Goal: Task Accomplishment & Management: Manage account settings

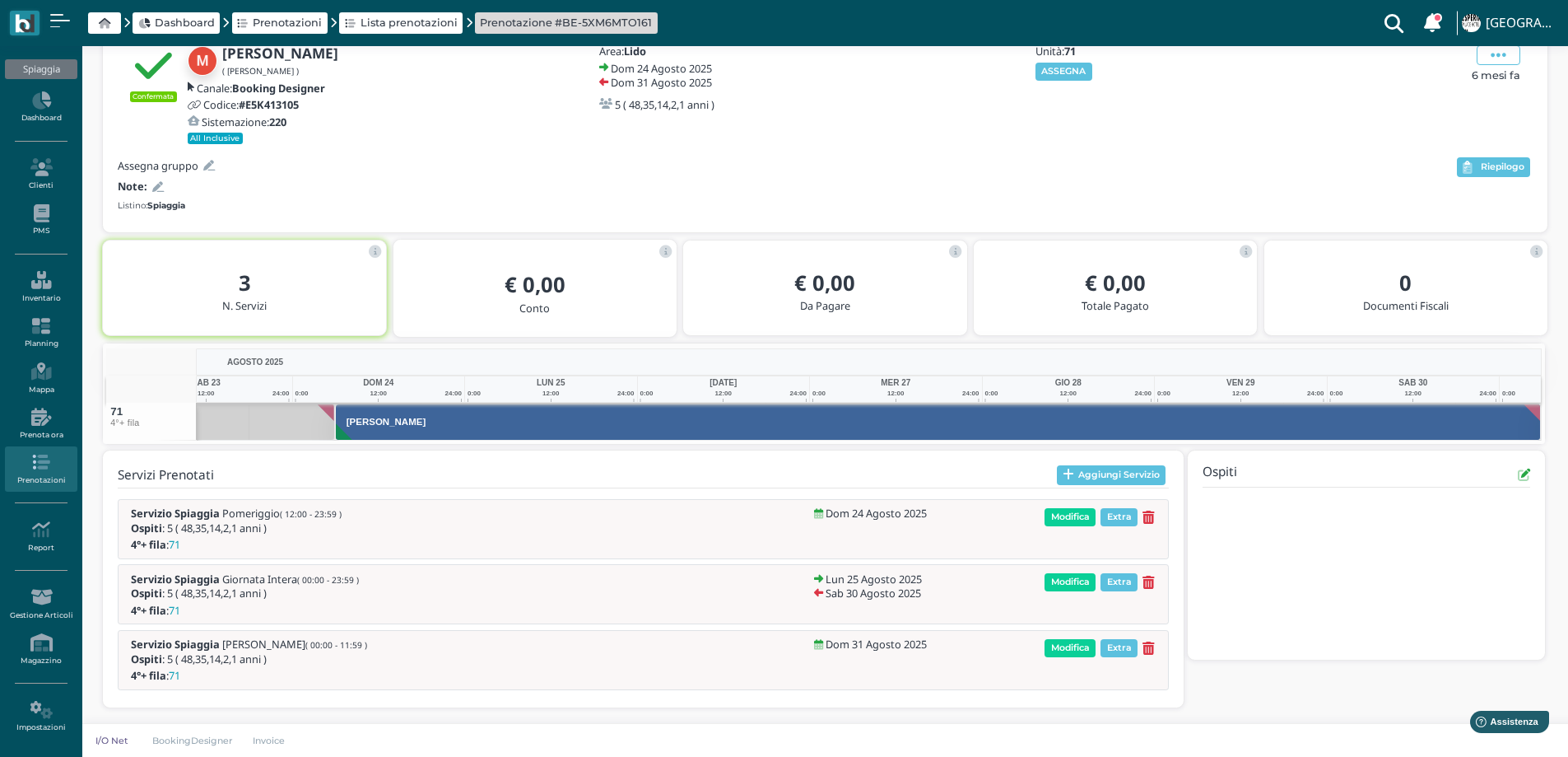
scroll to position [0, 120]
drag, startPoint x: 1057, startPoint y: 59, endPoint x: 1057, endPoint y: 67, distance: 8.0
click at [1057, 64] on div "Unità: 71 ASSEGNA" at bounding box center [1122, 62] width 177 height 34
click at [1058, 78] on button "ASSEGNA" at bounding box center [1064, 71] width 57 height 19
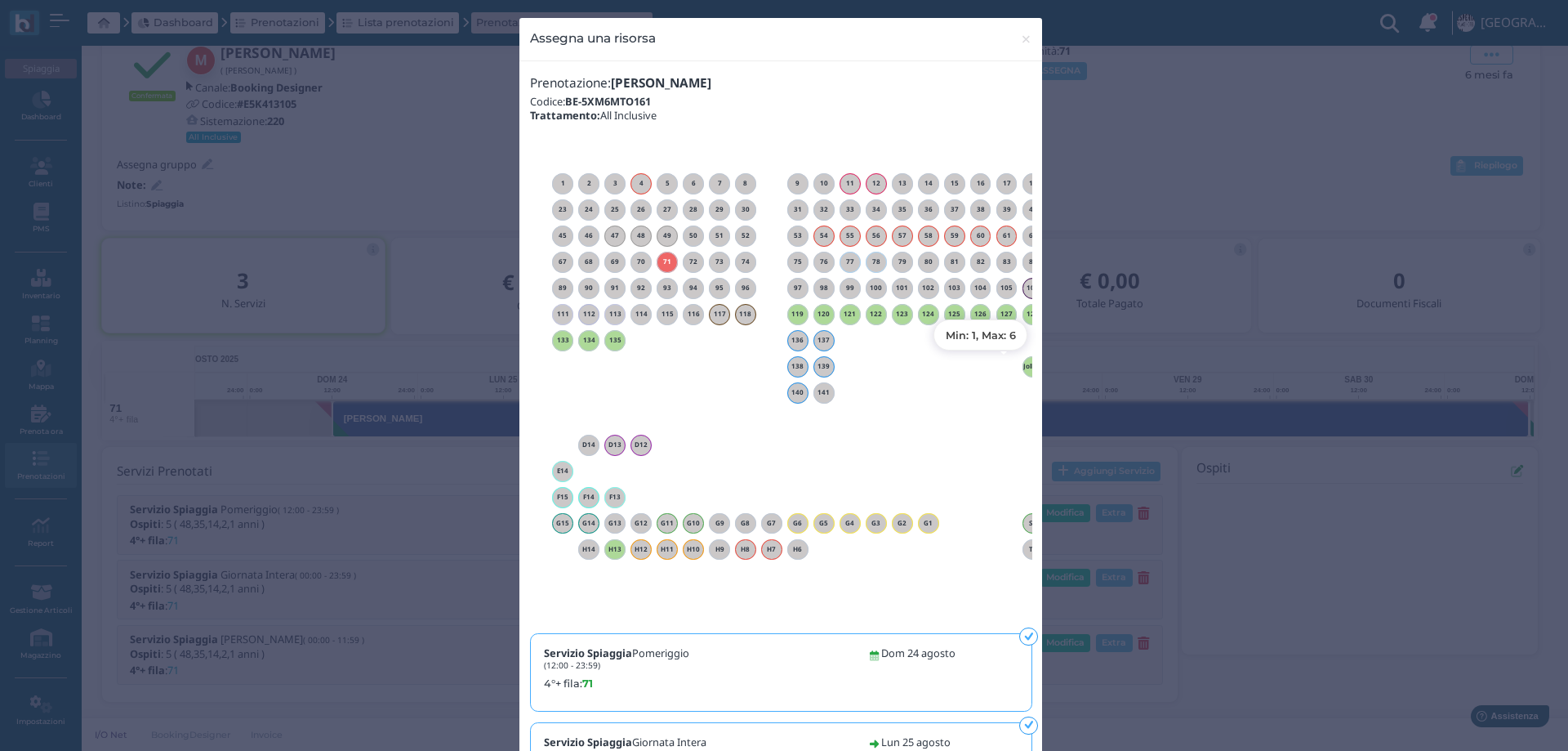
click at [1023, 369] on h6 "Jolly 1" at bounding box center [1033, 366] width 21 height 8
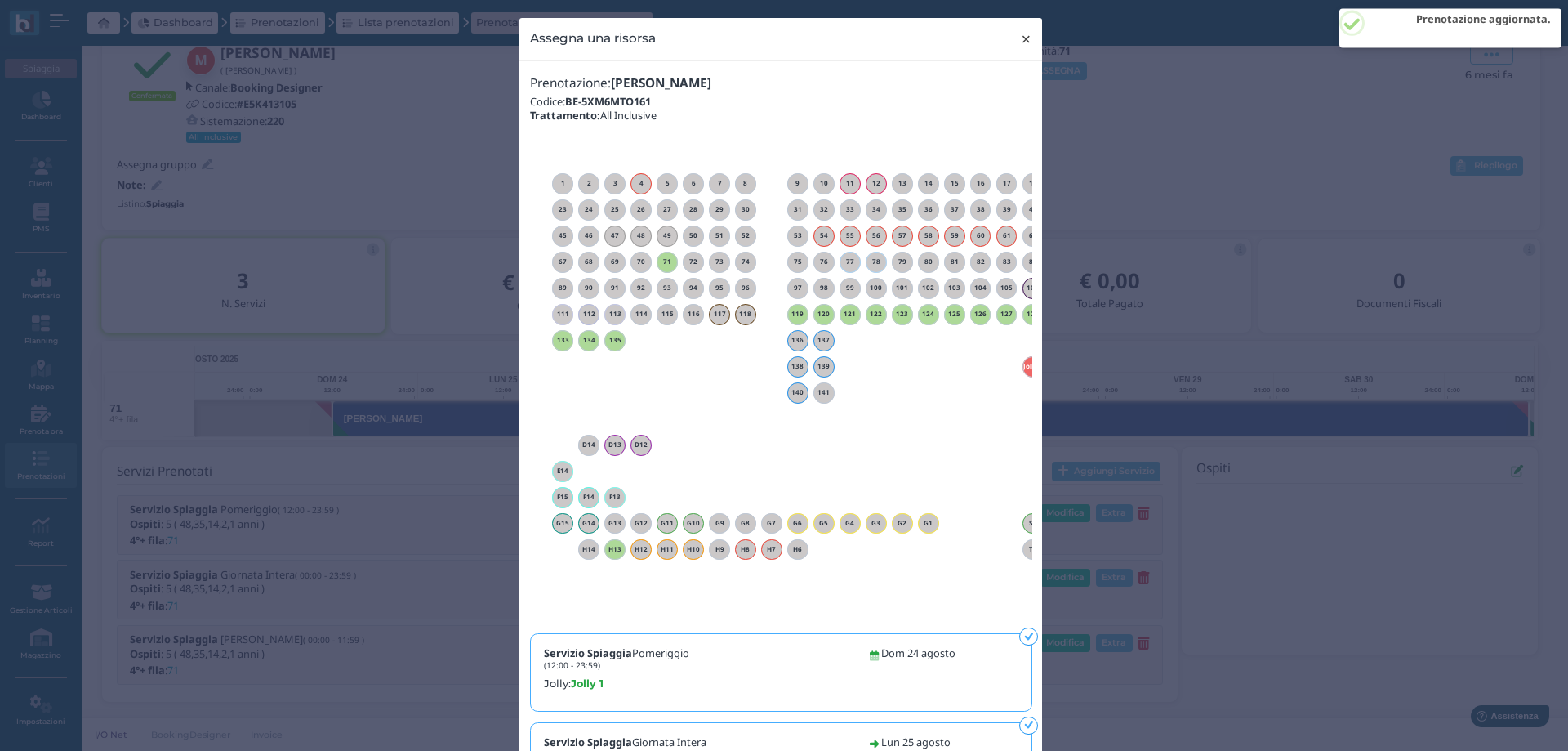
click at [1023, 39] on span "×" at bounding box center [1026, 38] width 13 height 21
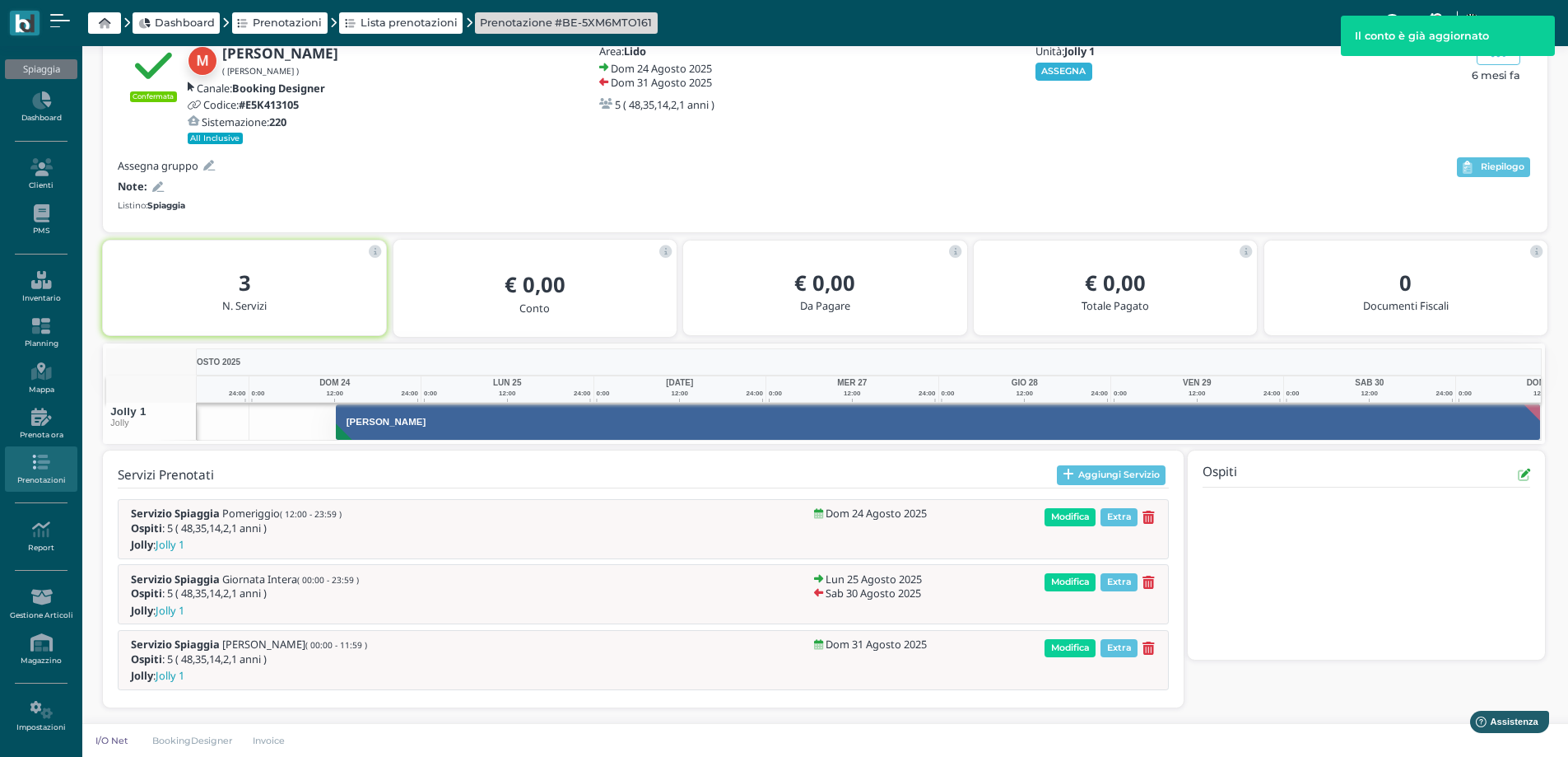
click at [1047, 73] on button "ASSEGNA" at bounding box center [1064, 71] width 57 height 19
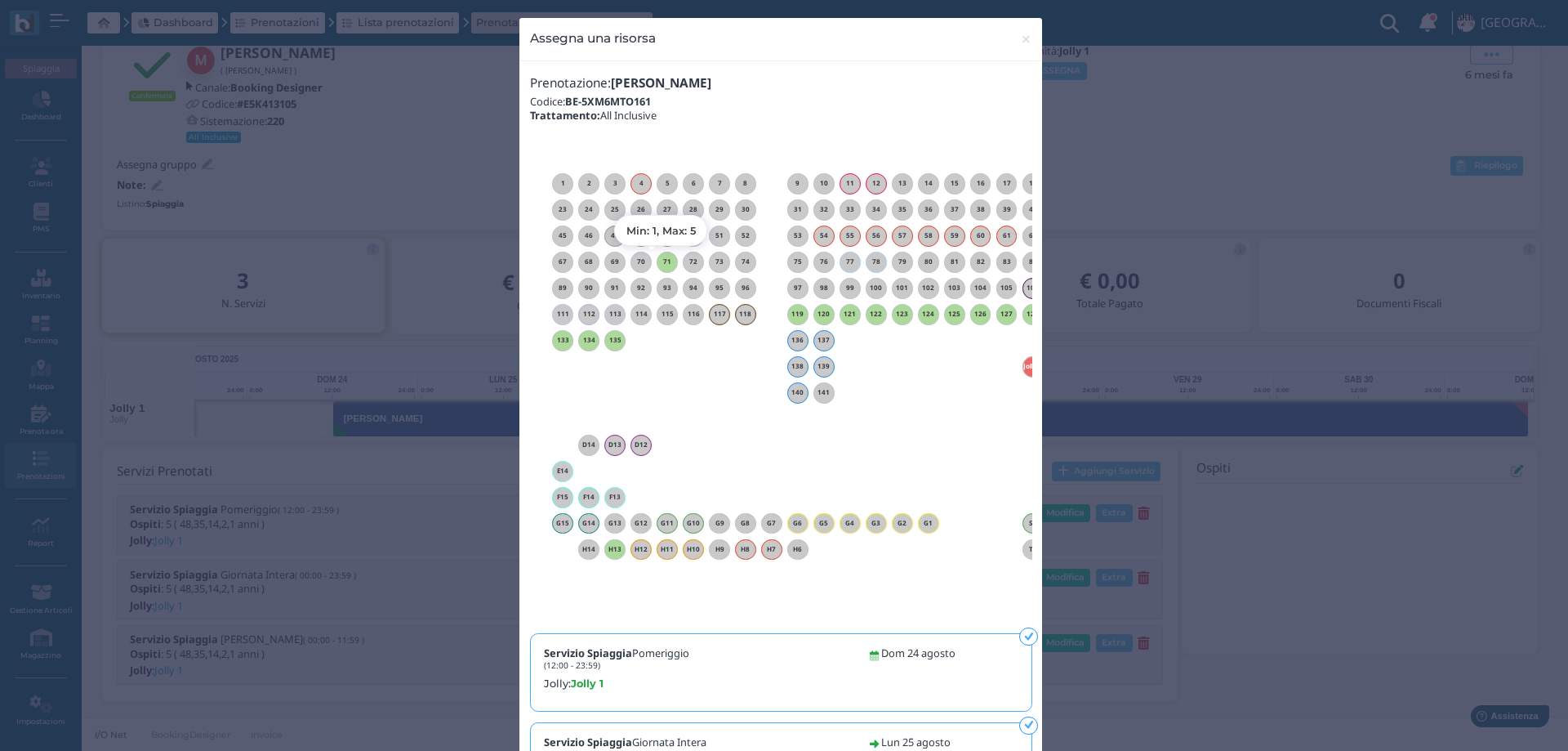
click at [661, 253] on div "71" at bounding box center [666, 262] width 21 height 21
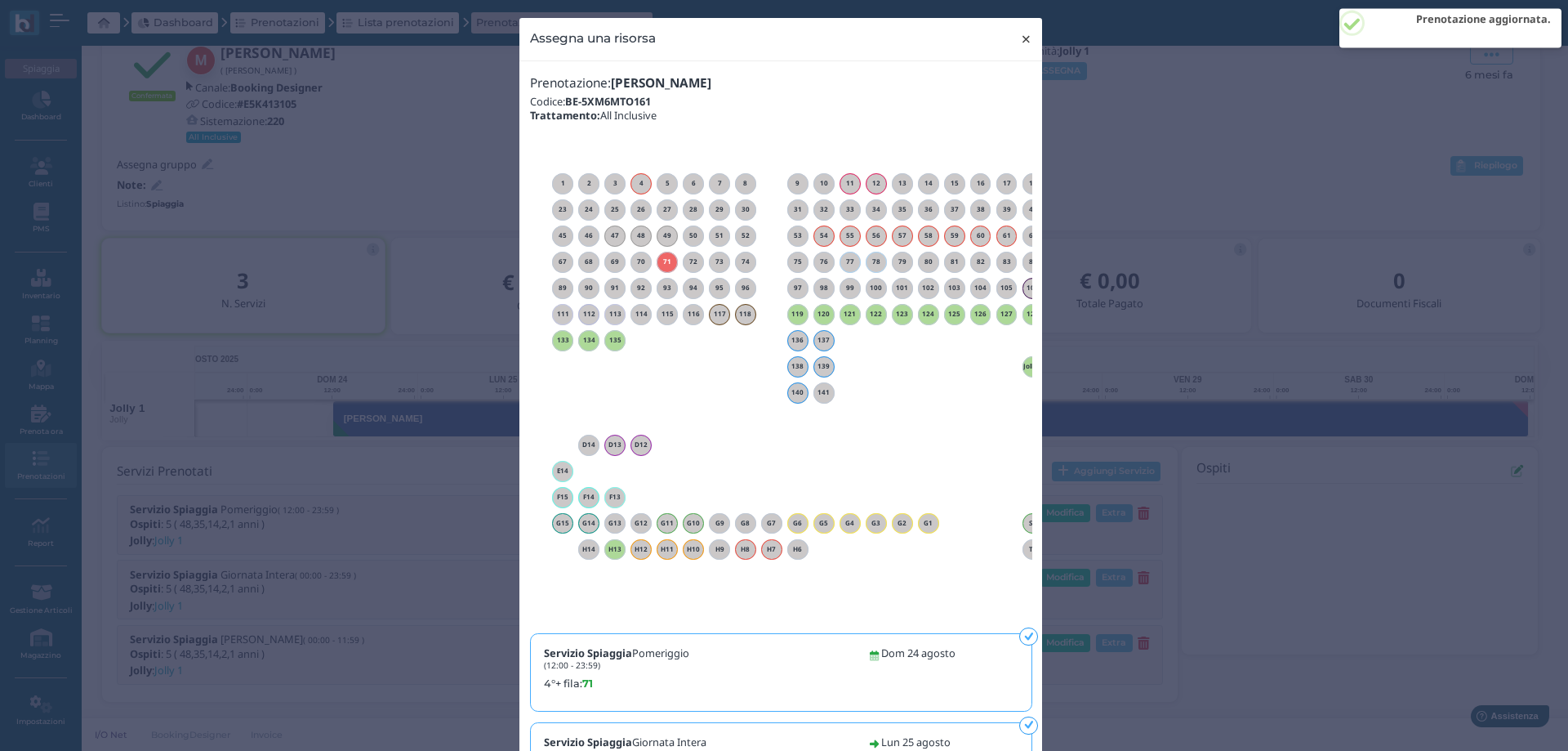
click at [1020, 33] on span "×" at bounding box center [1026, 38] width 13 height 21
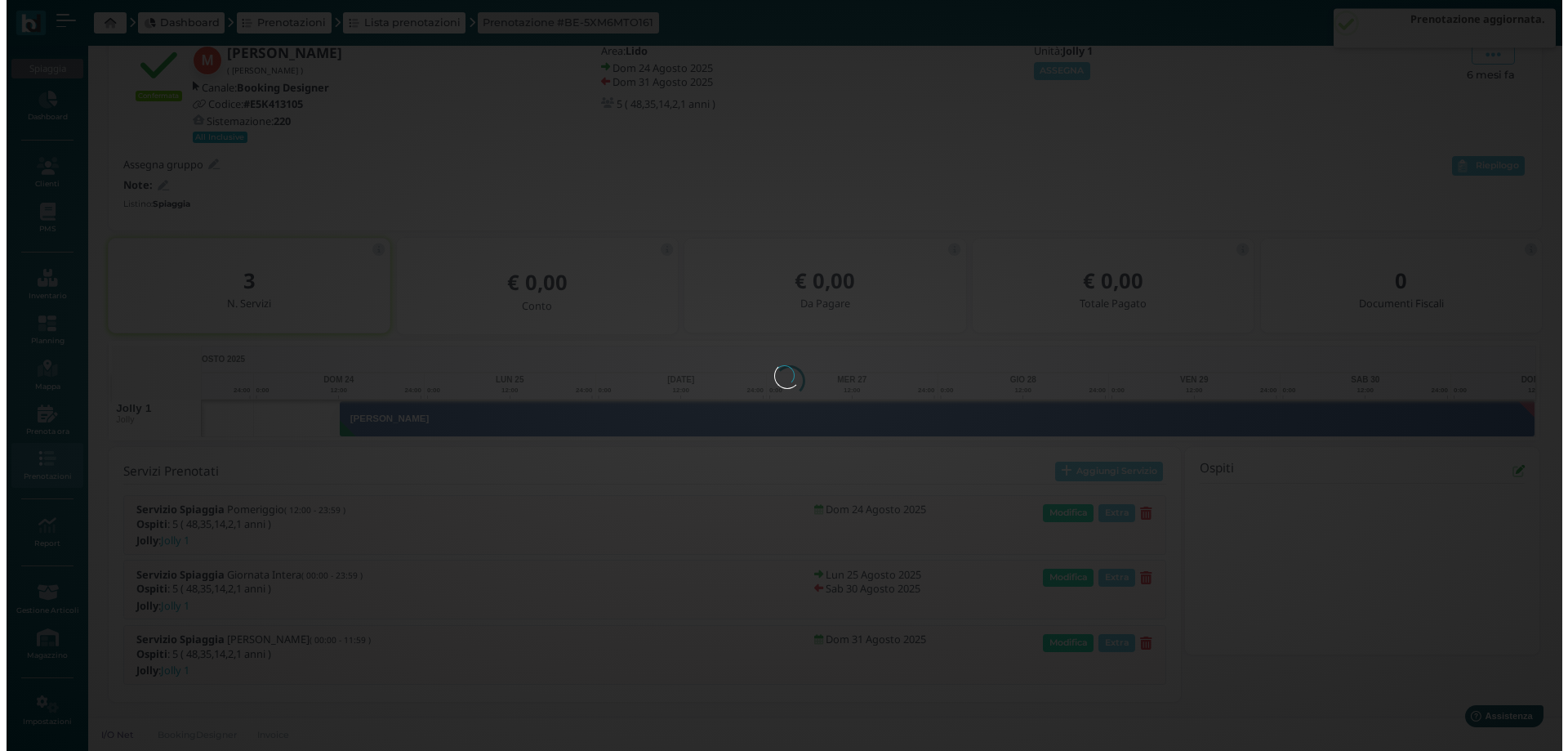
scroll to position [0, 0]
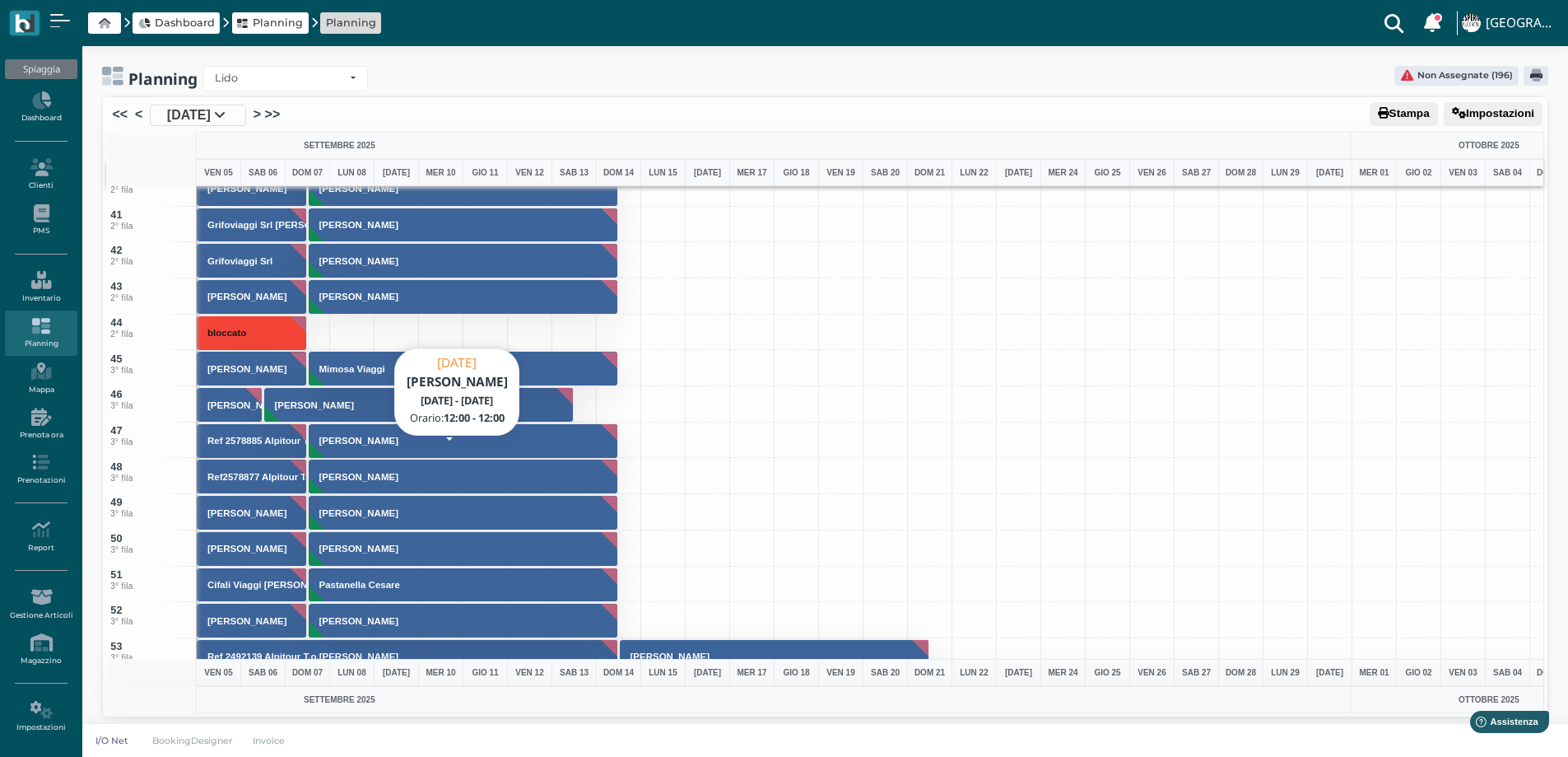
scroll to position [1400, 0]
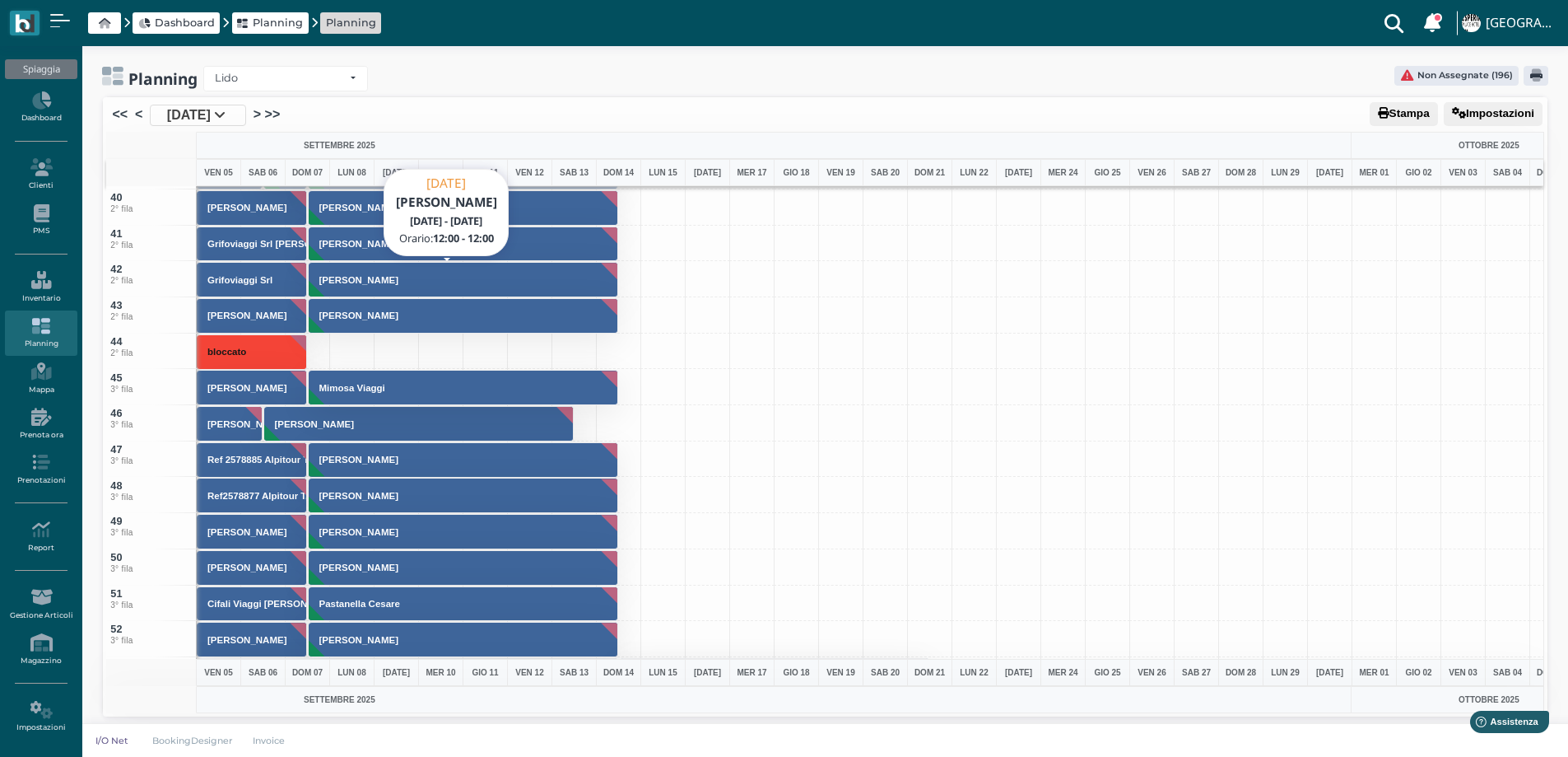
click at [355, 275] on h3 "[PERSON_NAME]" at bounding box center [359, 280] width 92 height 10
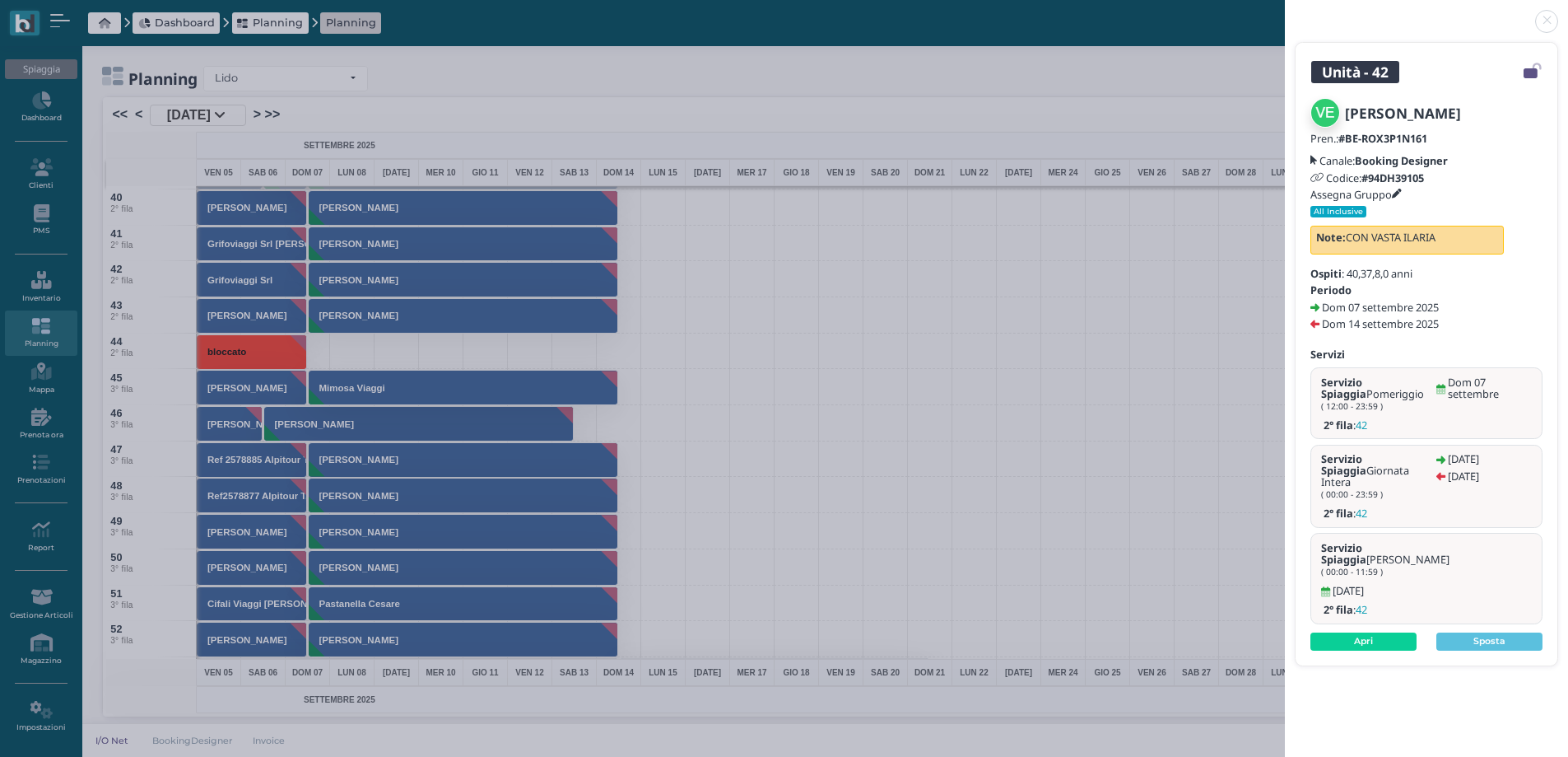
click at [1397, 195] on icon at bounding box center [1396, 194] width 10 height 10
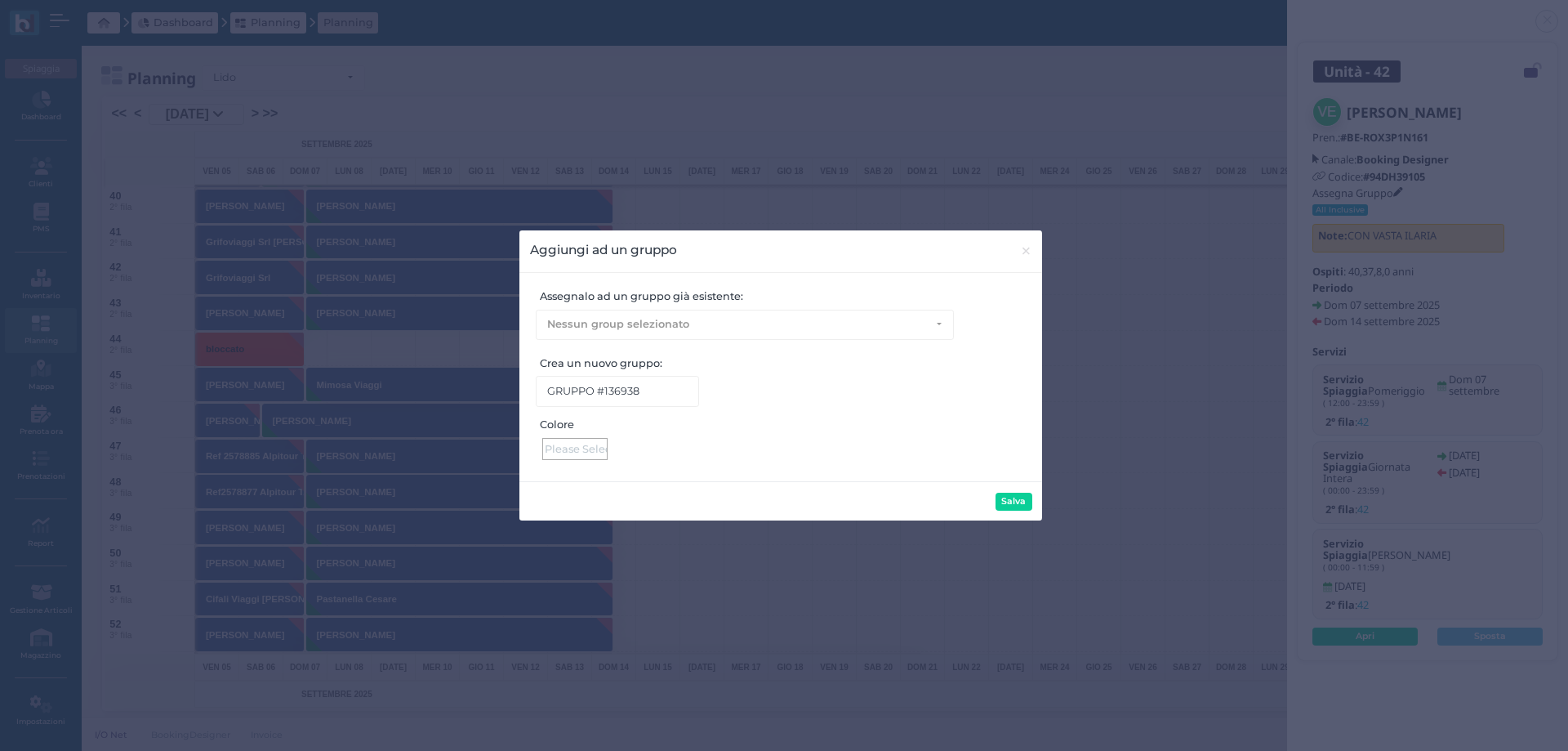
click at [563, 446] on div at bounding box center [575, 449] width 65 height 22
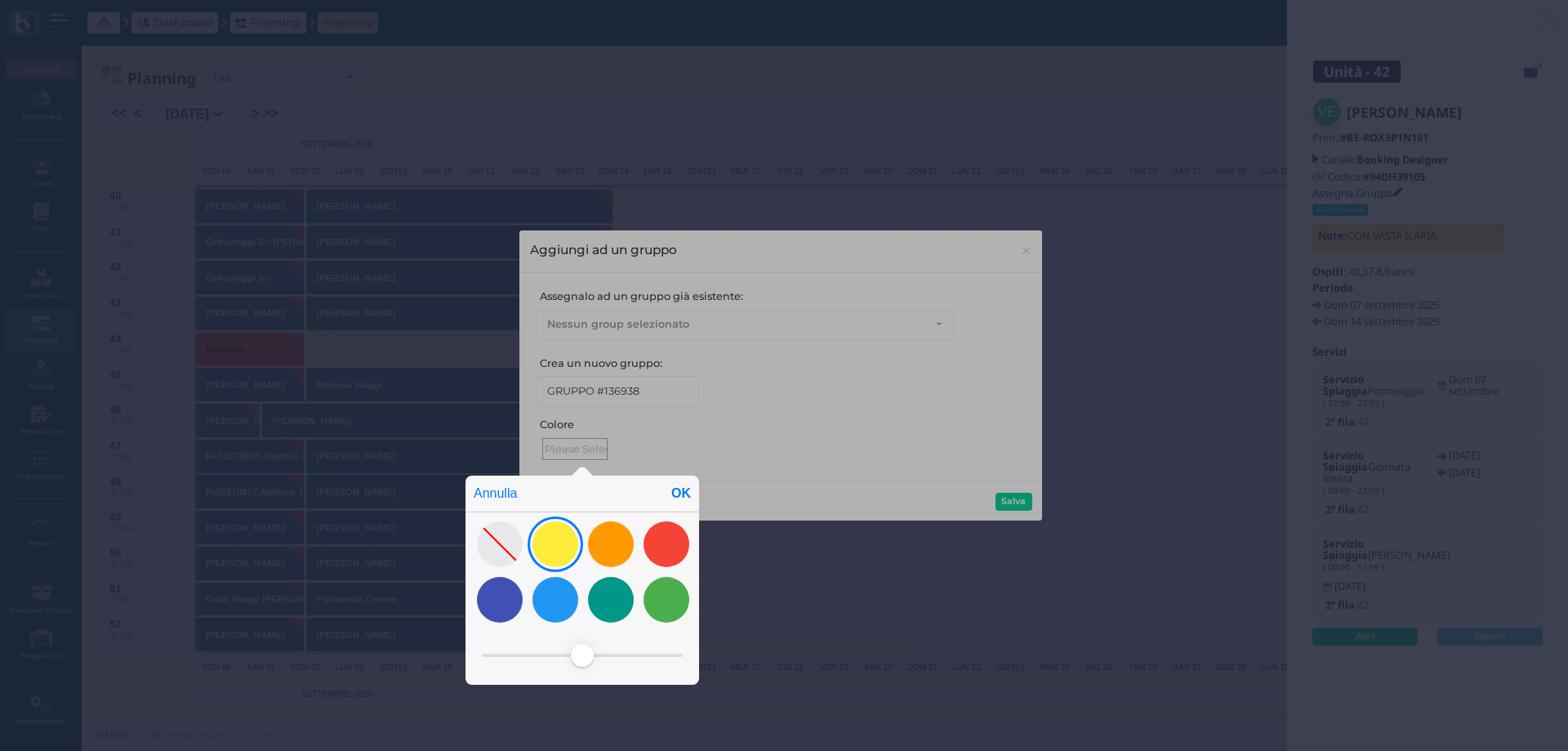
click at [562, 536] on div at bounding box center [555, 544] width 46 height 46
click at [676, 489] on div "OK" at bounding box center [681, 493] width 36 height 36
type input "#ffeb3c"
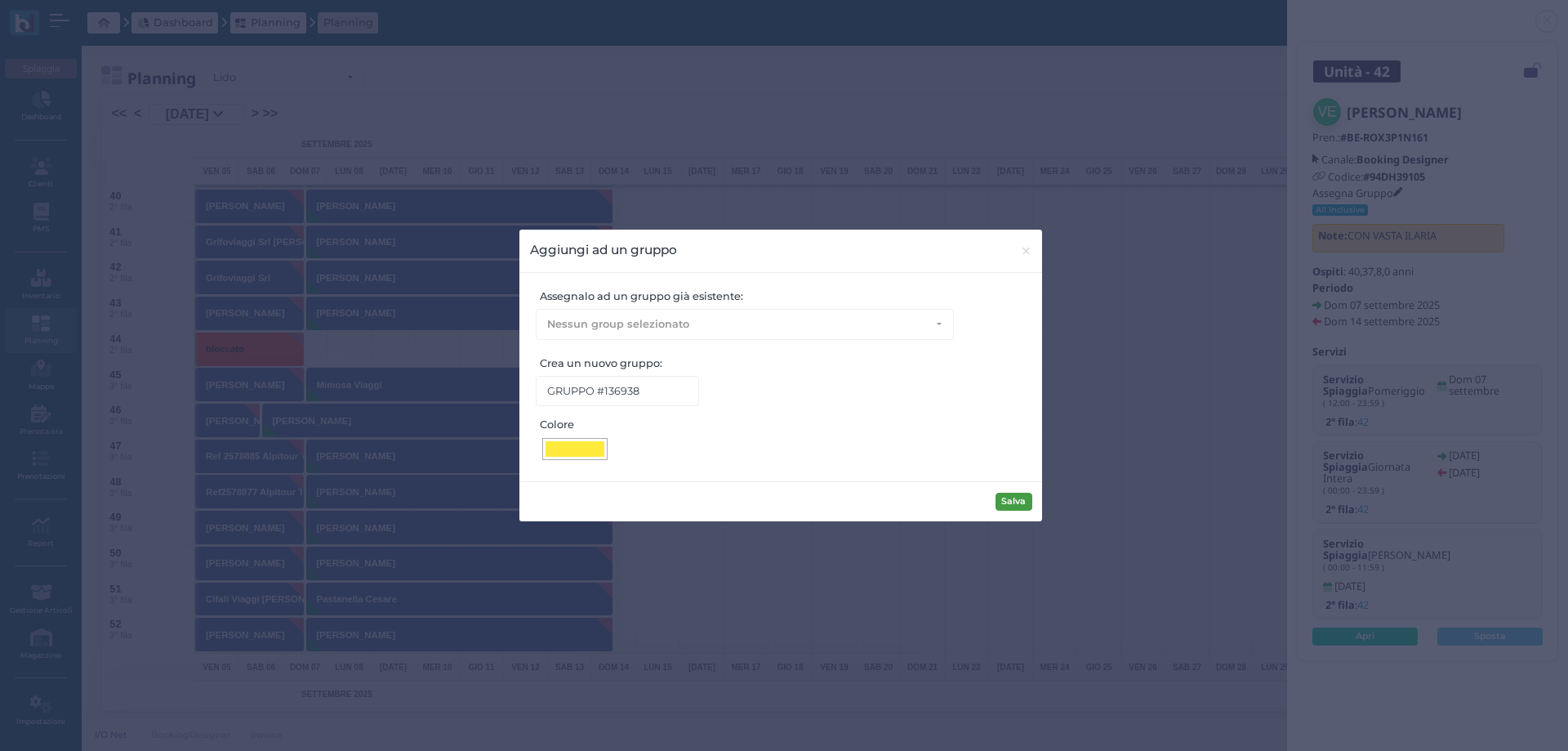
click at [1004, 503] on button "Salva" at bounding box center [1013, 502] width 37 height 18
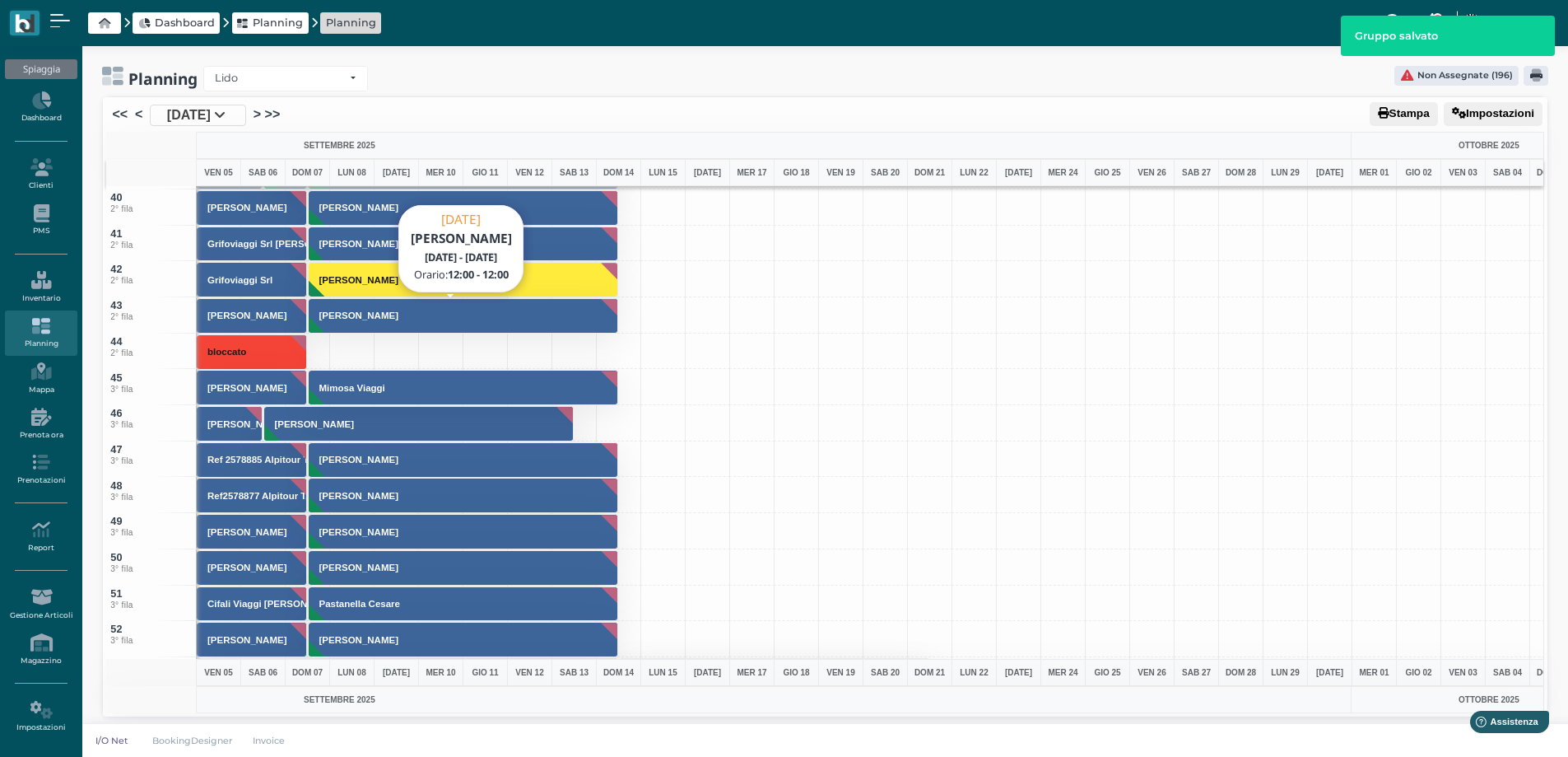
click at [390, 314] on button "[PERSON_NAME]" at bounding box center [463, 315] width 310 height 35
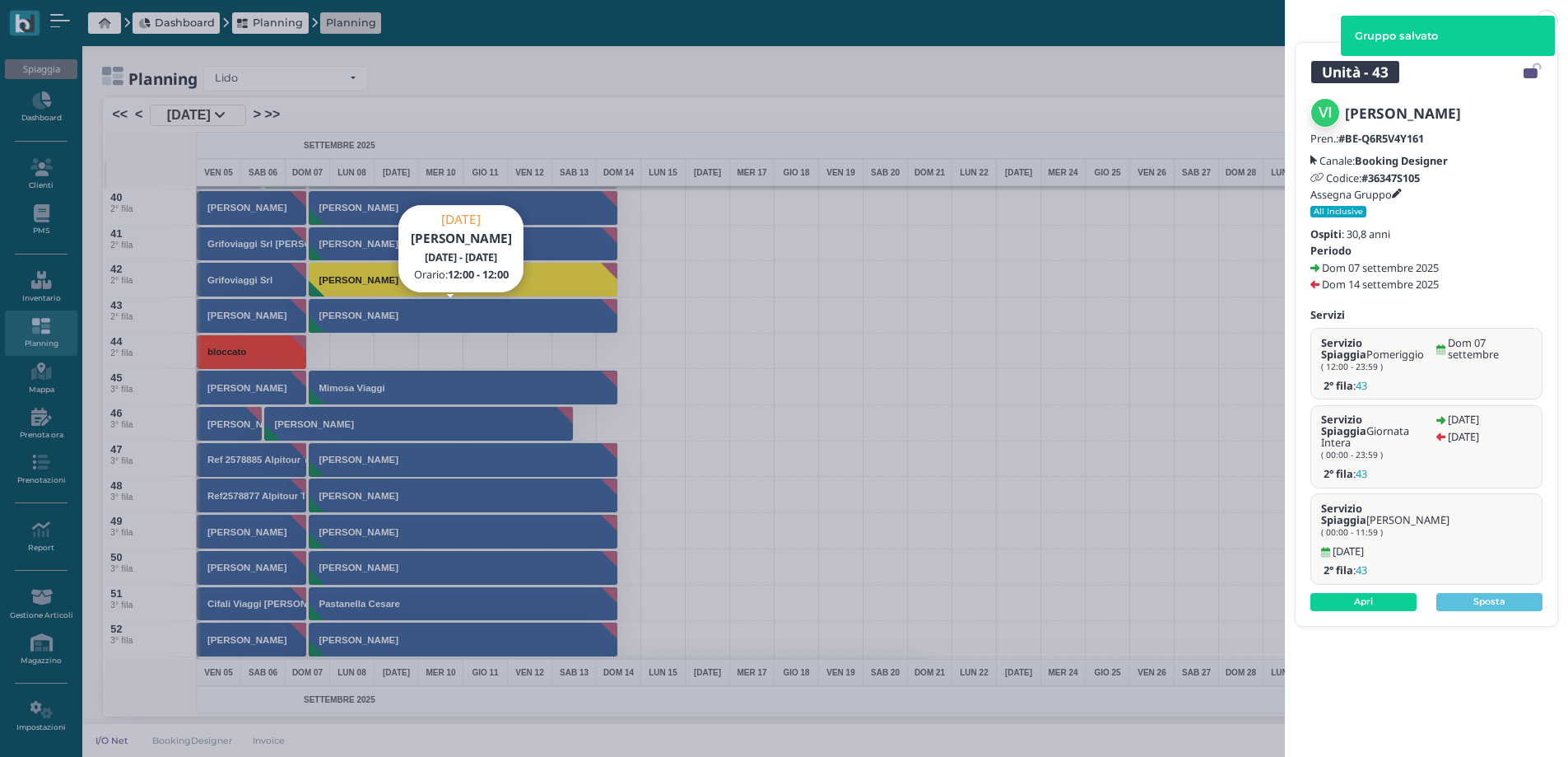
click at [1401, 191] on icon at bounding box center [1396, 194] width 10 height 10
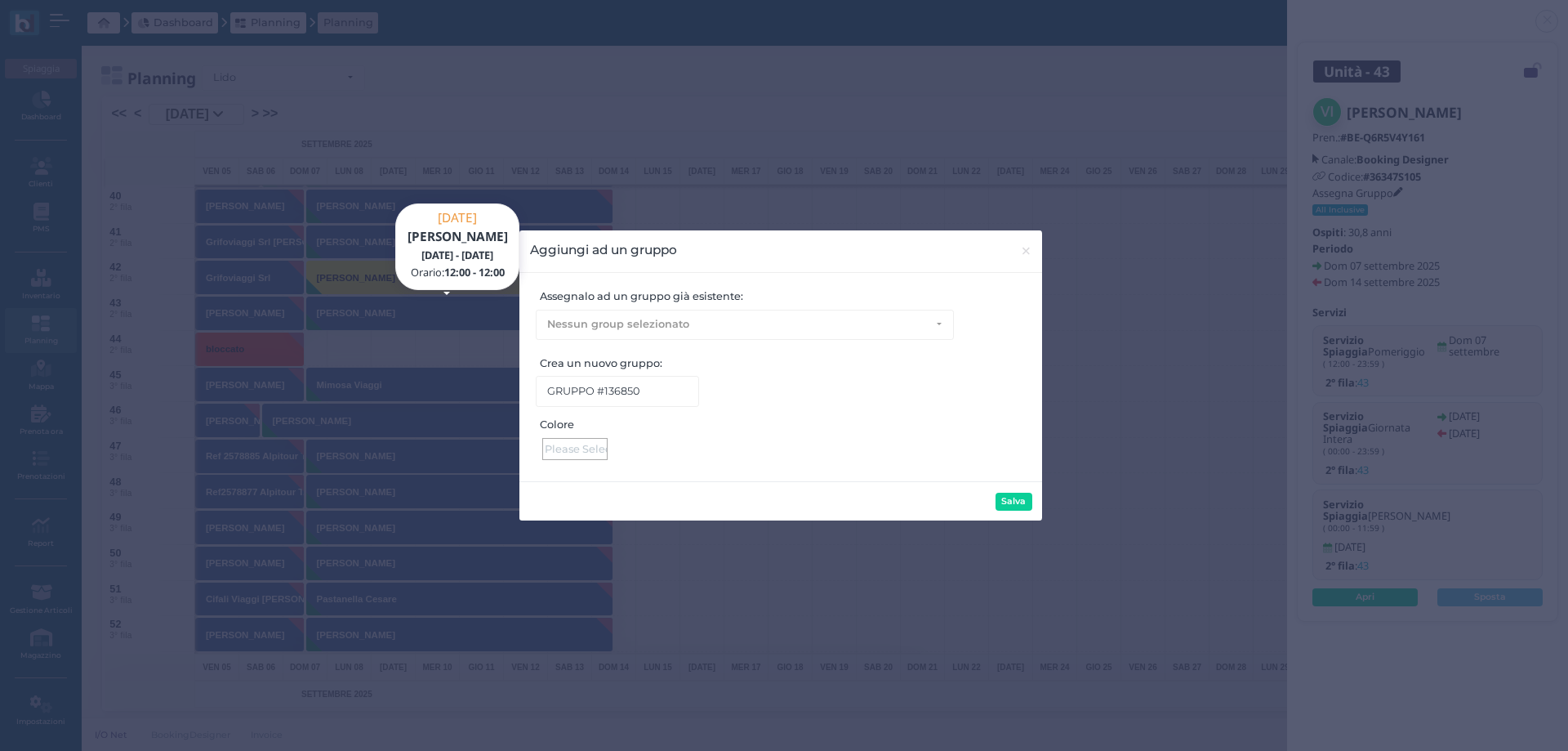
click at [573, 454] on div at bounding box center [575, 449] width 65 height 22
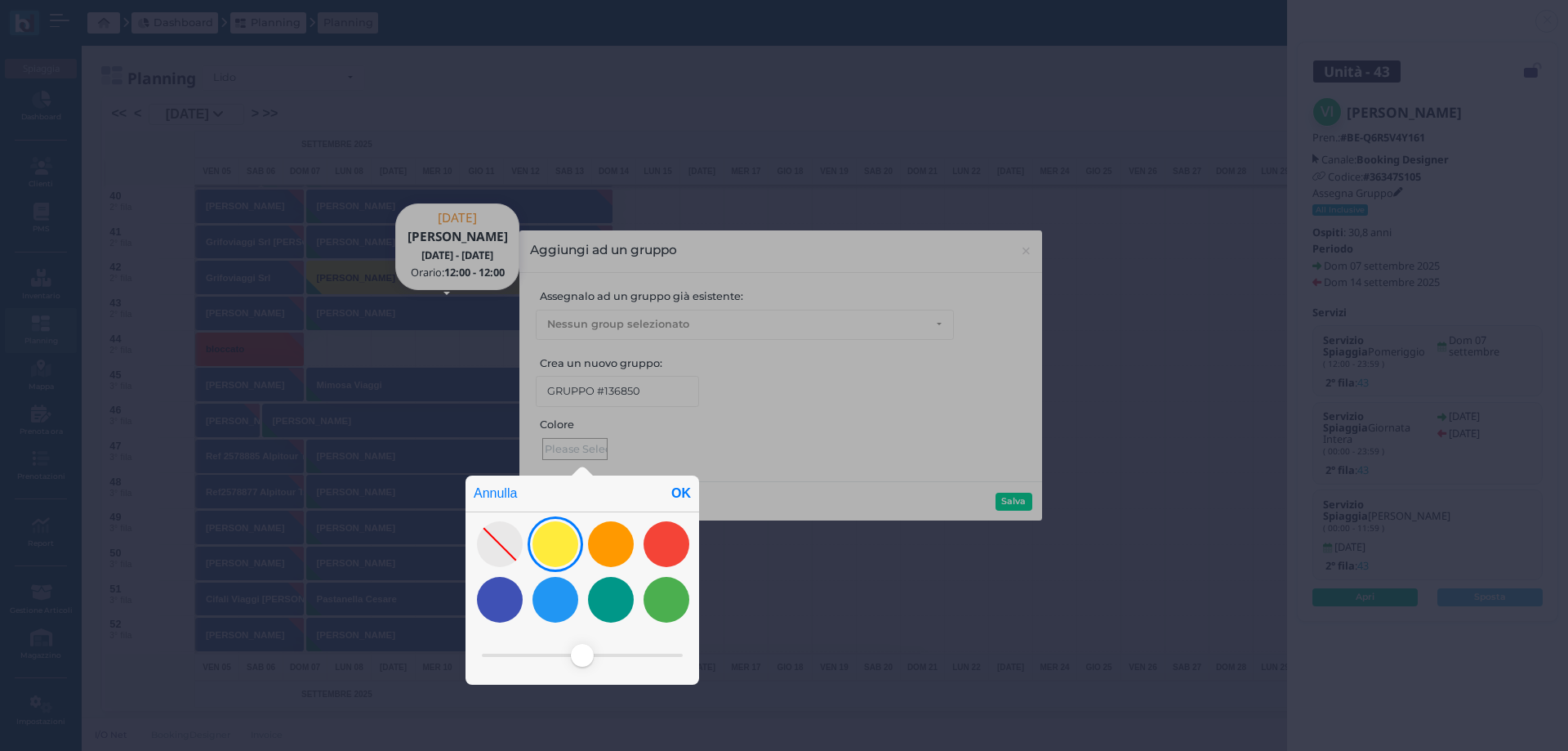
click at [556, 541] on div at bounding box center [555, 544] width 46 height 46
drag, startPoint x: 673, startPoint y: 496, endPoint x: 713, endPoint y: 496, distance: 40.0
click at [676, 496] on div "OK" at bounding box center [681, 493] width 36 height 36
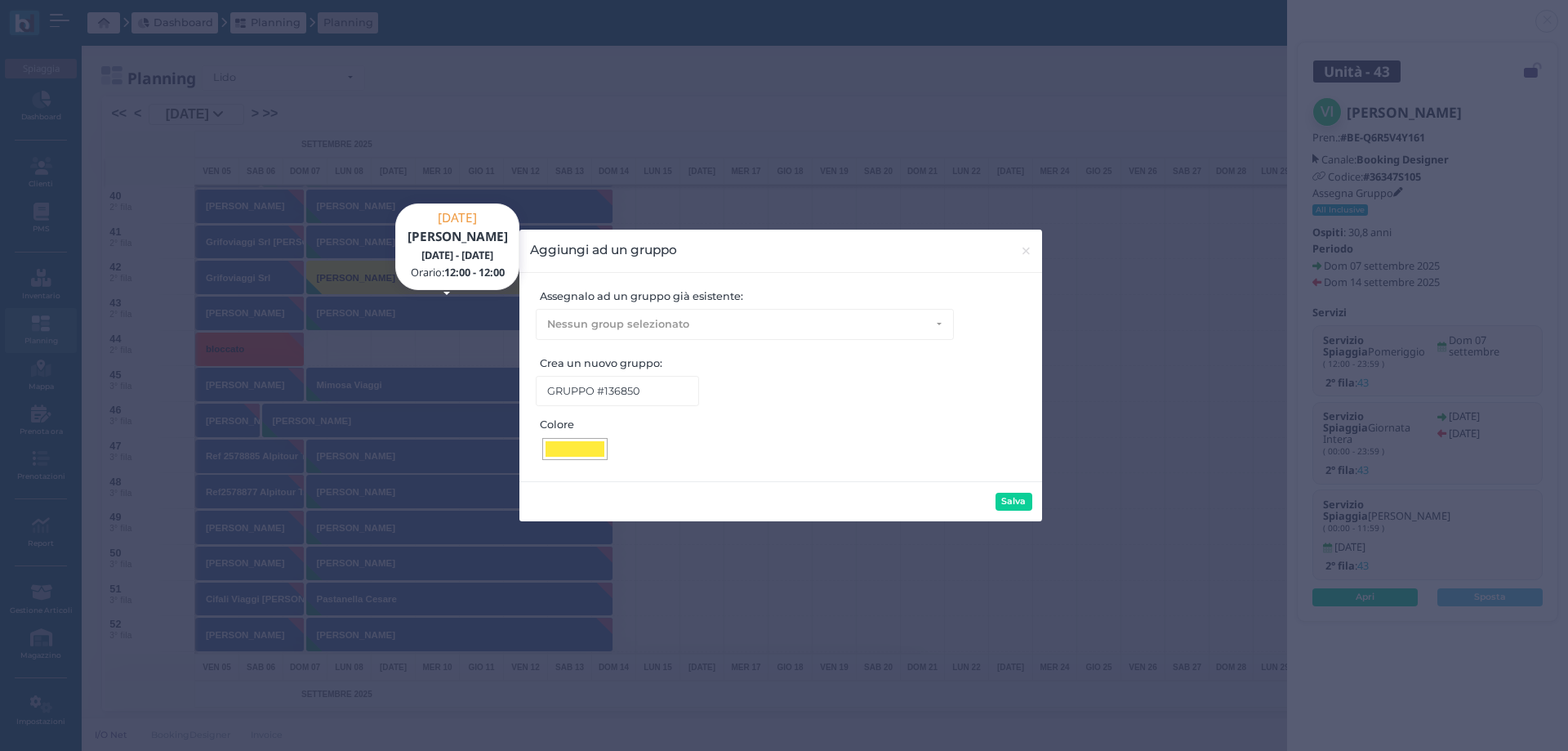
type input "#ffeb3c"
click at [1021, 506] on button "Salva" at bounding box center [1013, 502] width 37 height 18
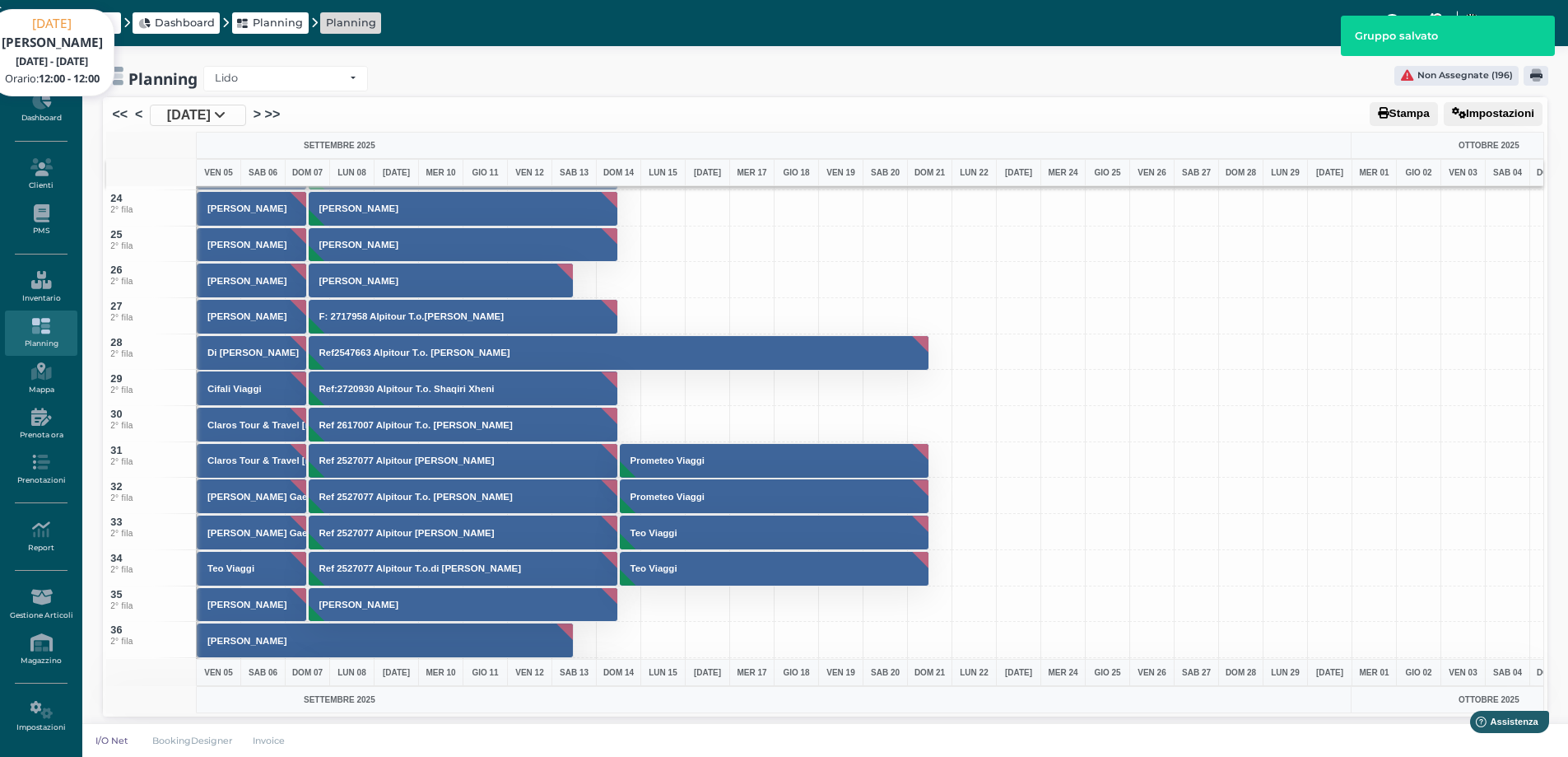
scroll to position [411, 0]
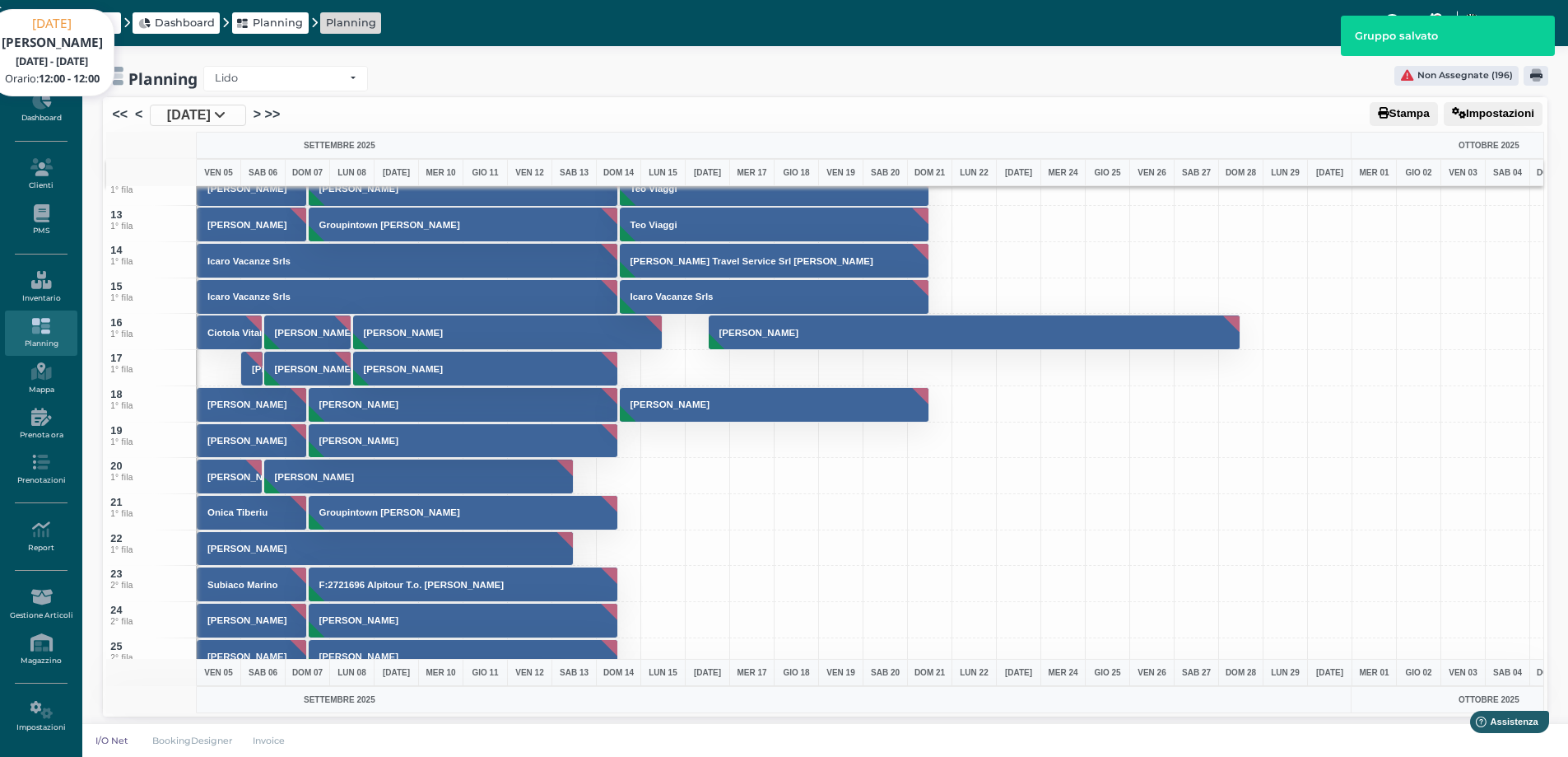
click at [175, 116] on span "5 Set 2025" at bounding box center [189, 114] width 44 height 19
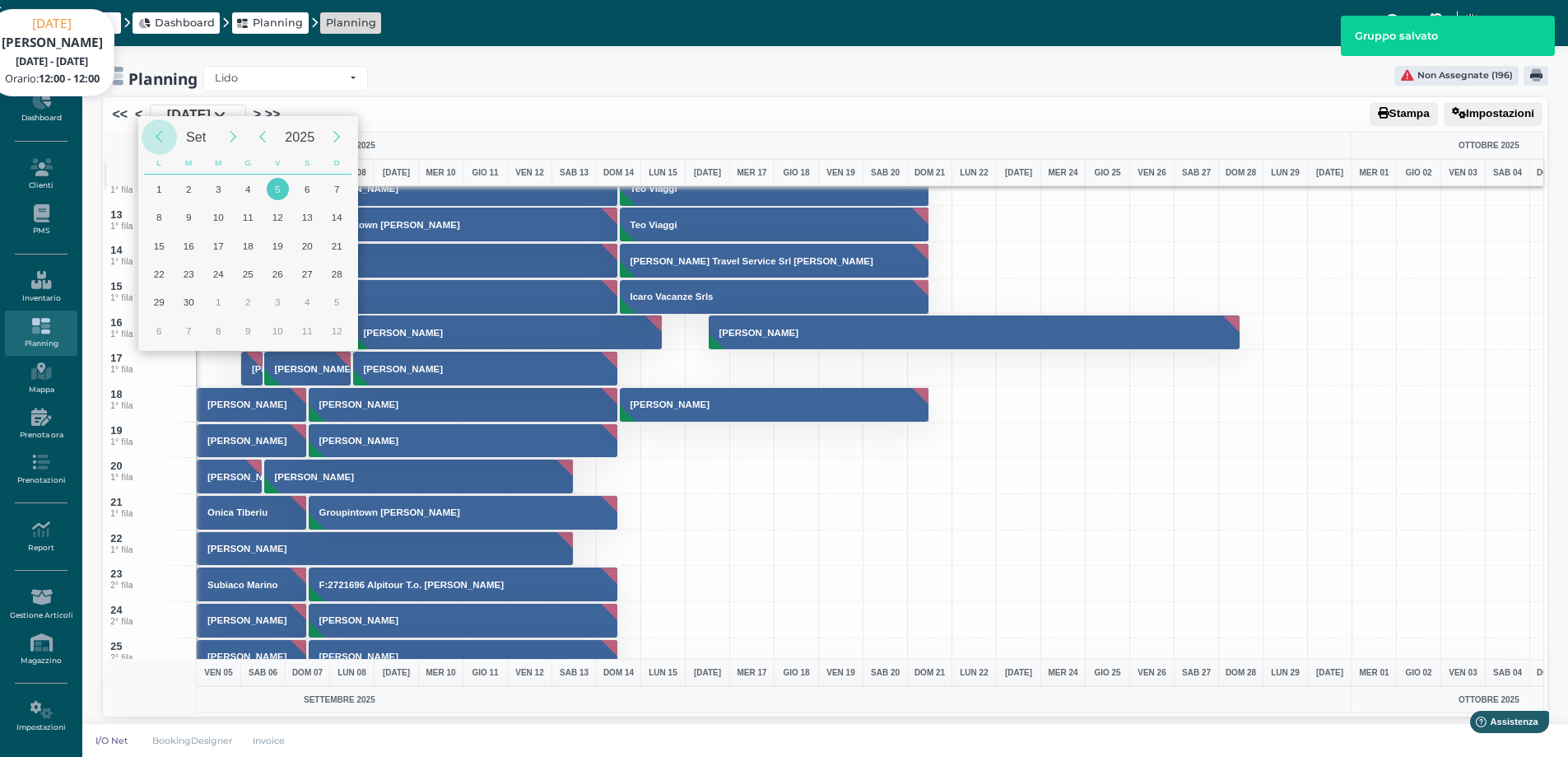
click at [166, 142] on div "Previous Month" at bounding box center [159, 137] width 35 height 35
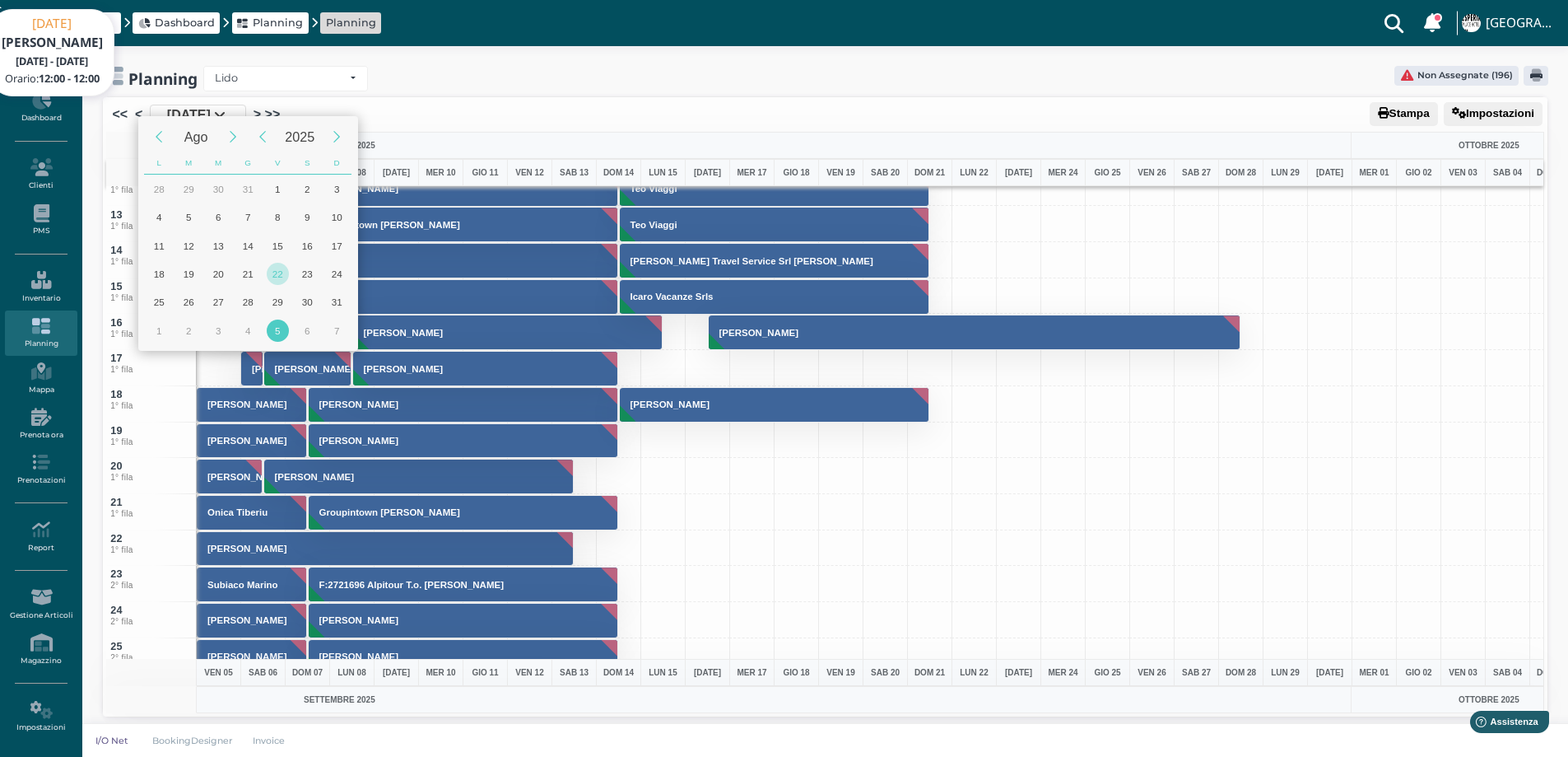
click at [273, 275] on div "22" at bounding box center [277, 273] width 22 height 22
type input "22/08/2025"
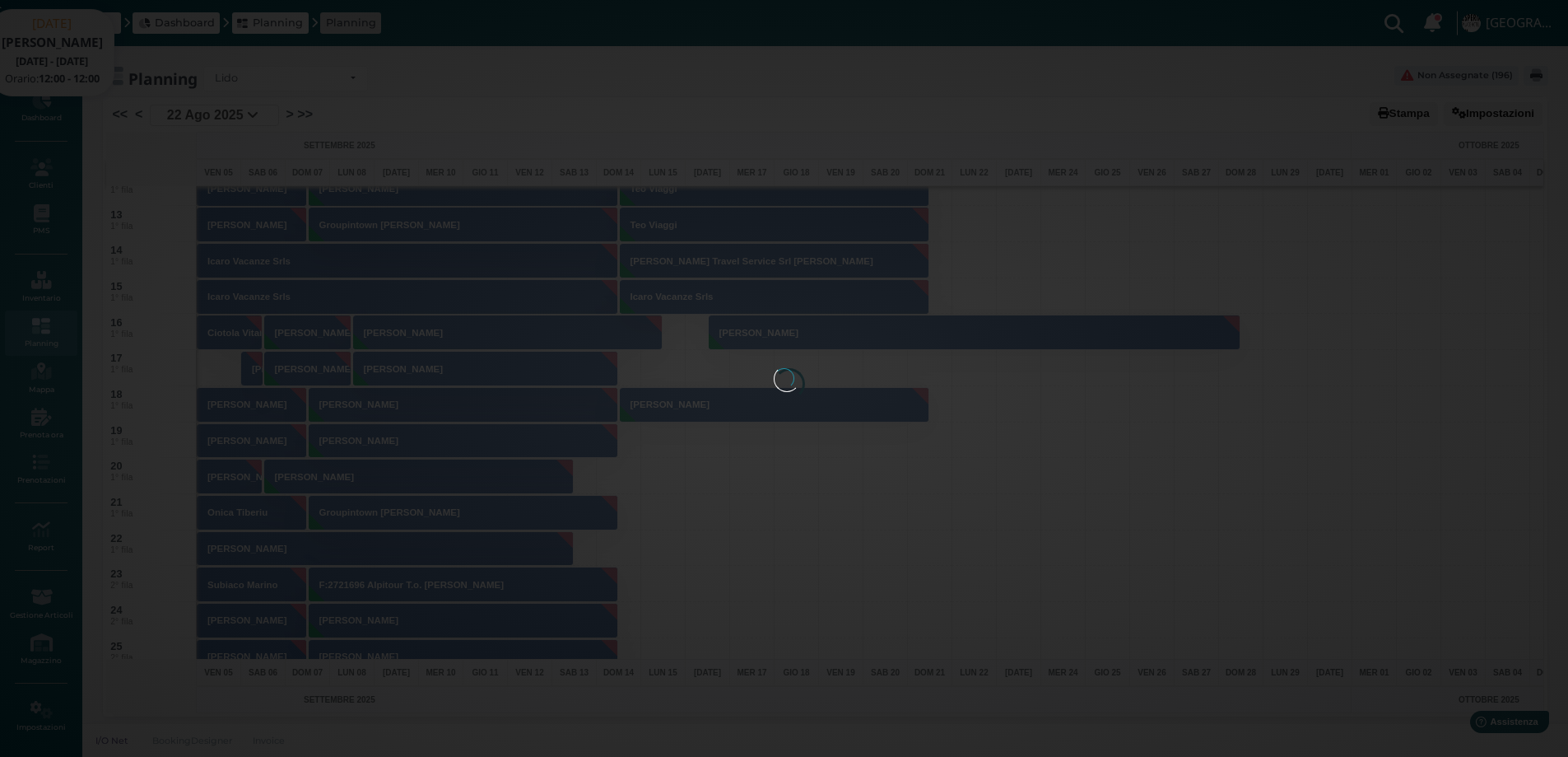
scroll to position [0, 66]
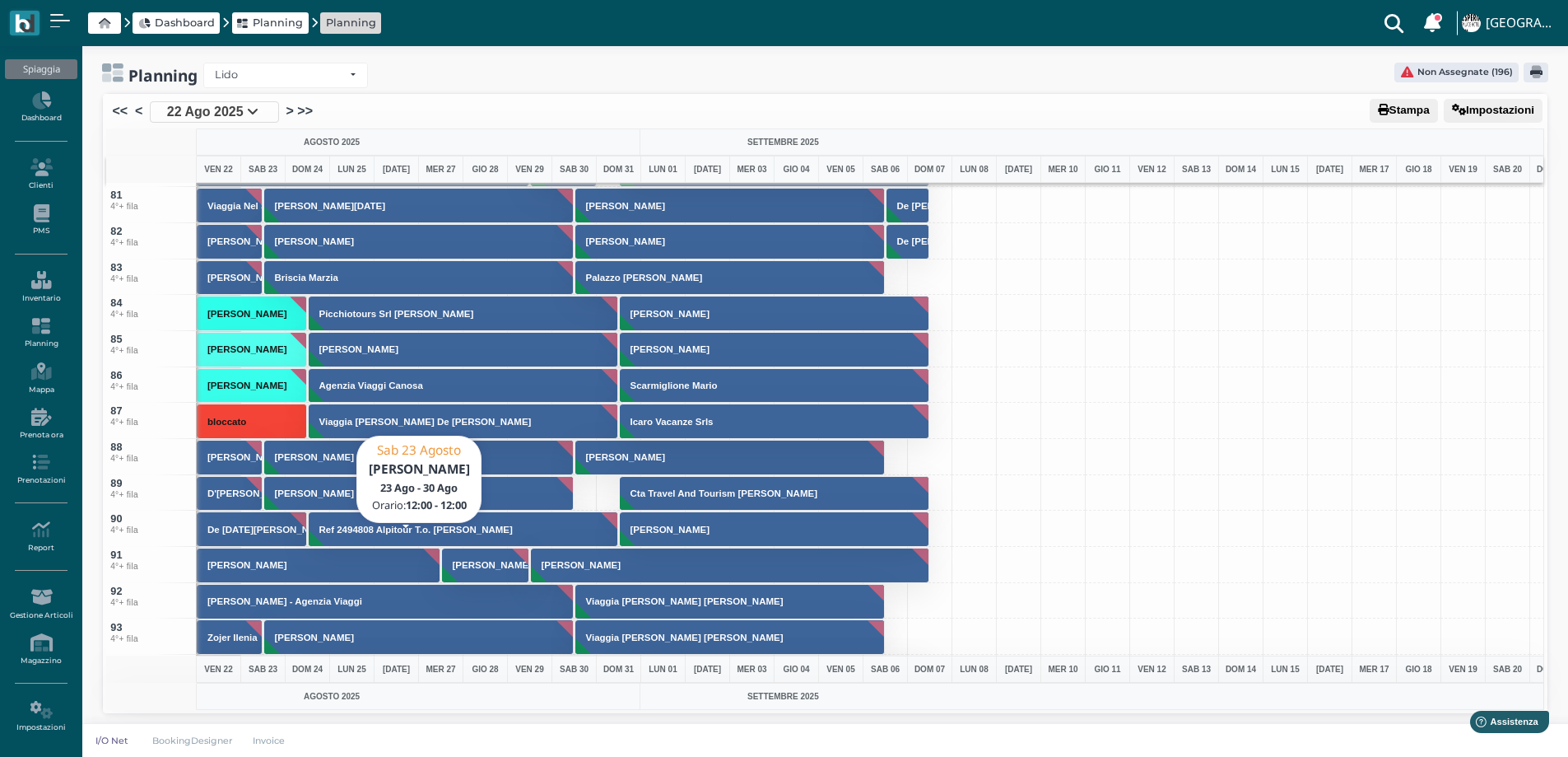
scroll to position [2964, 0]
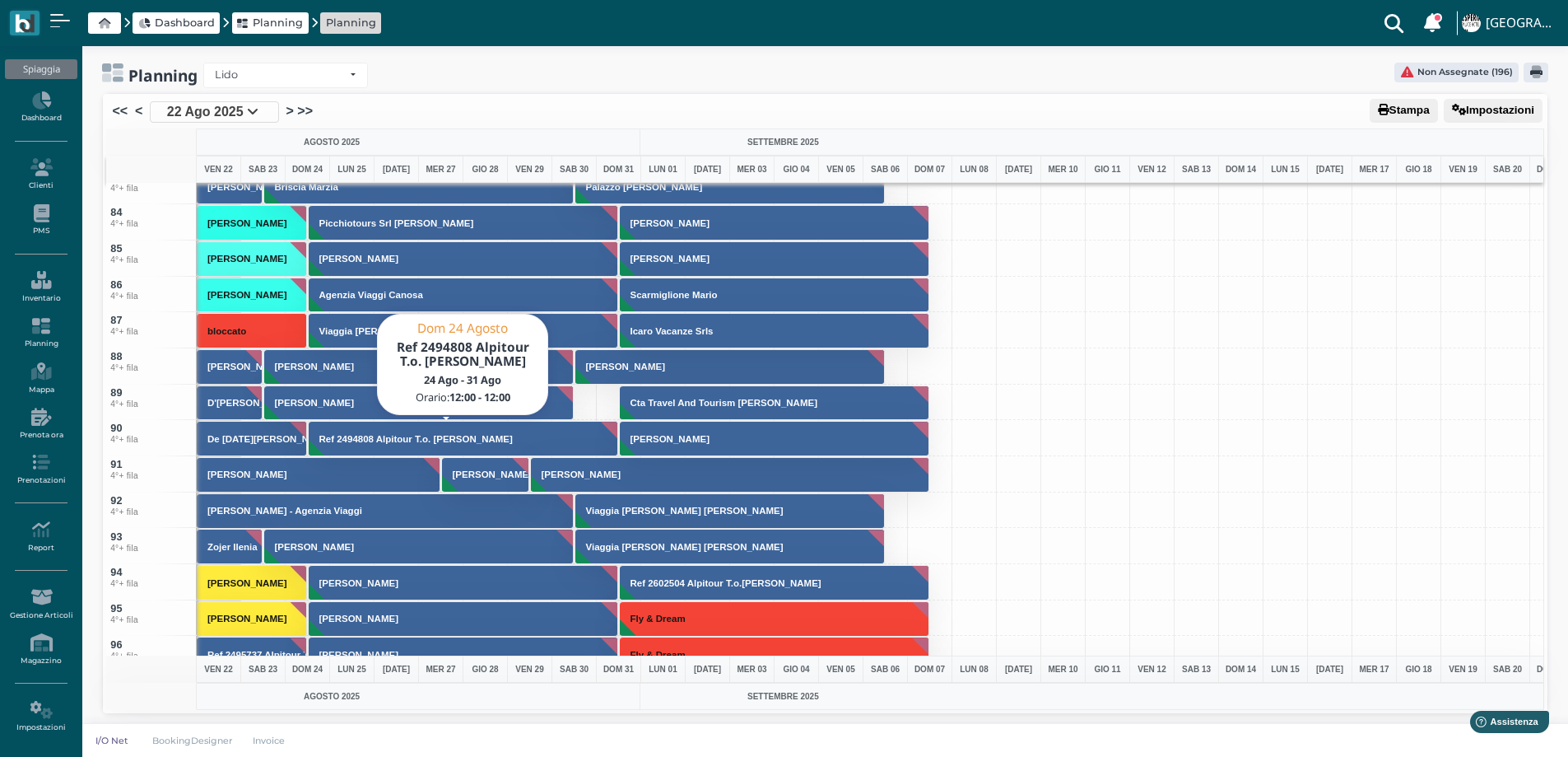
click at [339, 446] on button "Ref 2494808 Alpitour T.o. [PERSON_NAME]" at bounding box center [463, 438] width 310 height 35
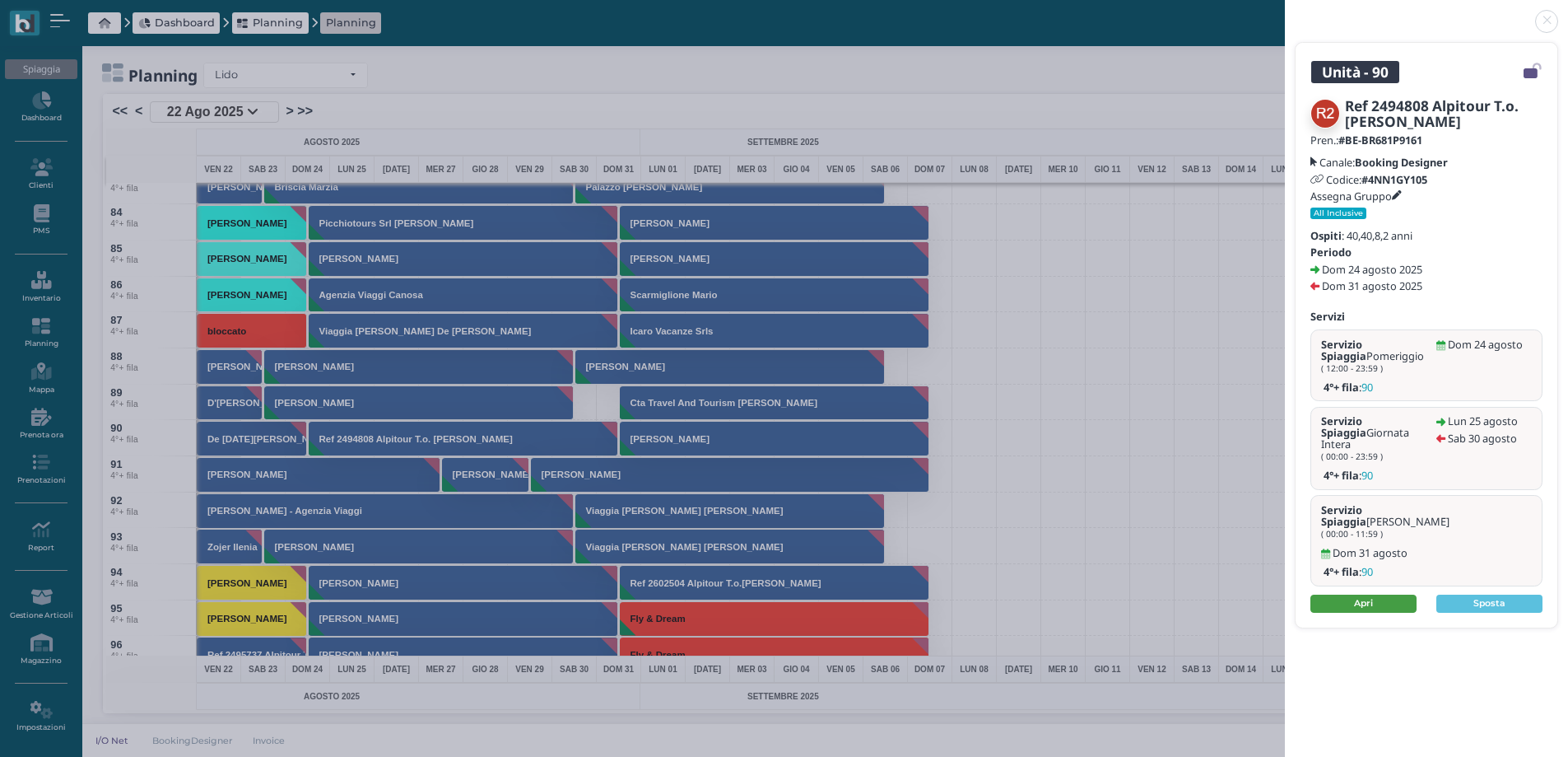
click at [1353, 595] on link "Apri" at bounding box center [1364, 604] width 106 height 19
click at [1285, 12] on link at bounding box center [1285, 12] width 0 height 0
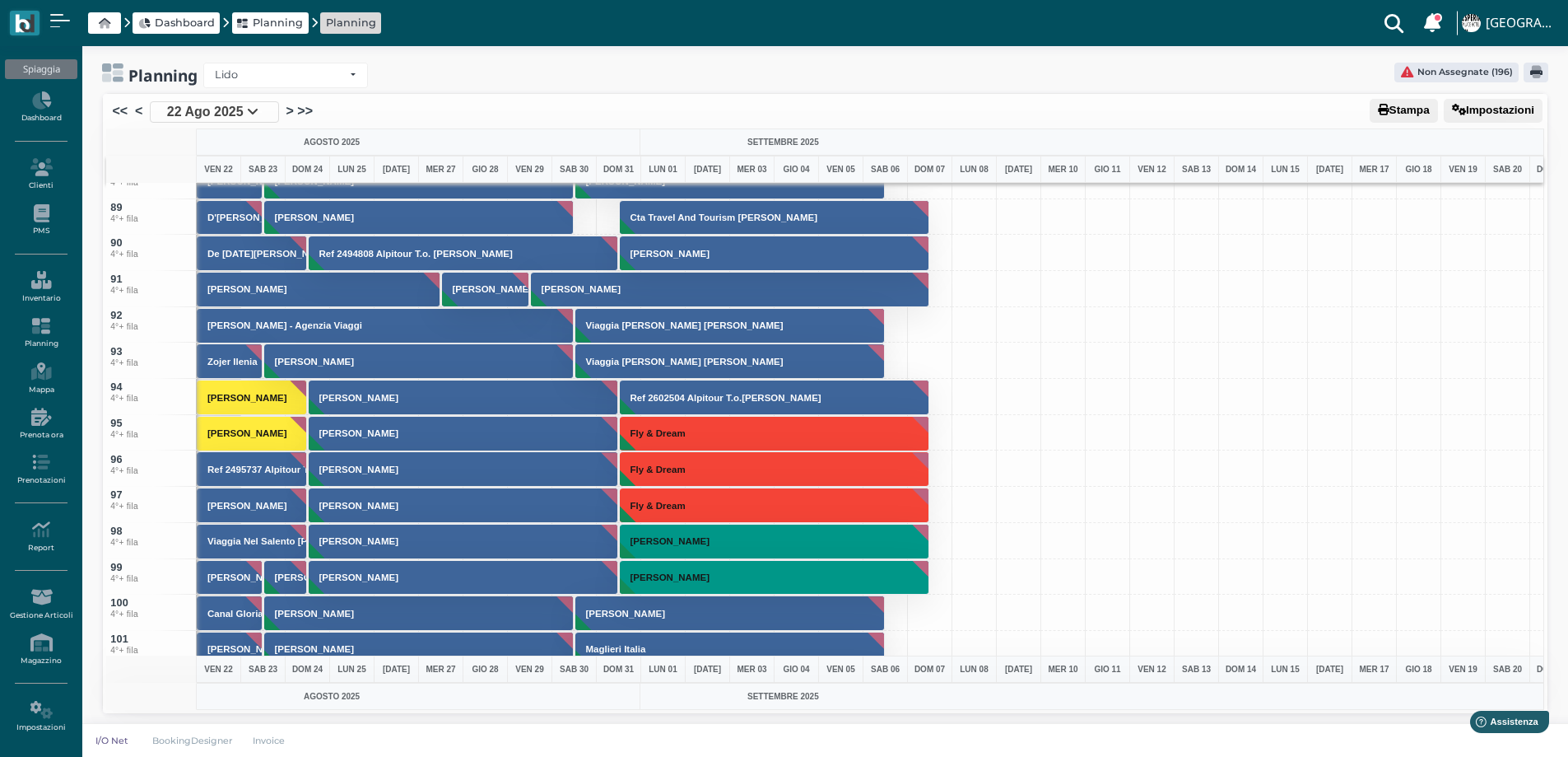
scroll to position [3078, 0]
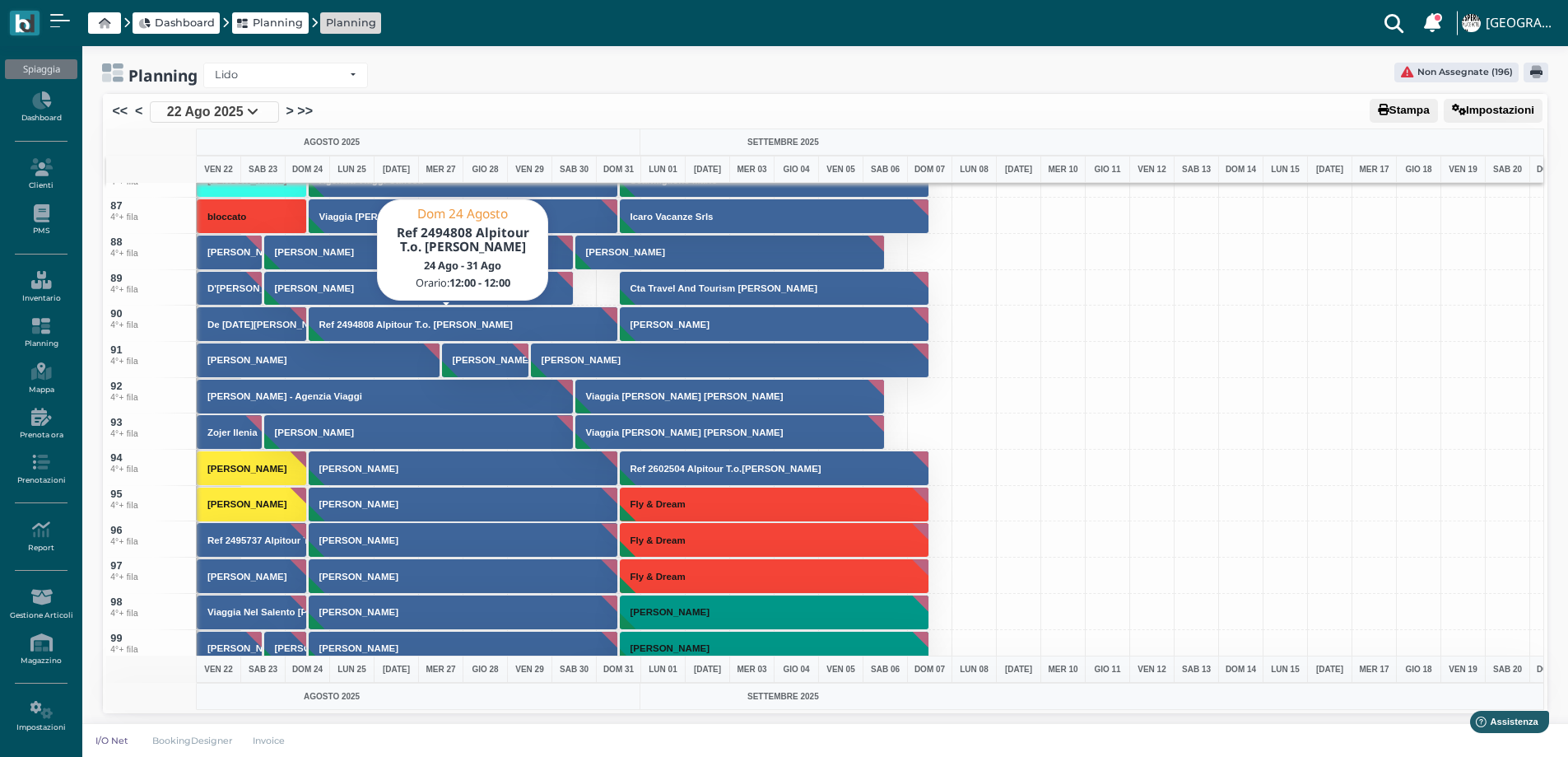
click at [343, 333] on button "Ref 2494808 Alpitour T.o. [PERSON_NAME]" at bounding box center [463, 324] width 310 height 35
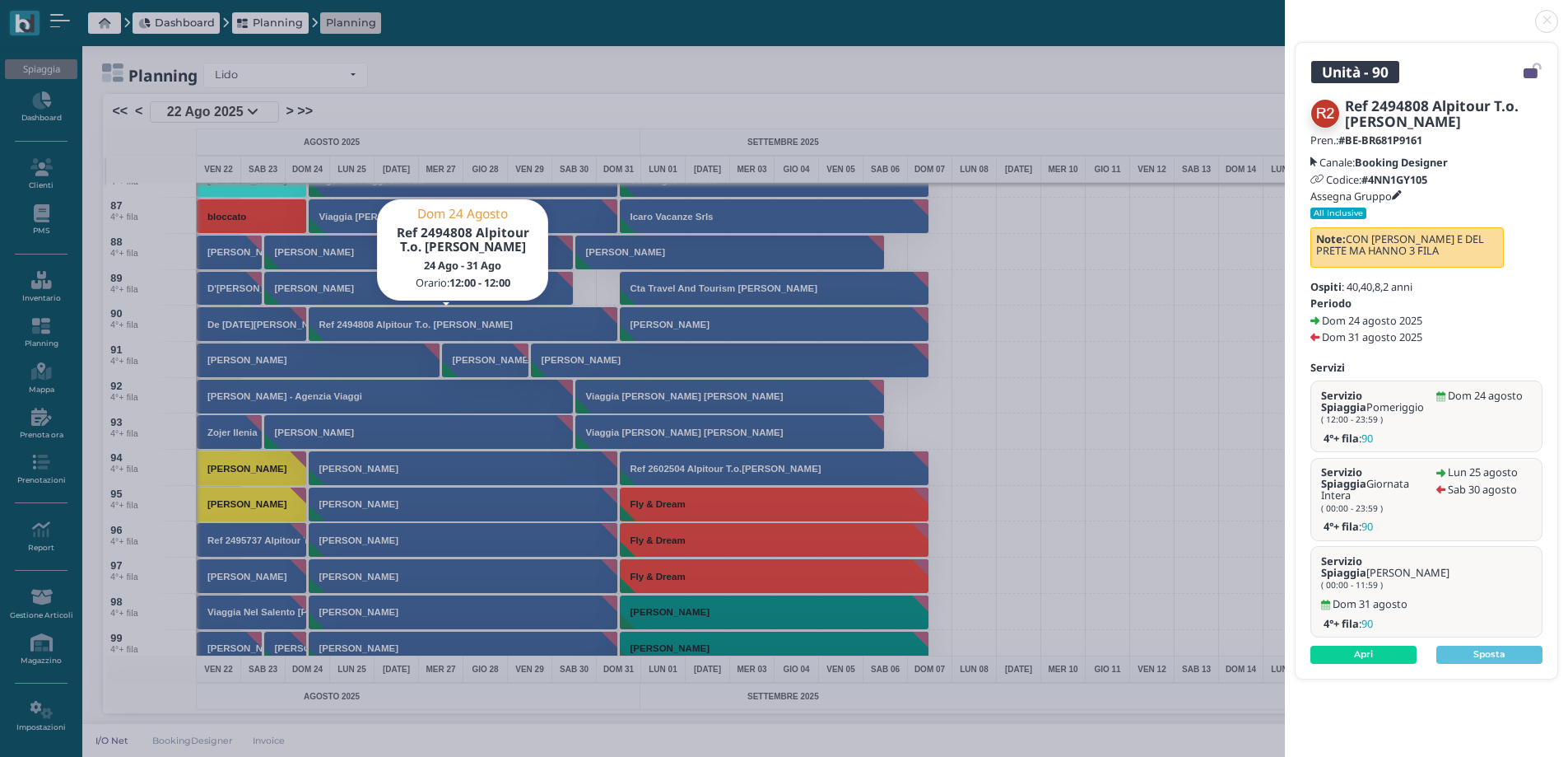
click at [1400, 194] on icon at bounding box center [1396, 196] width 10 height 10
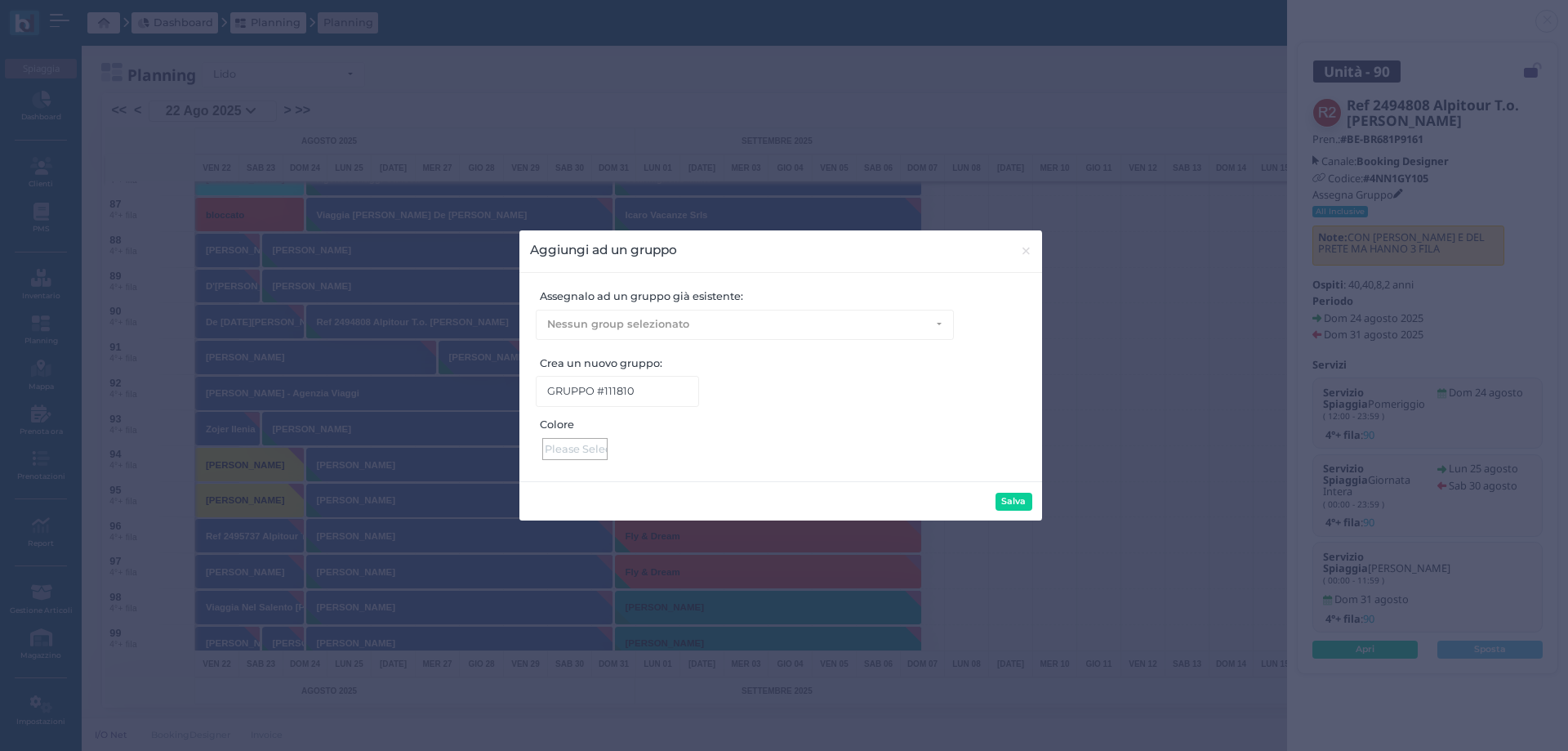
click at [578, 446] on div at bounding box center [575, 449] width 65 height 22
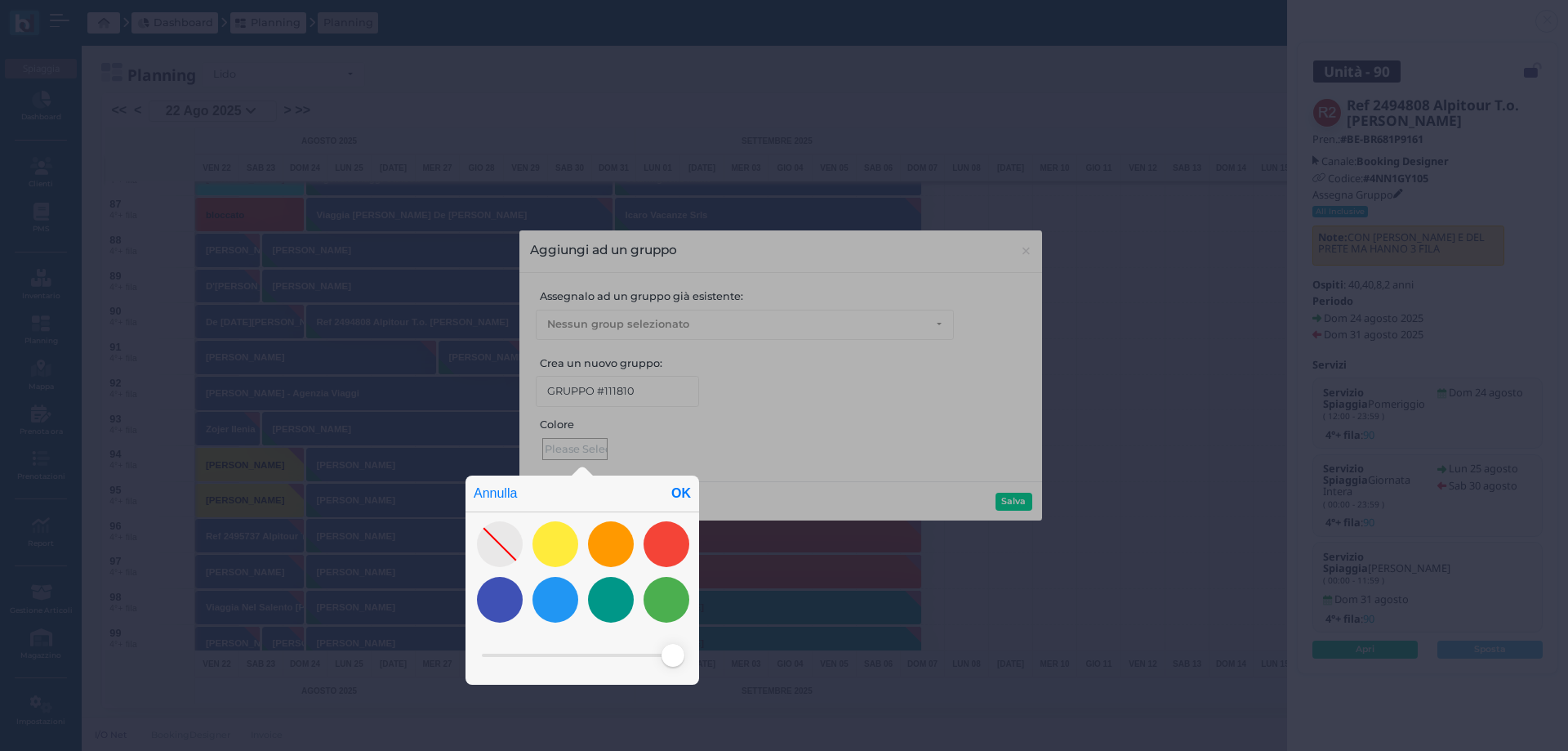
drag, startPoint x: 587, startPoint y: 652, endPoint x: 675, endPoint y: 647, distance: 88.1
click at [675, 647] on span at bounding box center [672, 654] width 23 height 23
click at [678, 491] on div "OK" at bounding box center [681, 493] width 36 height 36
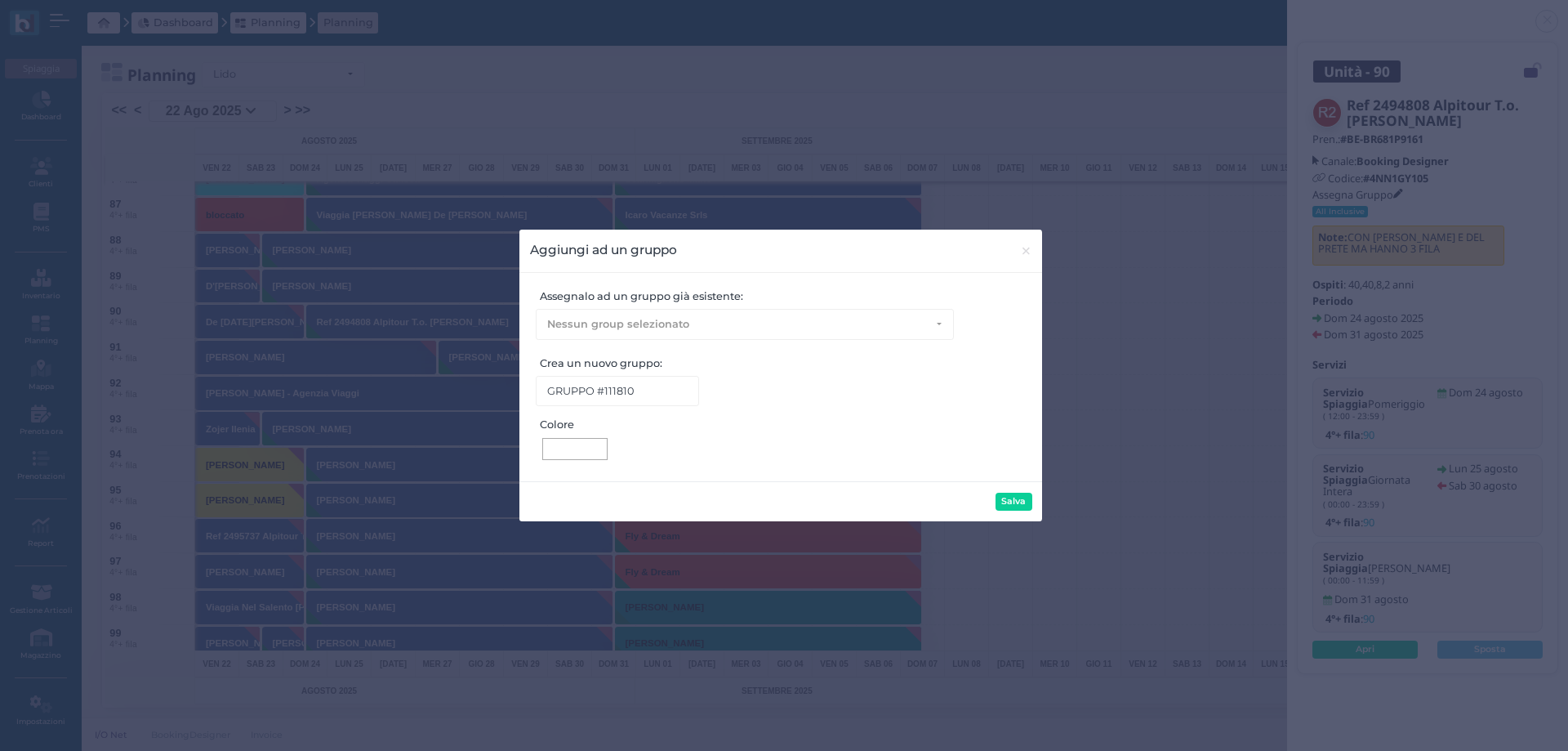
click at [575, 453] on div at bounding box center [575, 449] width 58 height 16
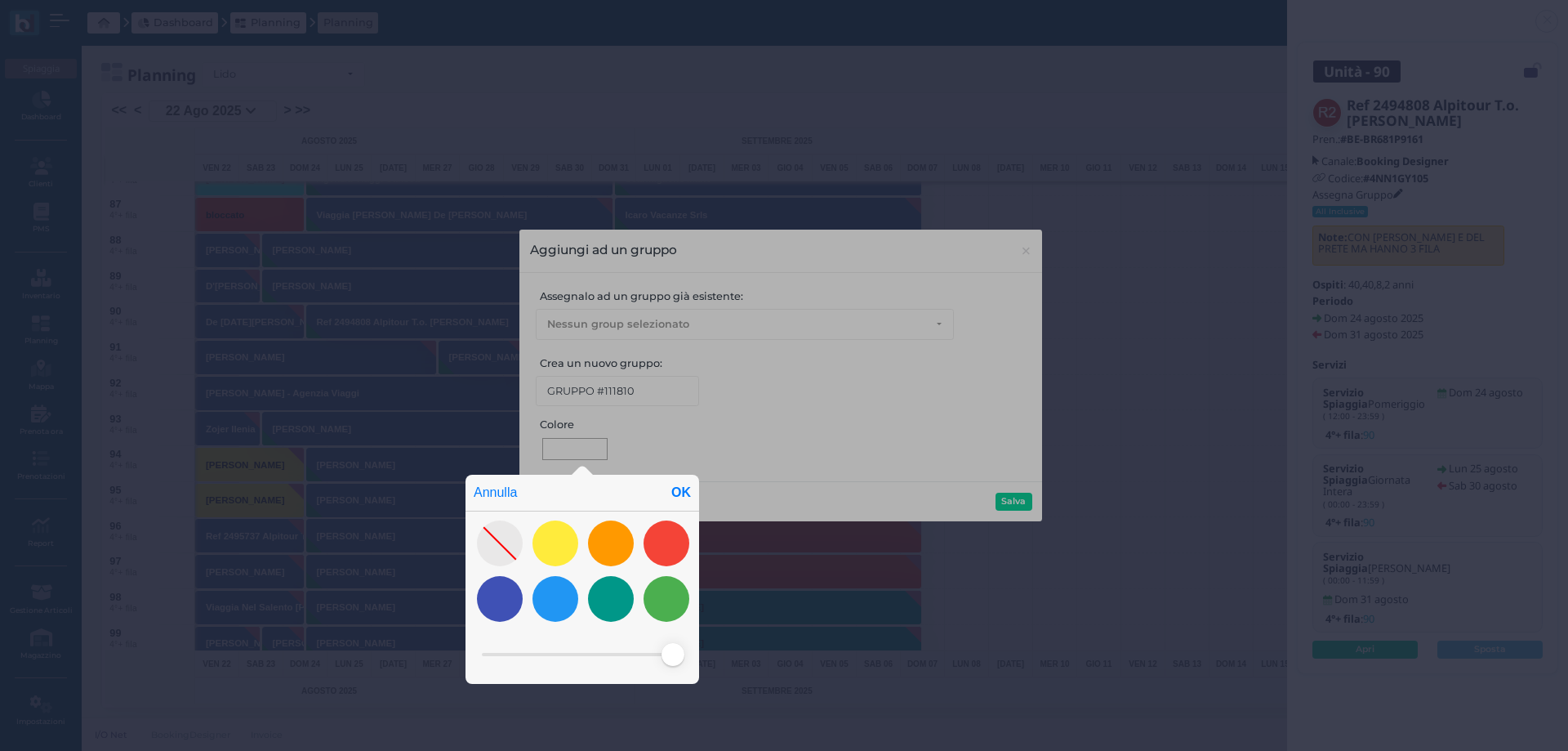
drag, startPoint x: 585, startPoint y: 653, endPoint x: 677, endPoint y: 653, distance: 92.0
click at [677, 653] on span at bounding box center [672, 653] width 23 height 23
click at [678, 487] on div "OK" at bounding box center [681, 492] width 36 height 36
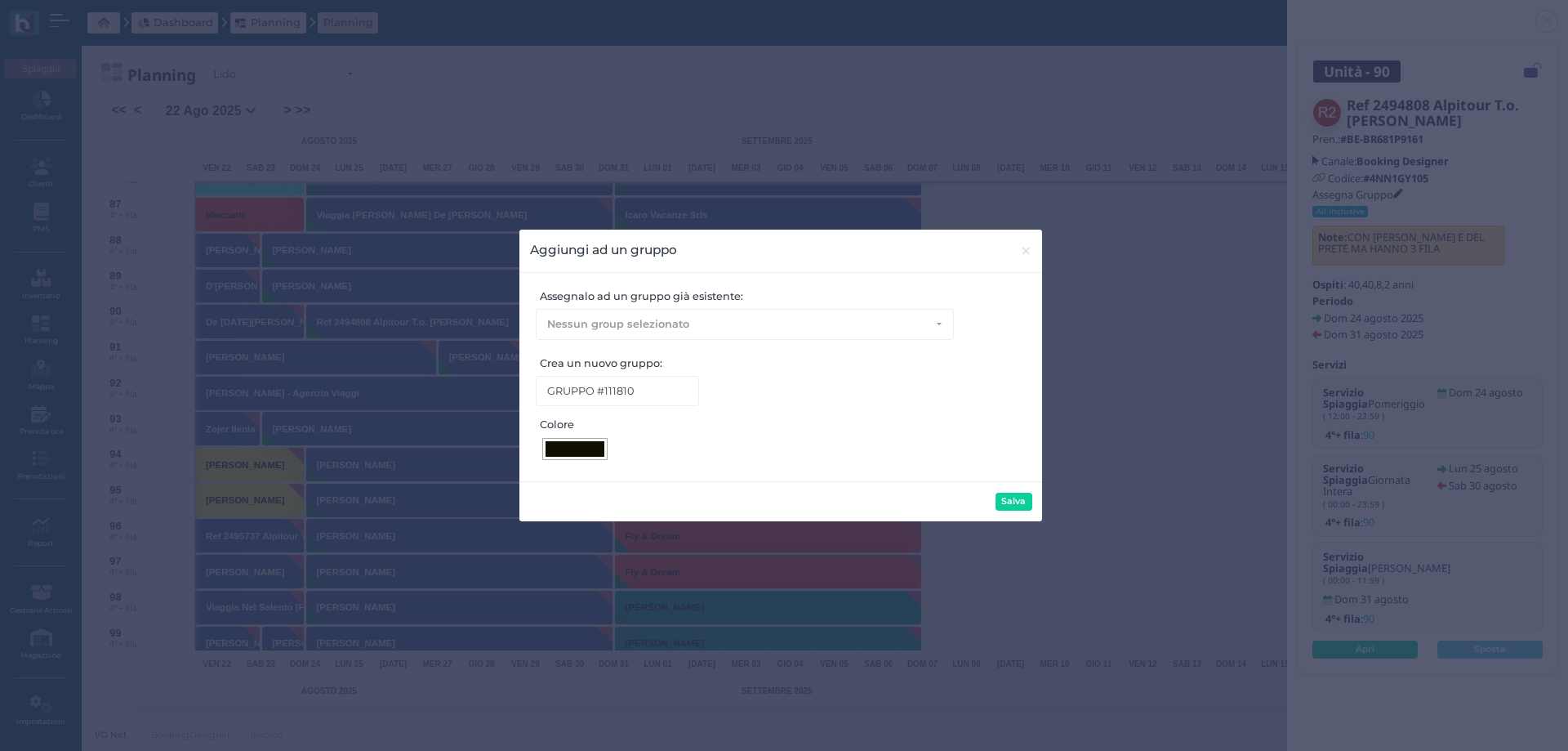
click at [572, 453] on div at bounding box center [575, 449] width 58 height 16
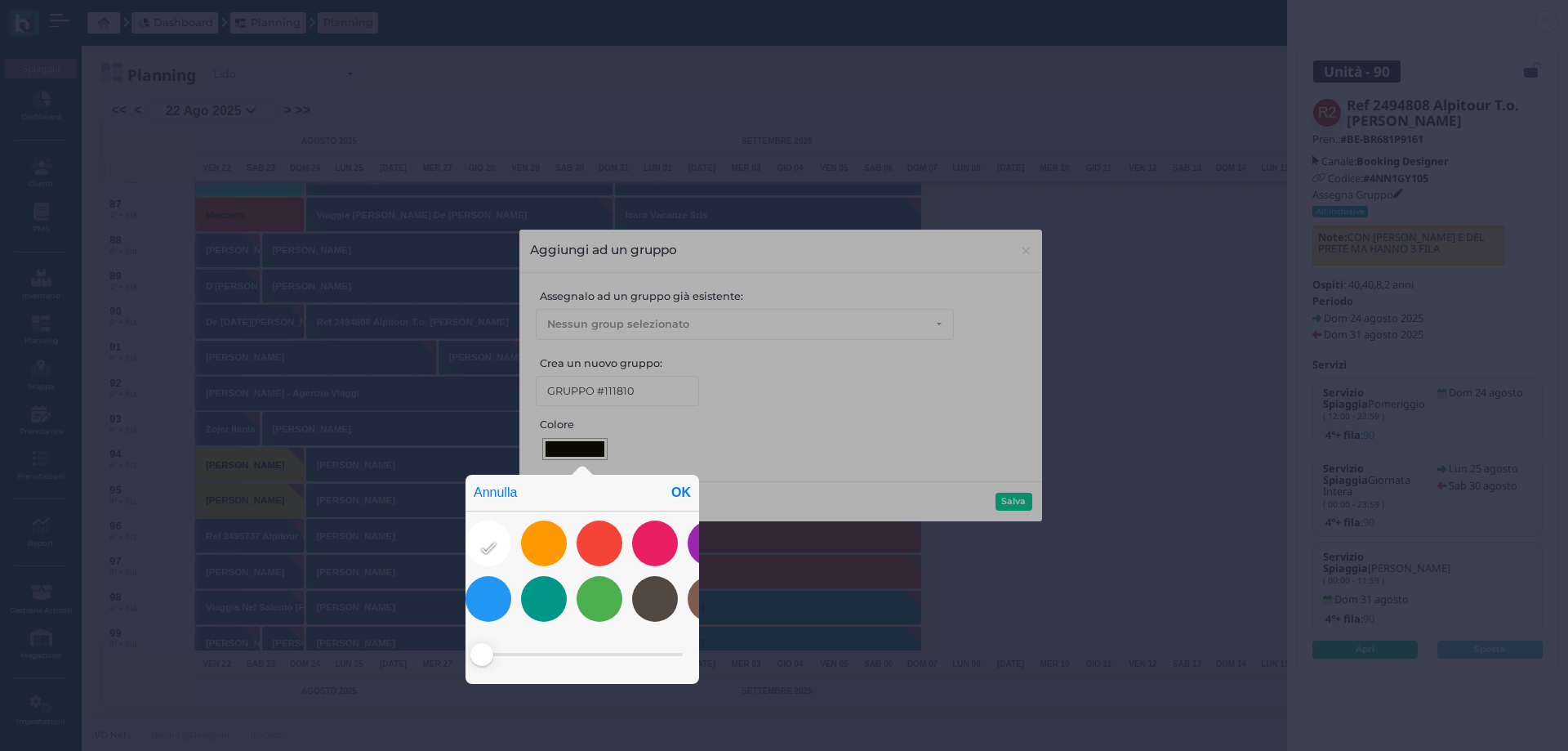
drag, startPoint x: 583, startPoint y: 657, endPoint x: 461, endPoint y: 658, distance: 122.0
click at [461, 658] on div "Annulla OK" at bounding box center [784, 374] width 1568 height 754
click at [681, 493] on div "OK" at bounding box center [681, 492] width 36 height 36
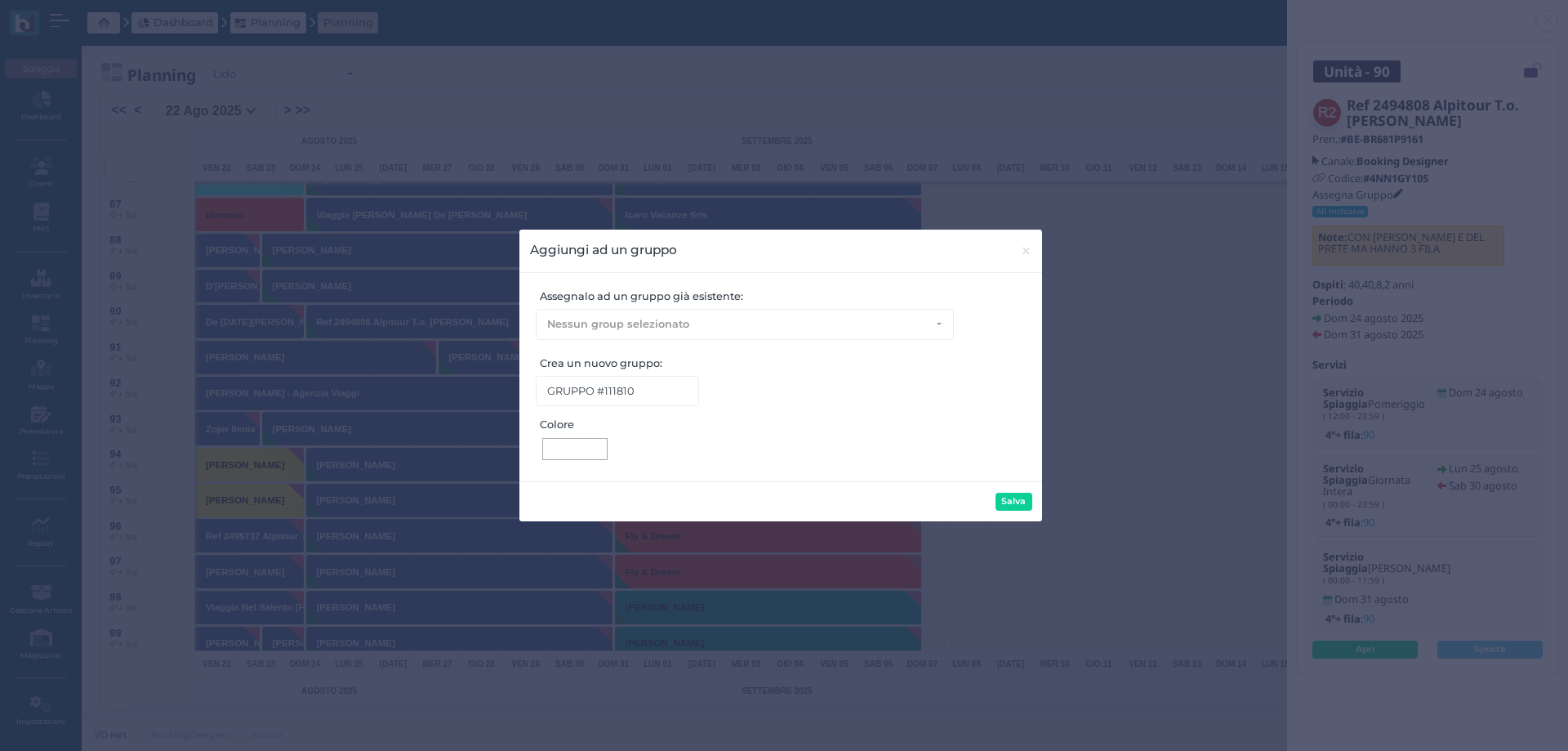
click at [572, 453] on div at bounding box center [575, 449] width 58 height 16
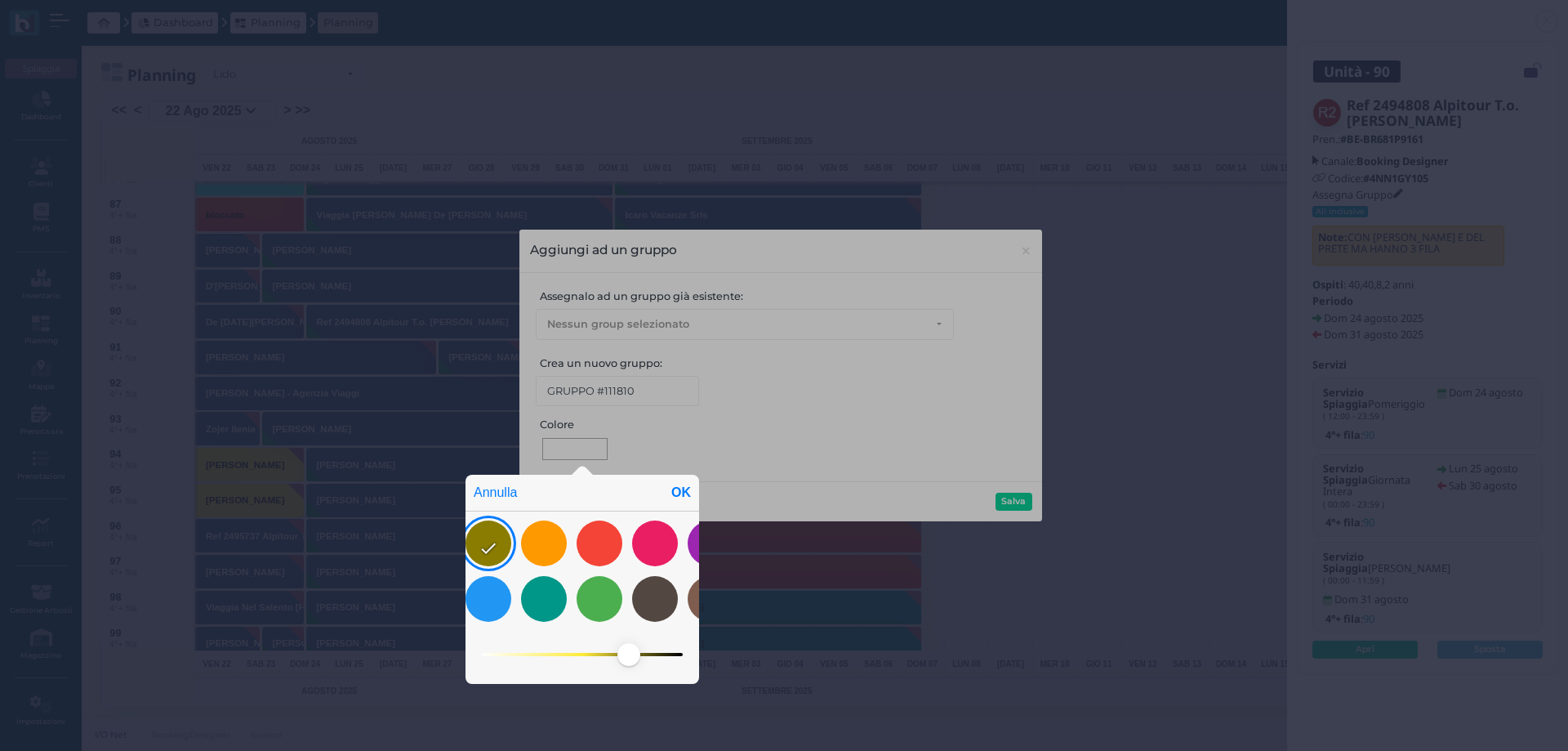
drag, startPoint x: 476, startPoint y: 652, endPoint x: 711, endPoint y: 649, distance: 235.0
click at [717, 655] on div "Annulla OK" at bounding box center [784, 374] width 1568 height 754
click at [677, 491] on div "OK" at bounding box center [681, 492] width 36 height 36
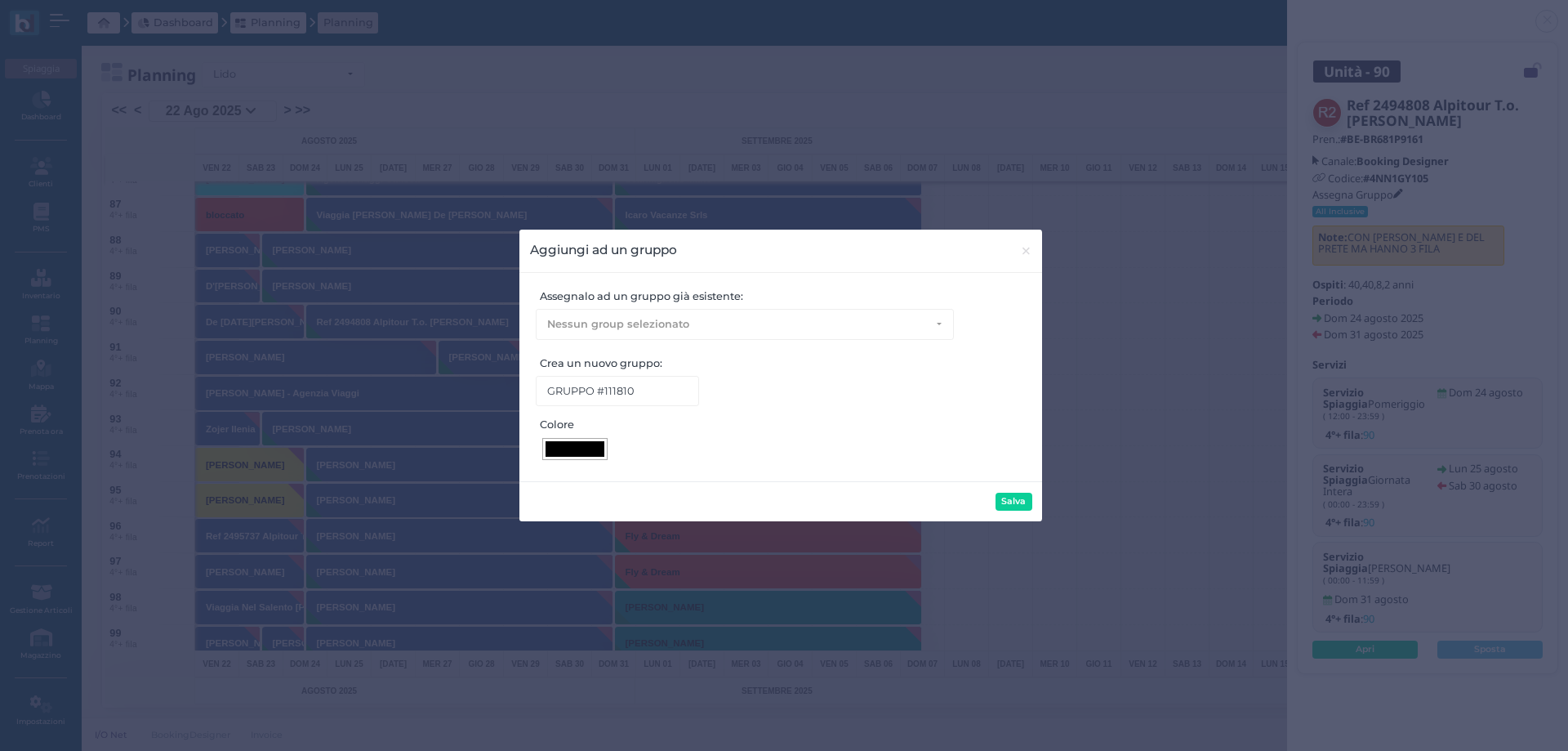
click at [566, 447] on div at bounding box center [575, 449] width 58 height 16
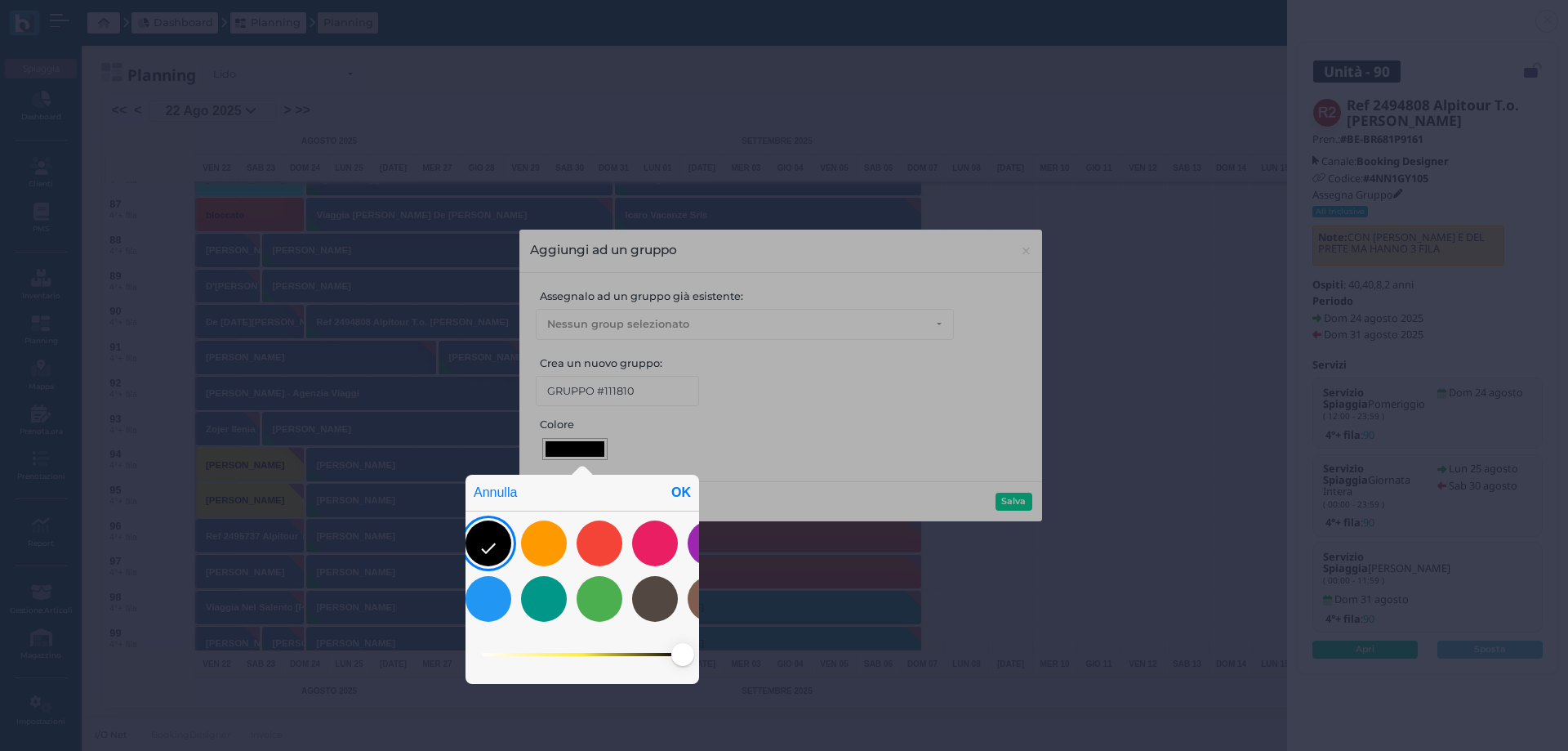
click at [681, 496] on div "OK" at bounding box center [681, 492] width 36 height 36
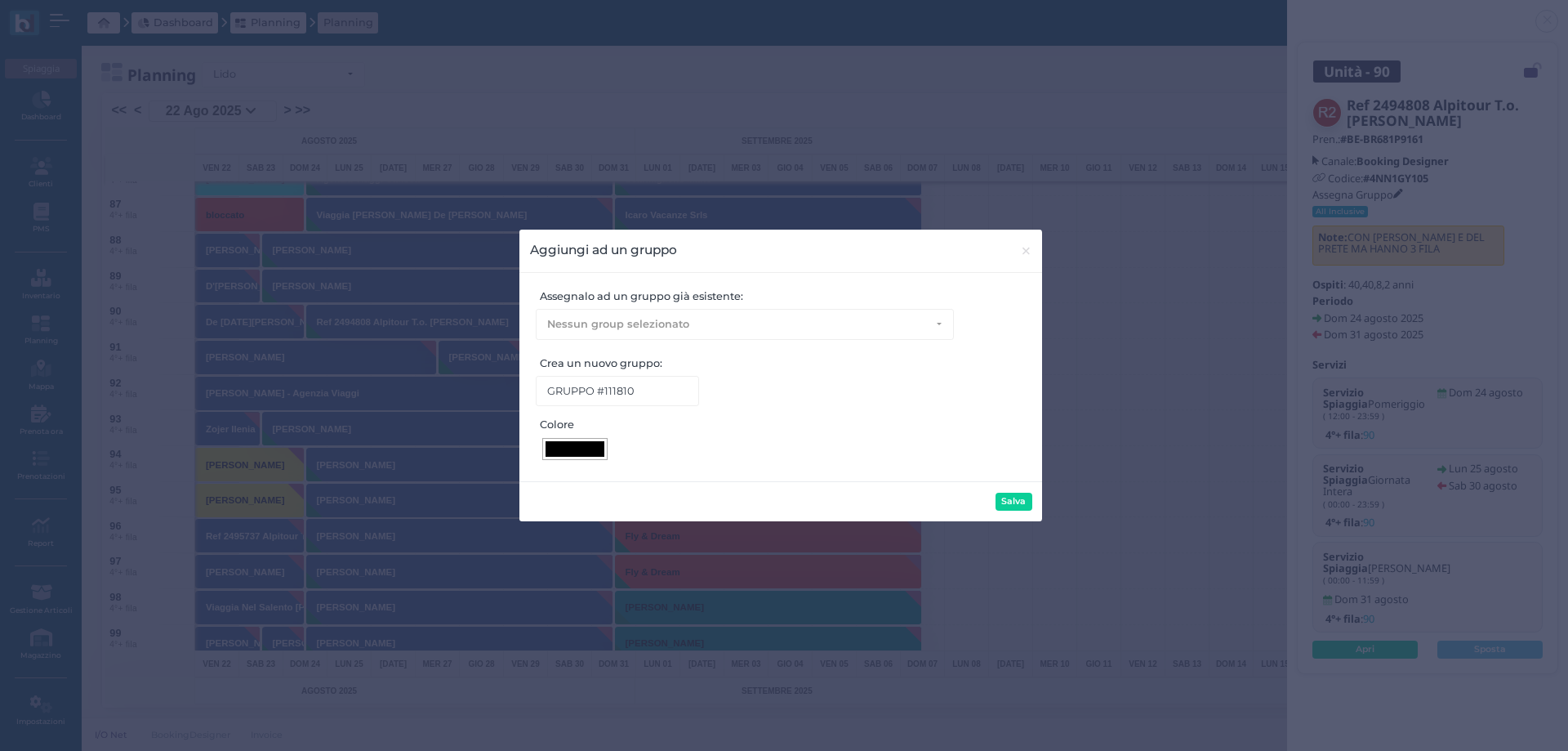
click at [576, 449] on div at bounding box center [575, 449] width 58 height 16
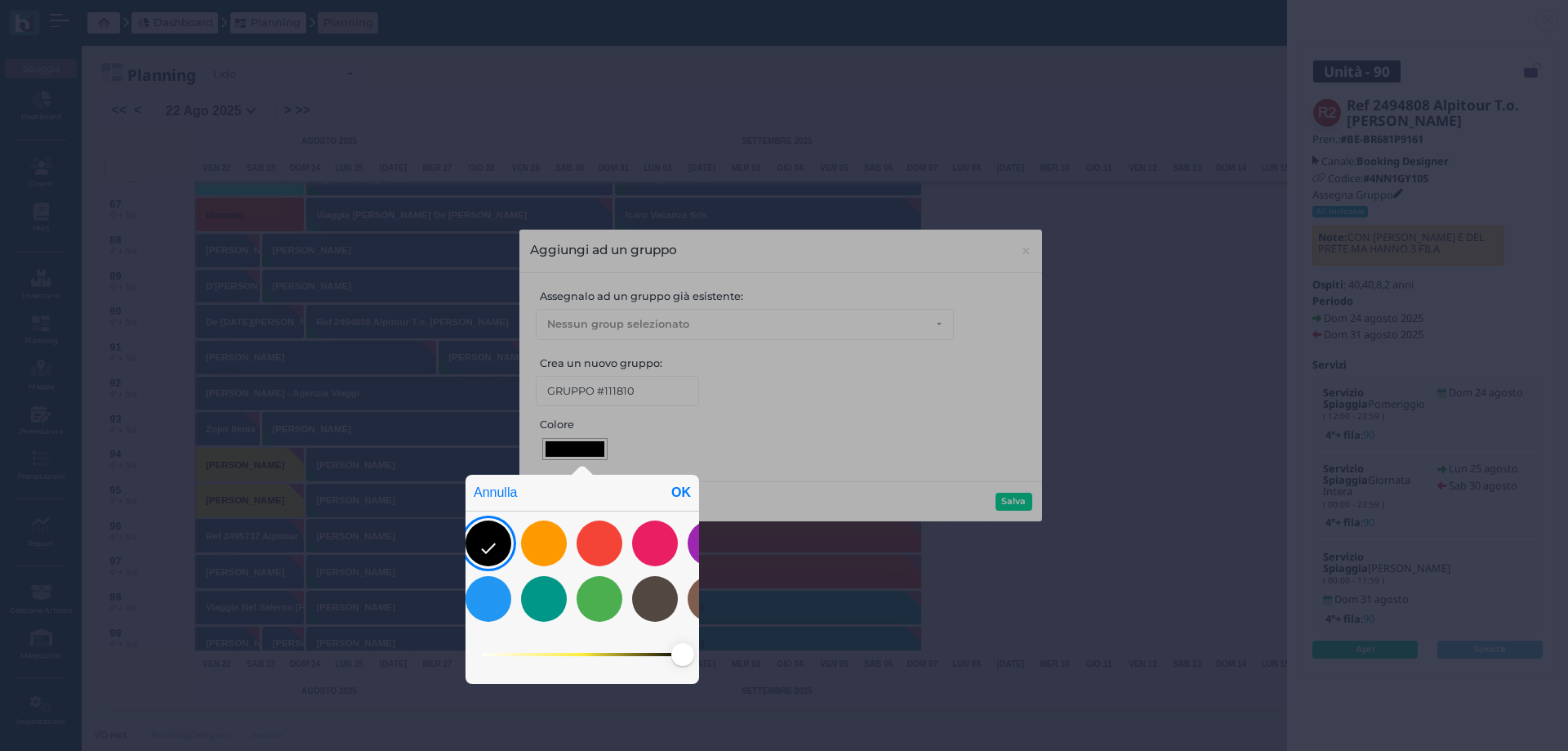
click at [685, 491] on div "OK" at bounding box center [681, 492] width 36 height 36
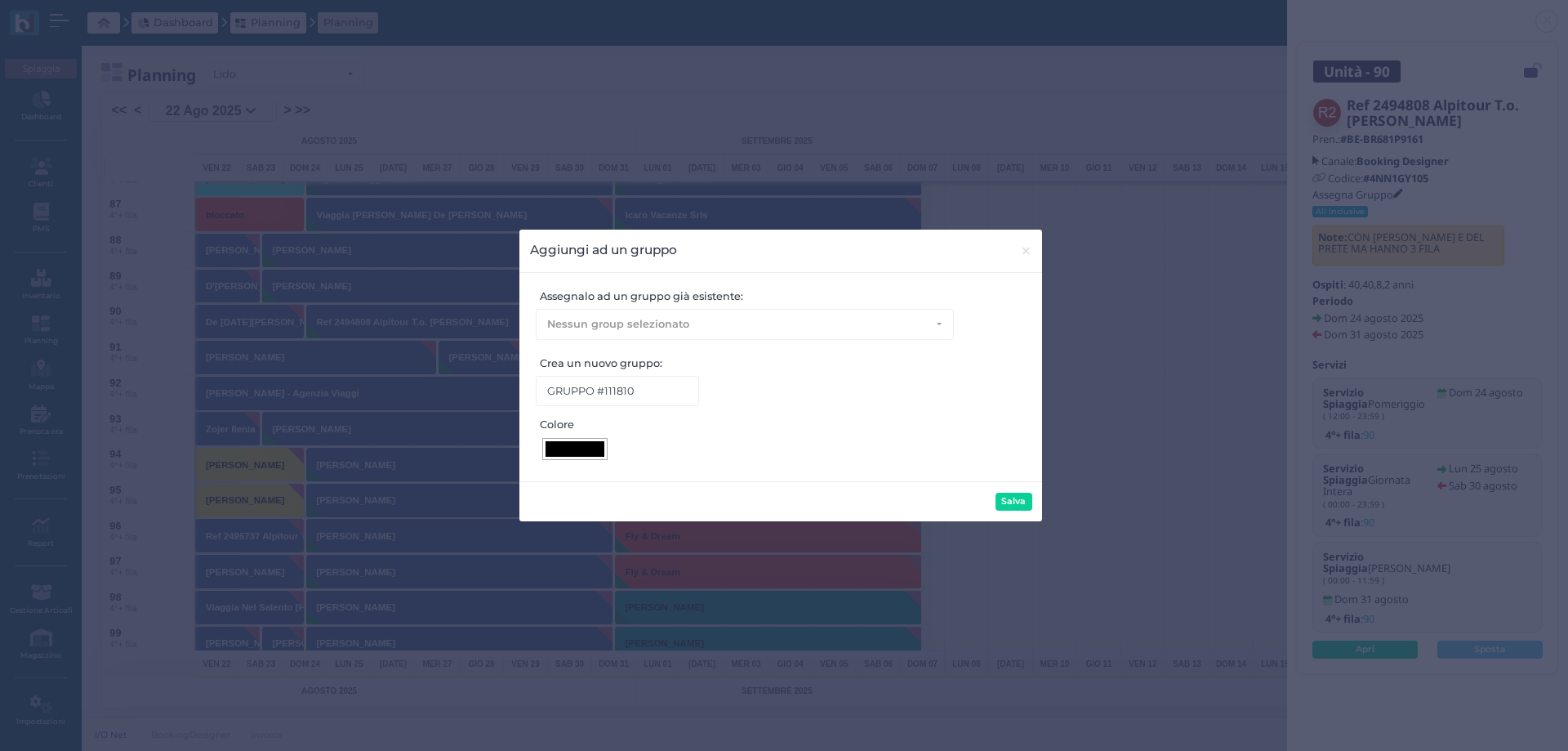
click at [585, 441] on div at bounding box center [575, 449] width 65 height 23
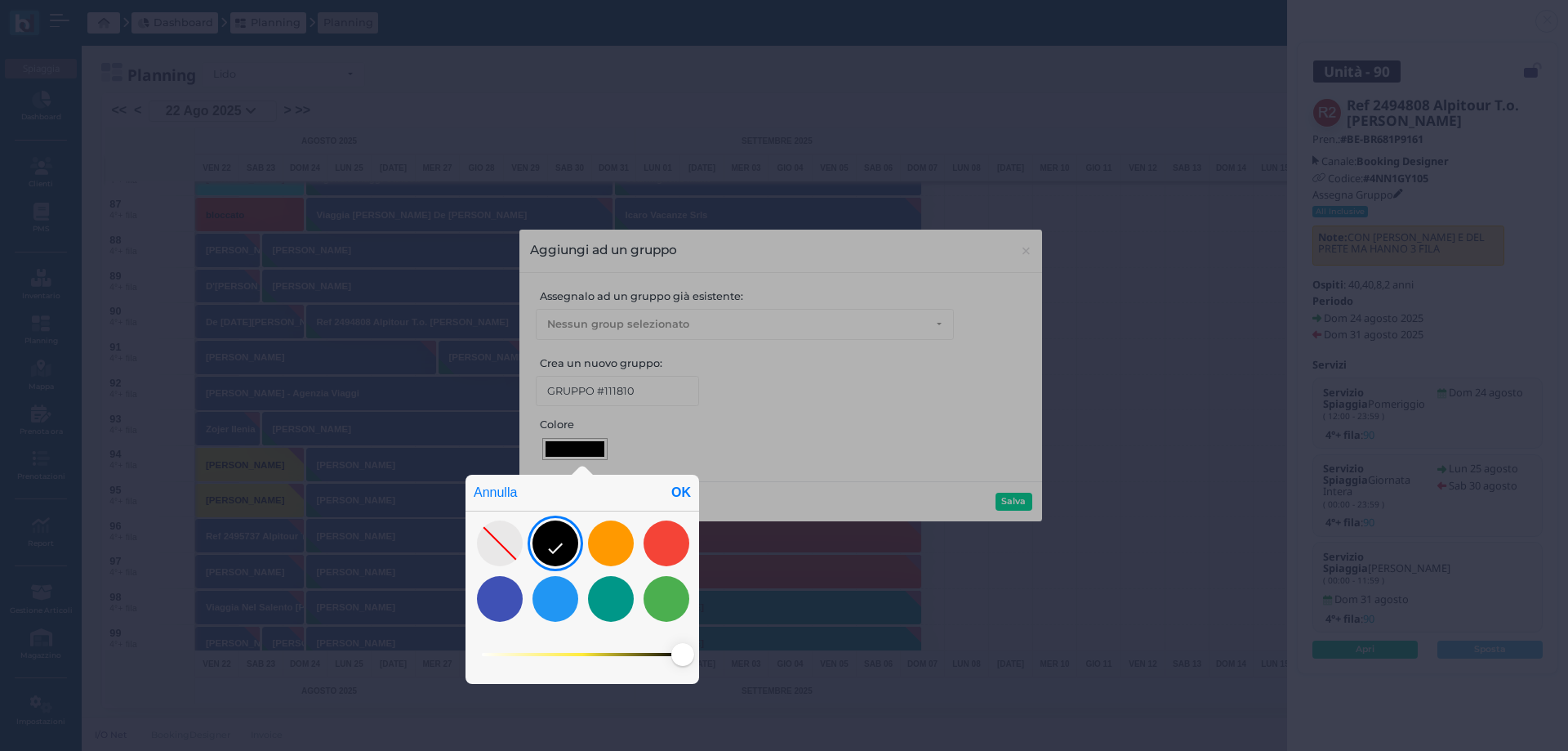
click at [683, 488] on div "OK" at bounding box center [681, 492] width 36 height 36
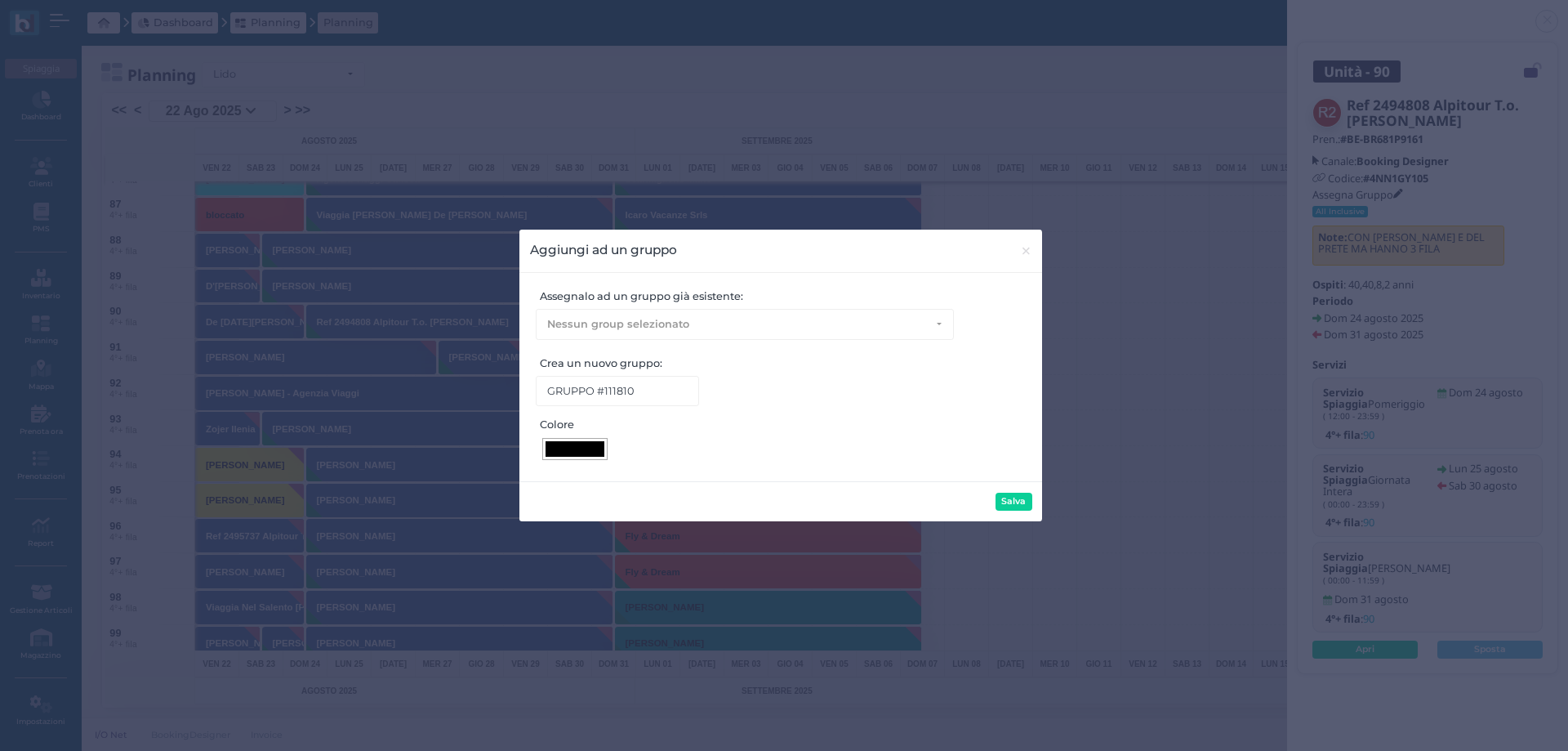
click at [570, 445] on div at bounding box center [575, 449] width 58 height 16
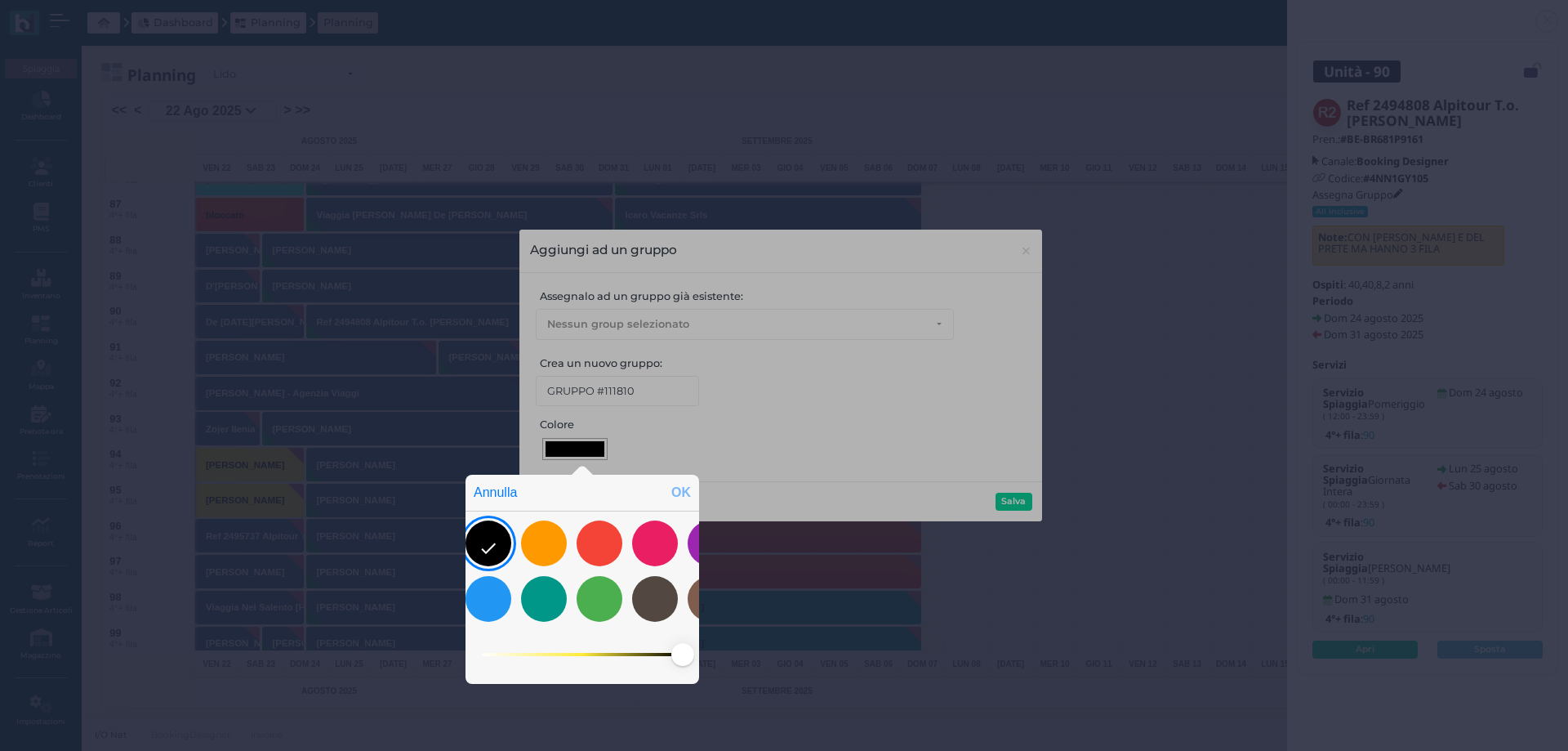
click at [681, 493] on div "OK" at bounding box center [681, 492] width 36 height 36
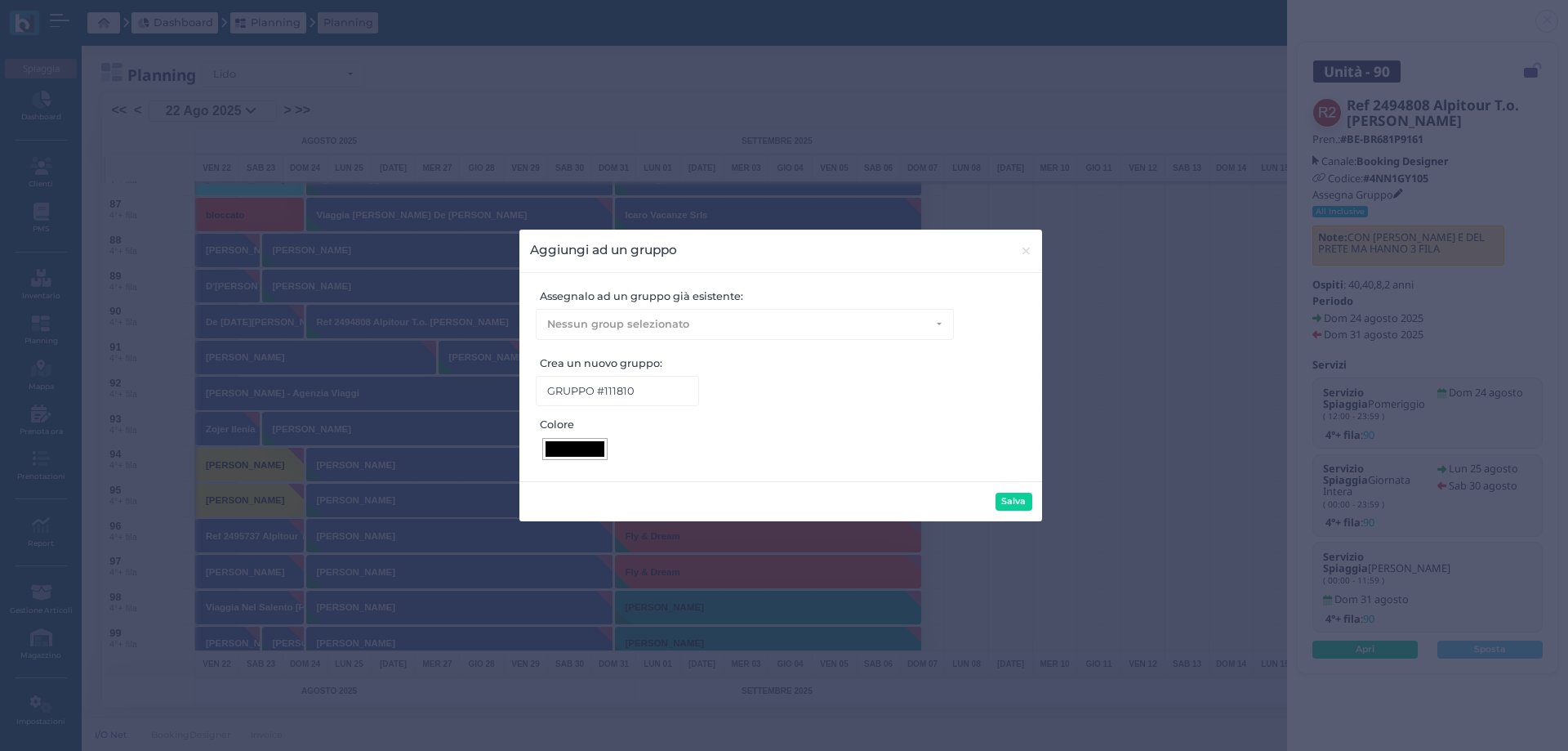
click at [576, 446] on div at bounding box center [575, 449] width 58 height 16
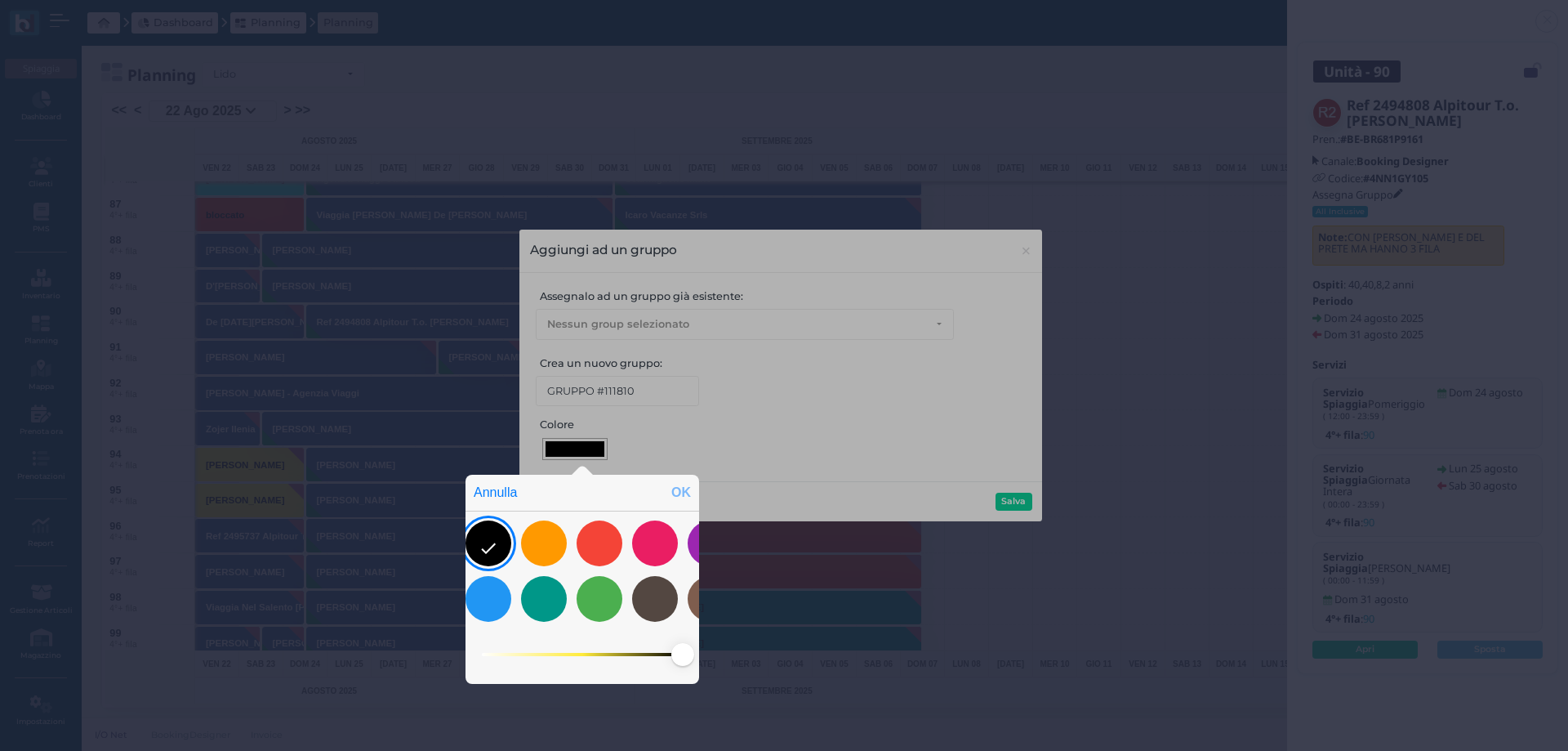
drag, startPoint x: 671, startPoint y: 491, endPoint x: 662, endPoint y: 481, distance: 13.5
click at [672, 491] on div "OK" at bounding box center [681, 492] width 36 height 36
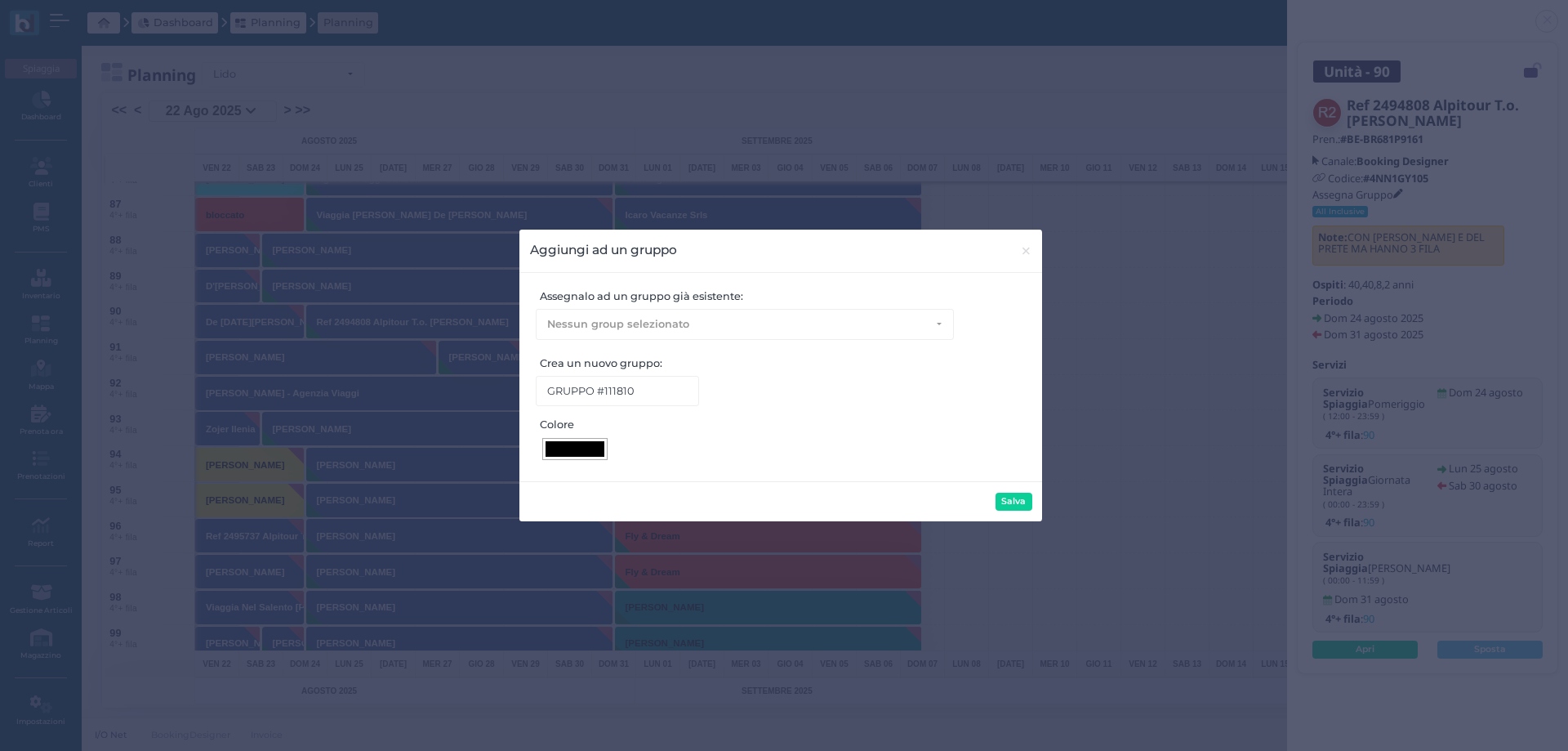
click at [559, 444] on div at bounding box center [575, 449] width 58 height 16
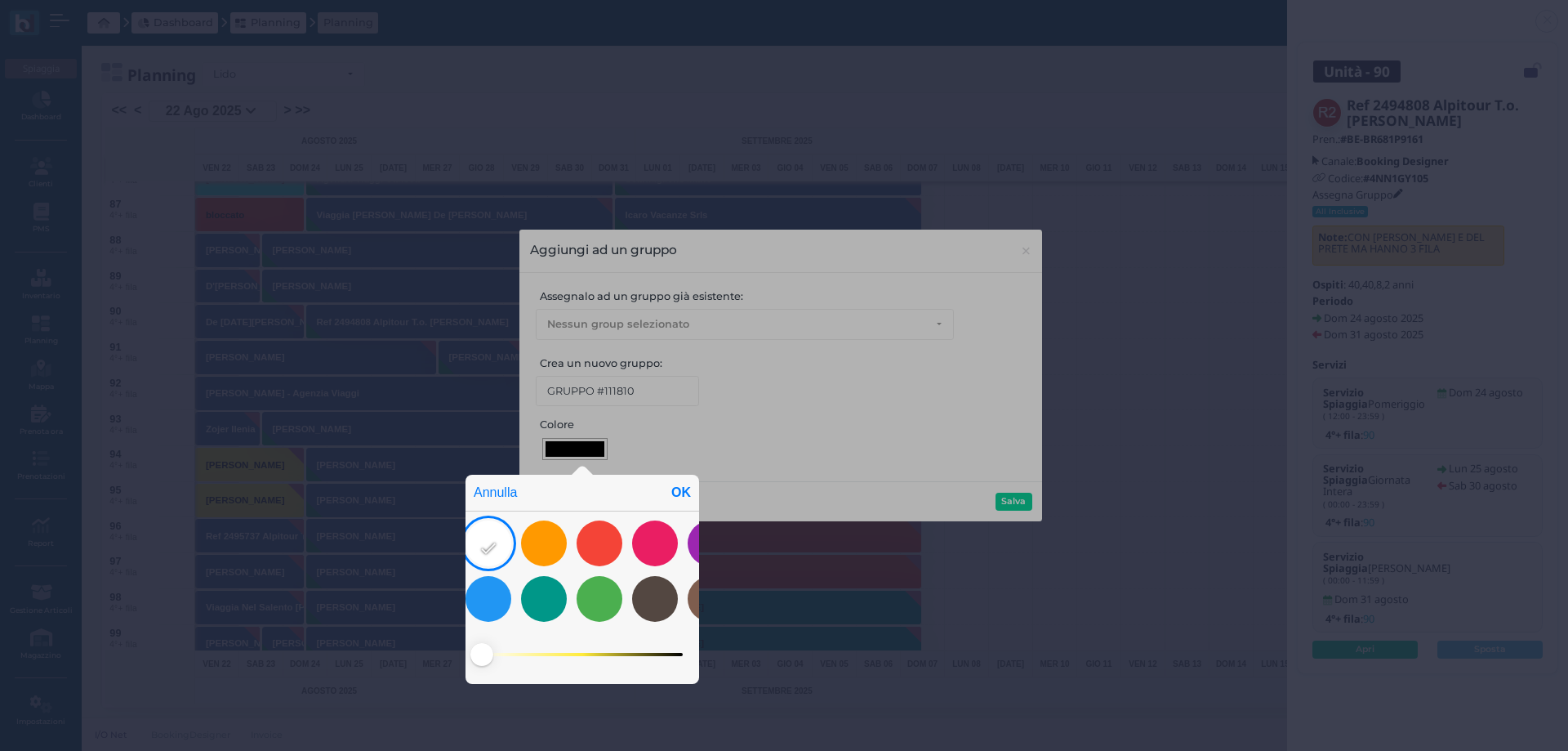
drag, startPoint x: 670, startPoint y: 655, endPoint x: 410, endPoint y: 642, distance: 260.3
click at [397, 654] on div "Annulla OK" at bounding box center [784, 374] width 1568 height 754
click at [672, 494] on div "OK" at bounding box center [681, 492] width 36 height 36
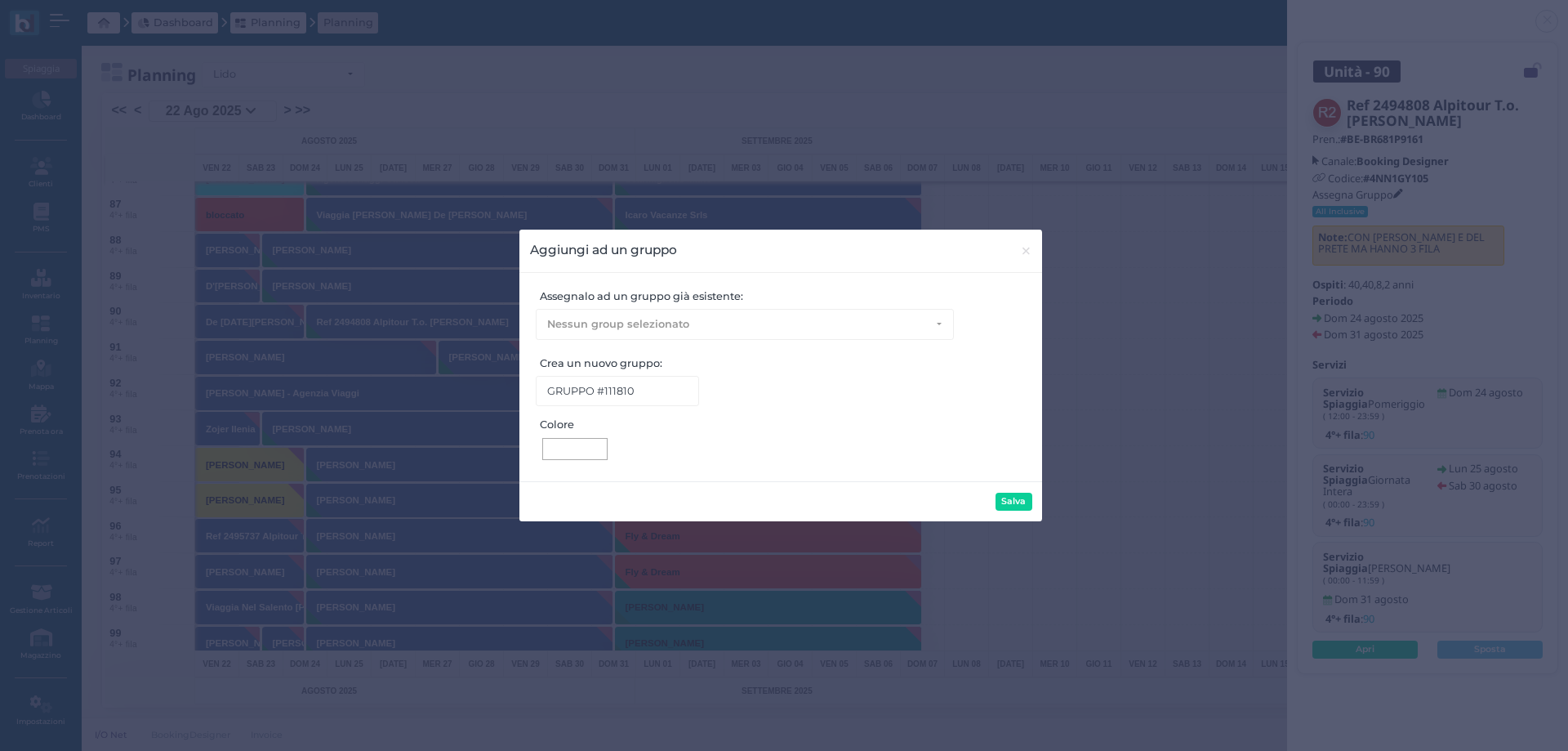
click at [579, 456] on div at bounding box center [575, 449] width 58 height 16
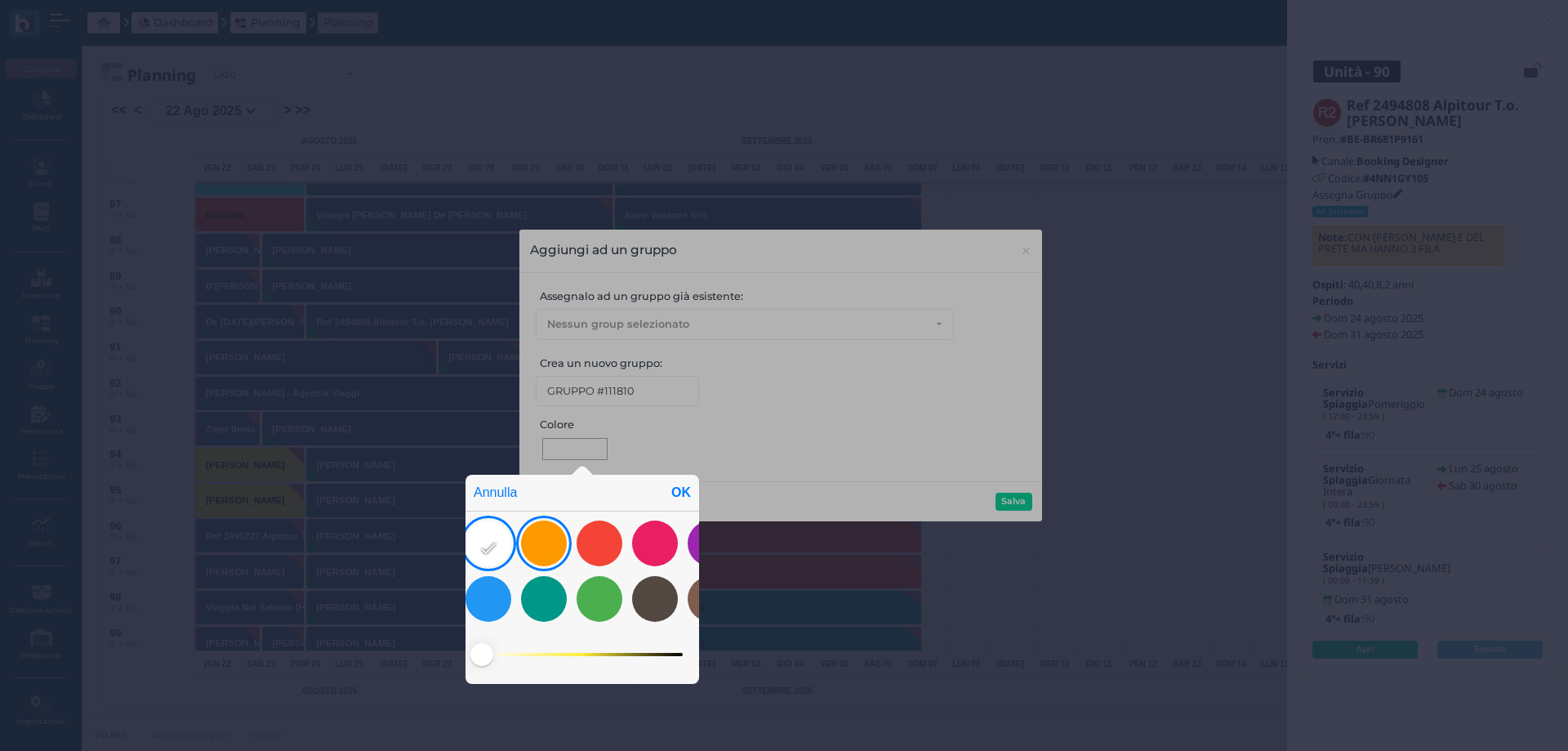
drag, startPoint x: 482, startPoint y: 652, endPoint x: 517, endPoint y: 535, distance: 122.1
click at [484, 652] on span at bounding box center [481, 653] width 23 height 23
drag, startPoint x: 677, startPoint y: 494, endPoint x: 665, endPoint y: 481, distance: 17.7
click at [677, 493] on div "OK" at bounding box center [681, 492] width 36 height 36
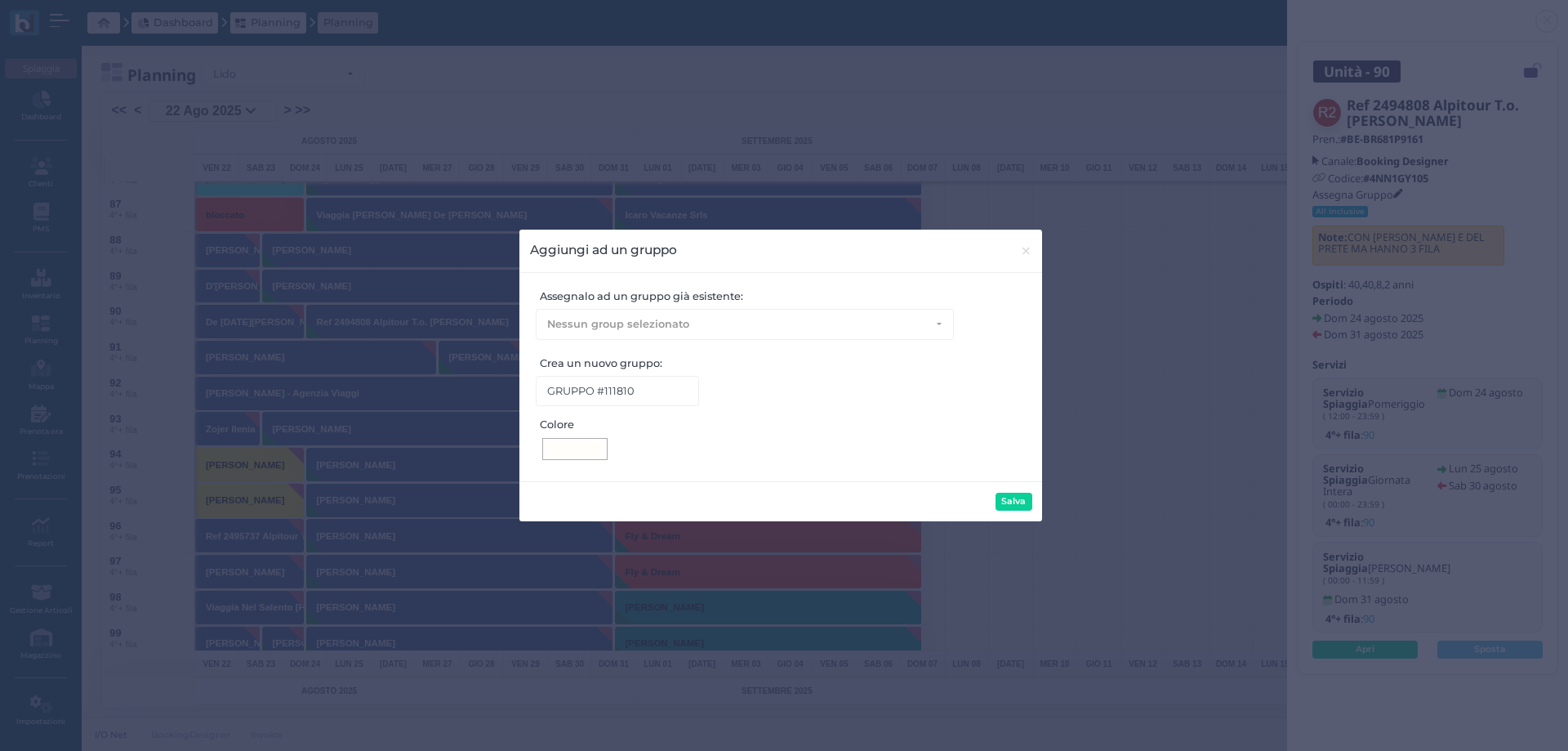
click at [581, 448] on div at bounding box center [575, 449] width 58 height 16
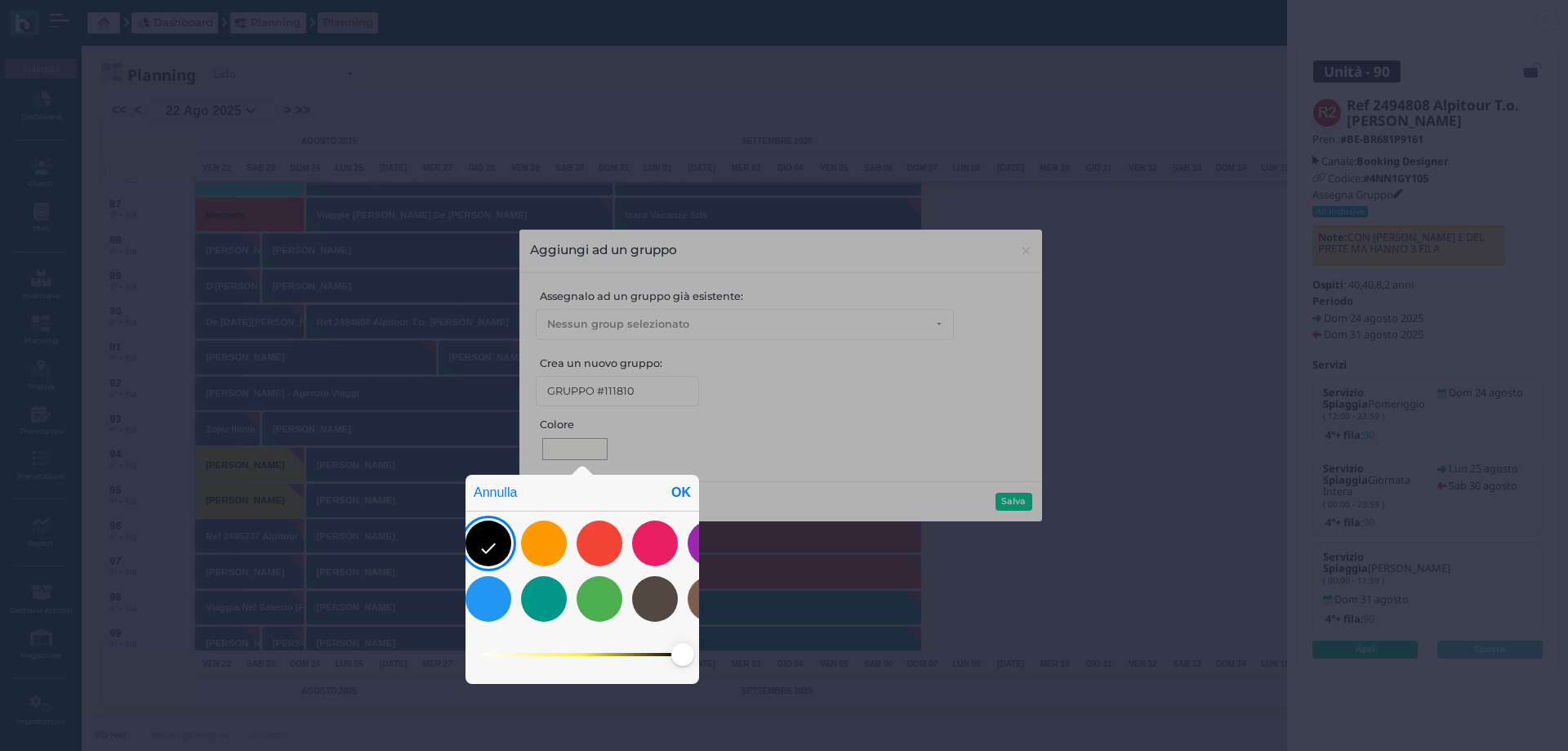
drag, startPoint x: 485, startPoint y: 654, endPoint x: 705, endPoint y: 659, distance: 220.1
click at [705, 659] on div "Annulla OK" at bounding box center [784, 374] width 1568 height 754
click at [680, 486] on div "OK" at bounding box center [681, 492] width 36 height 36
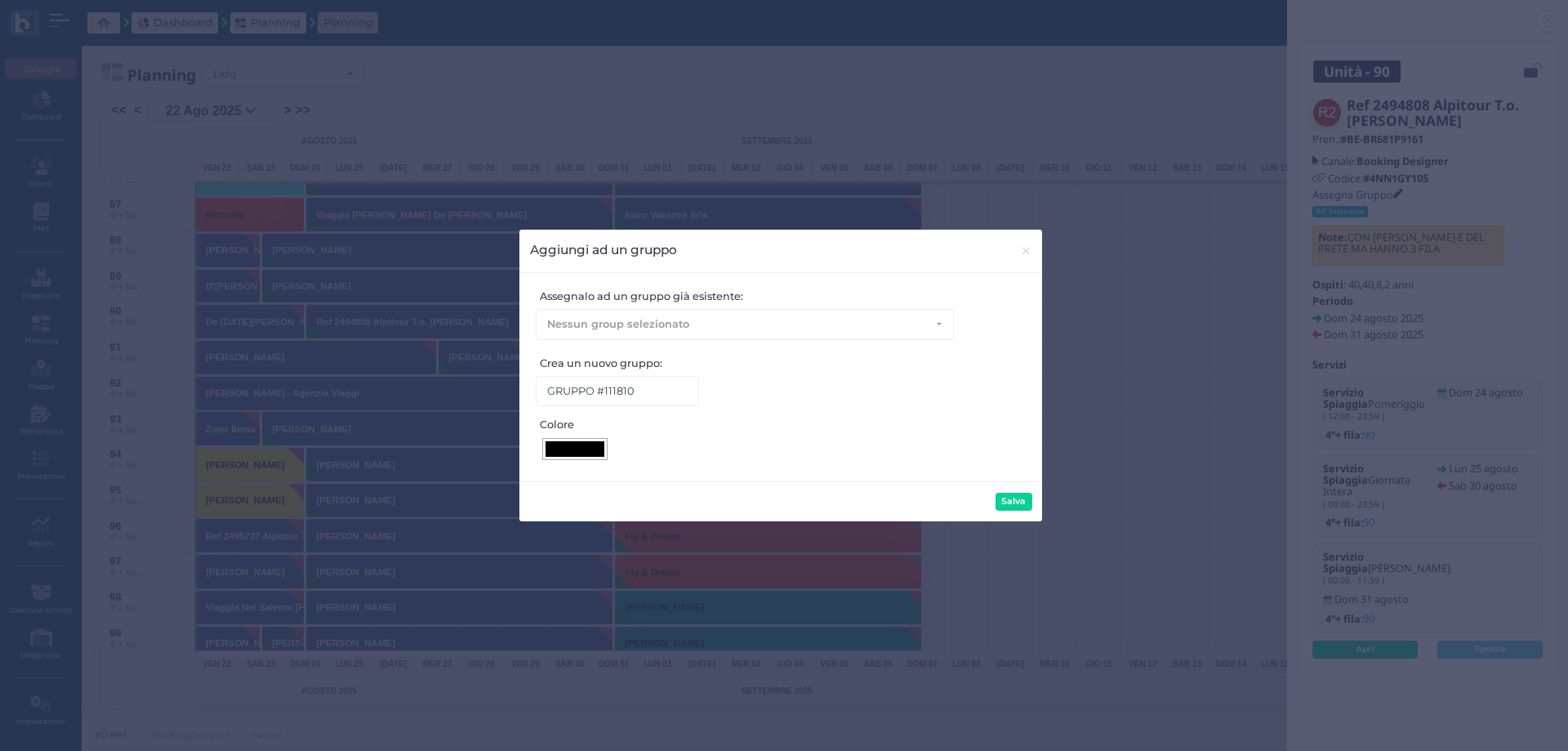
click at [585, 450] on div at bounding box center [575, 449] width 58 height 16
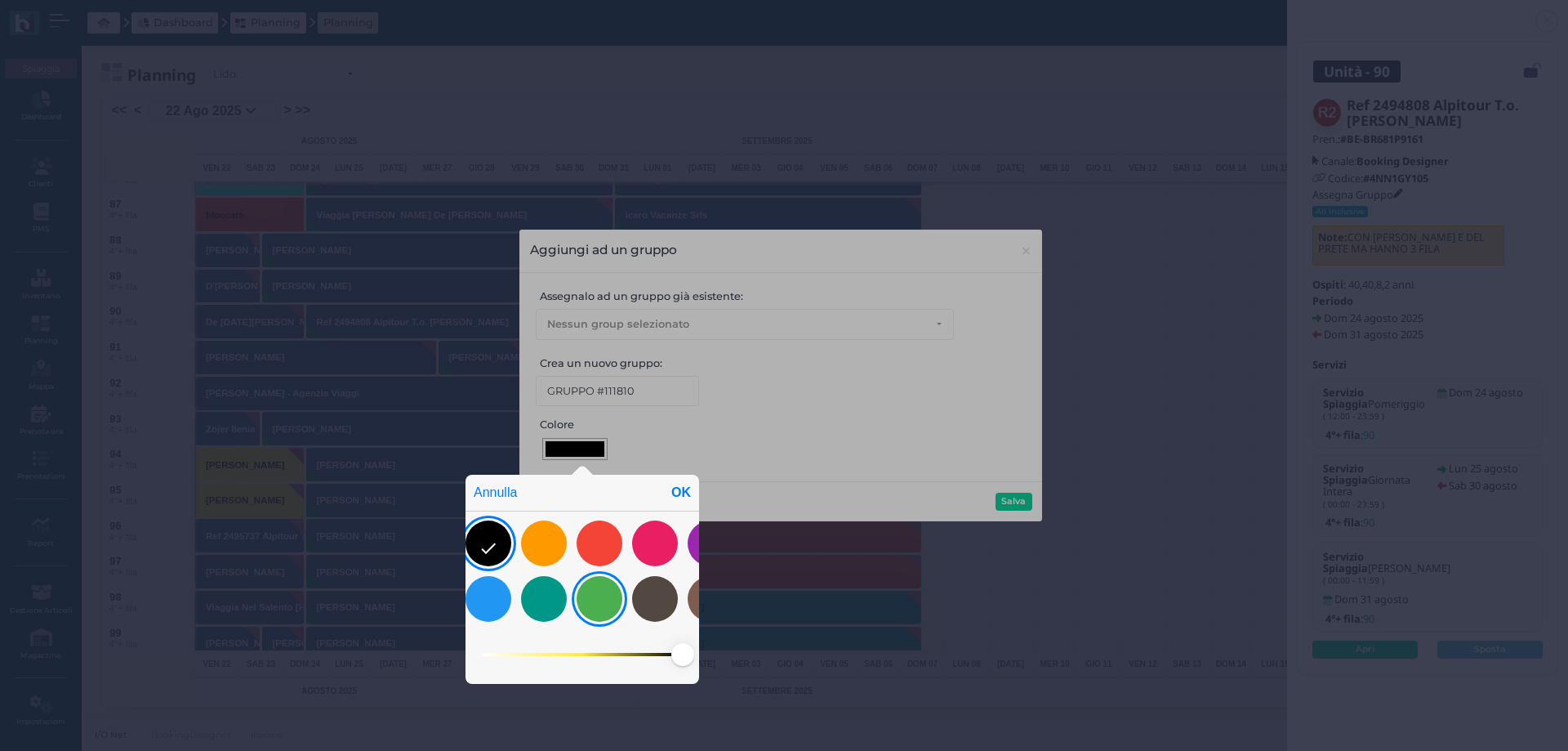
click at [596, 602] on div at bounding box center [599, 598] width 46 height 46
click at [673, 496] on div "OK" at bounding box center [681, 492] width 36 height 36
type input "#4baf4f"
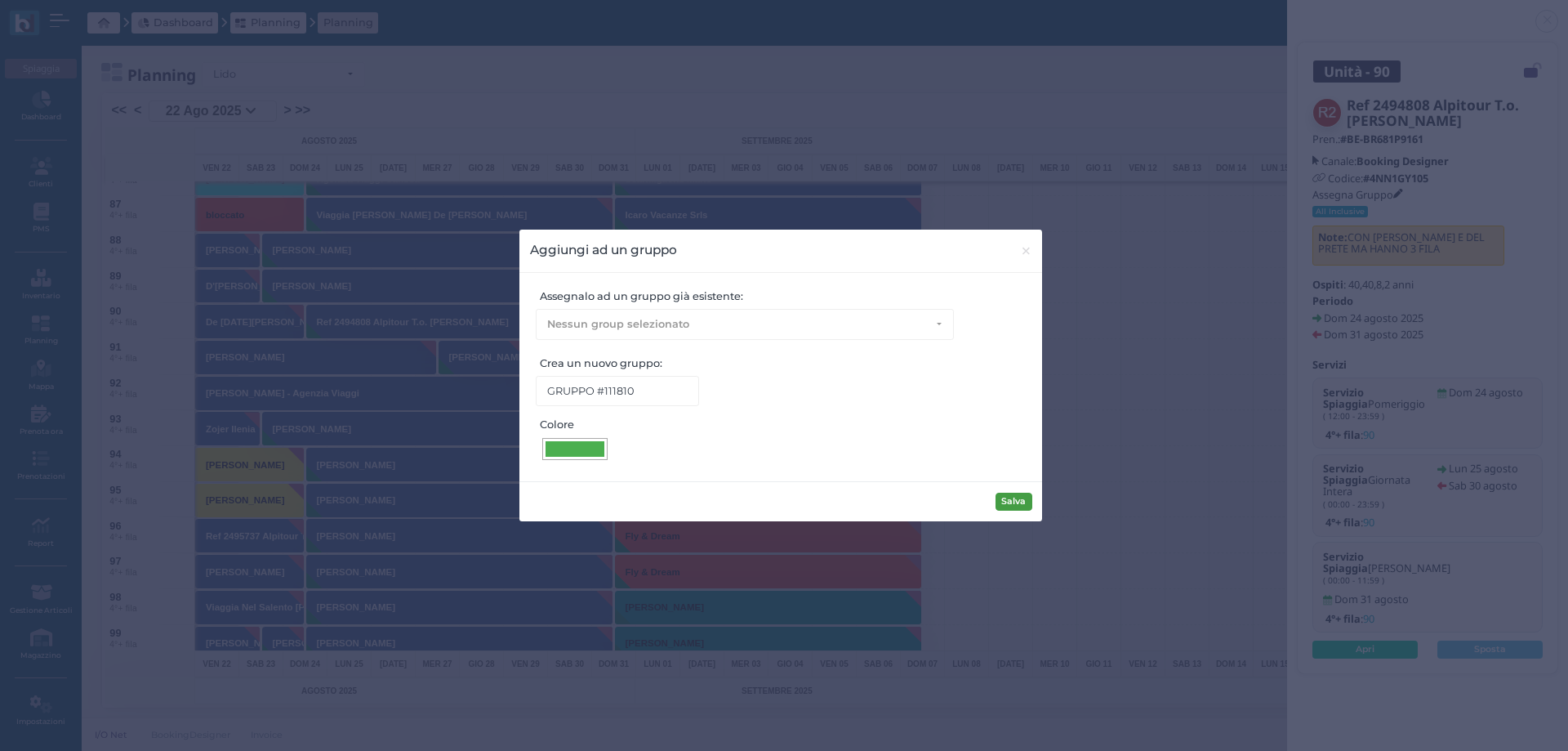
click at [1007, 506] on button "Salva" at bounding box center [1013, 502] width 37 height 18
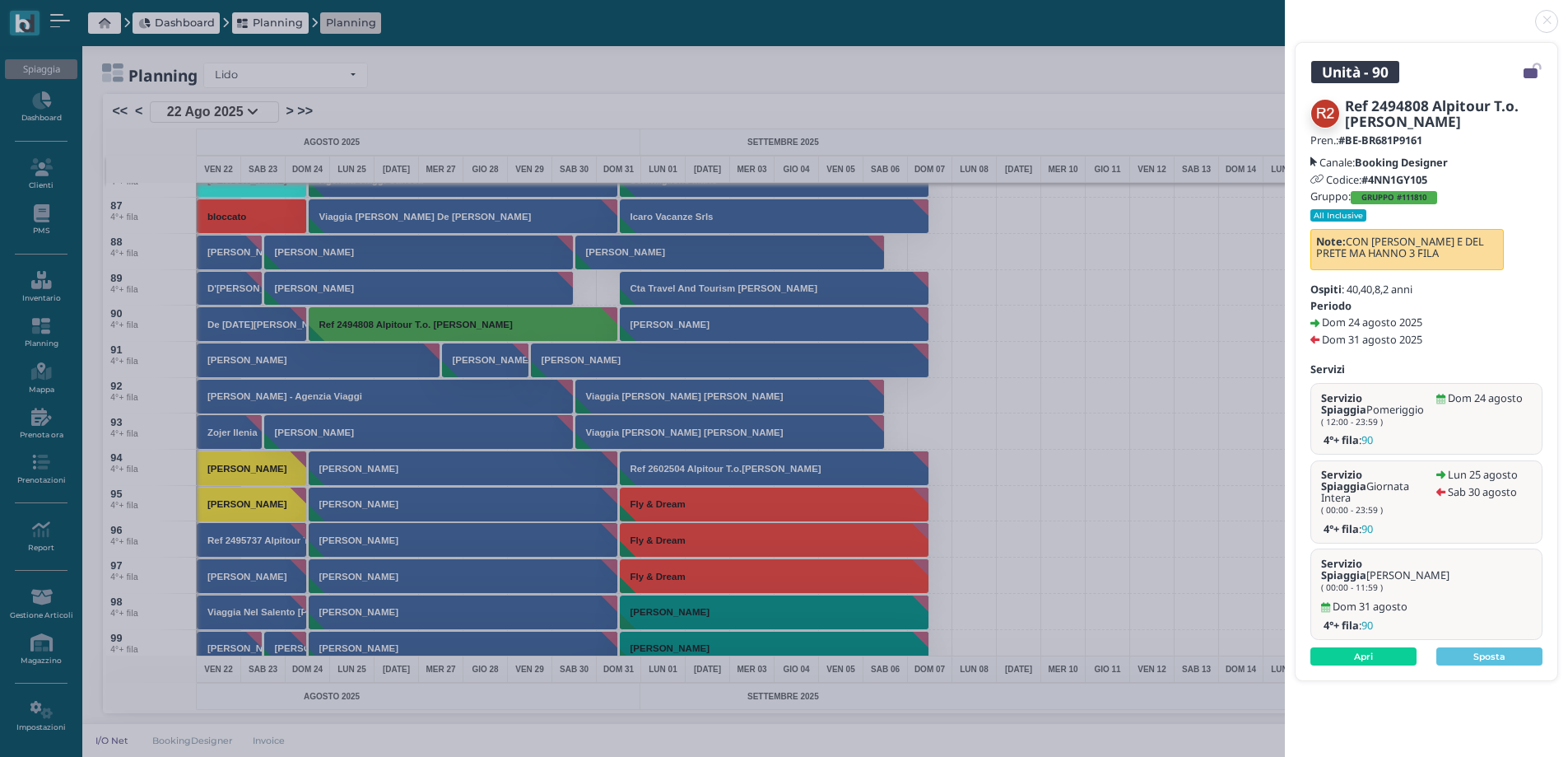
drag, startPoint x: 1394, startPoint y: 195, endPoint x: 954, endPoint y: 251, distance: 443.5
click at [1393, 195] on b "GRUPPO #111810" at bounding box center [1393, 197] width 65 height 11
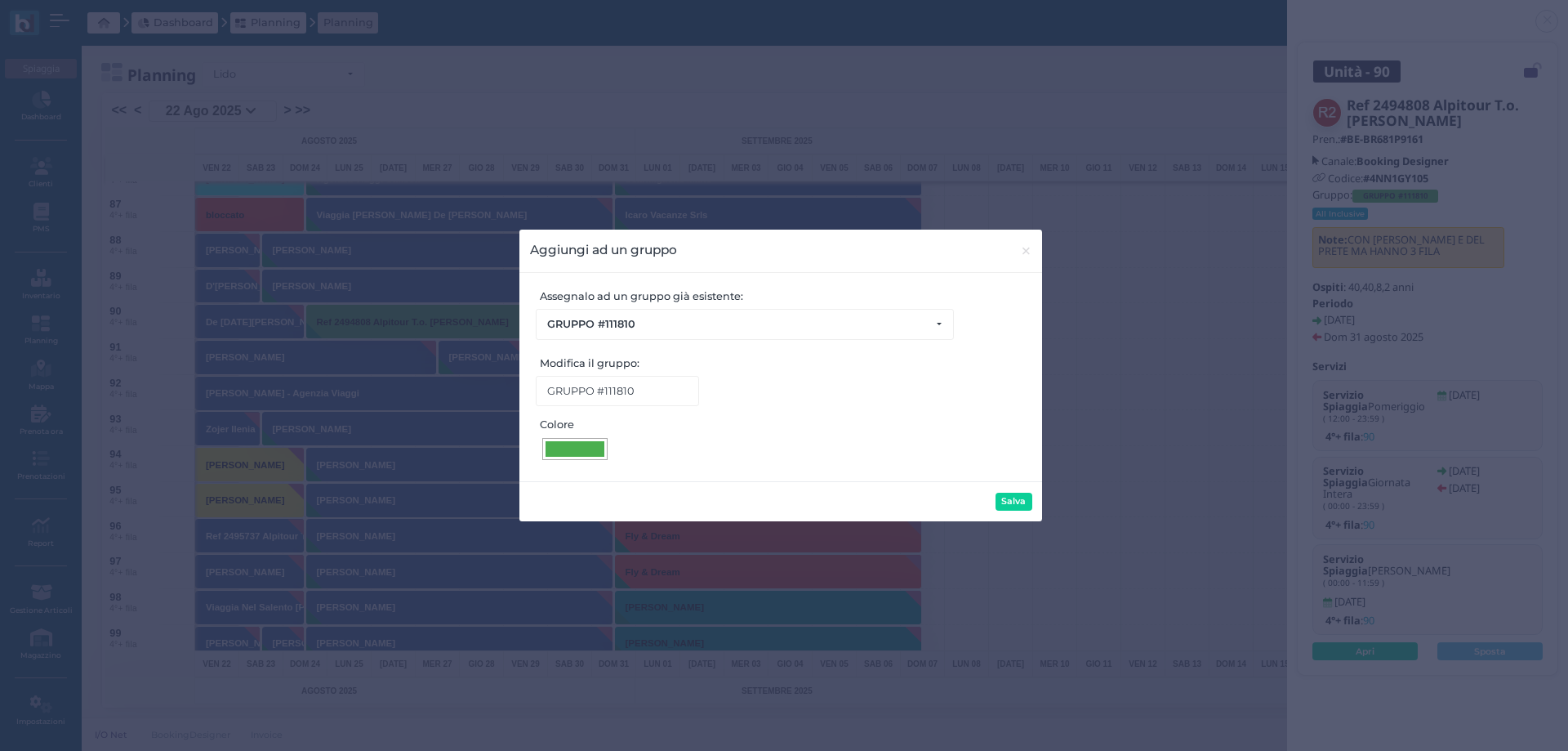
click at [570, 452] on div at bounding box center [575, 449] width 58 height 16
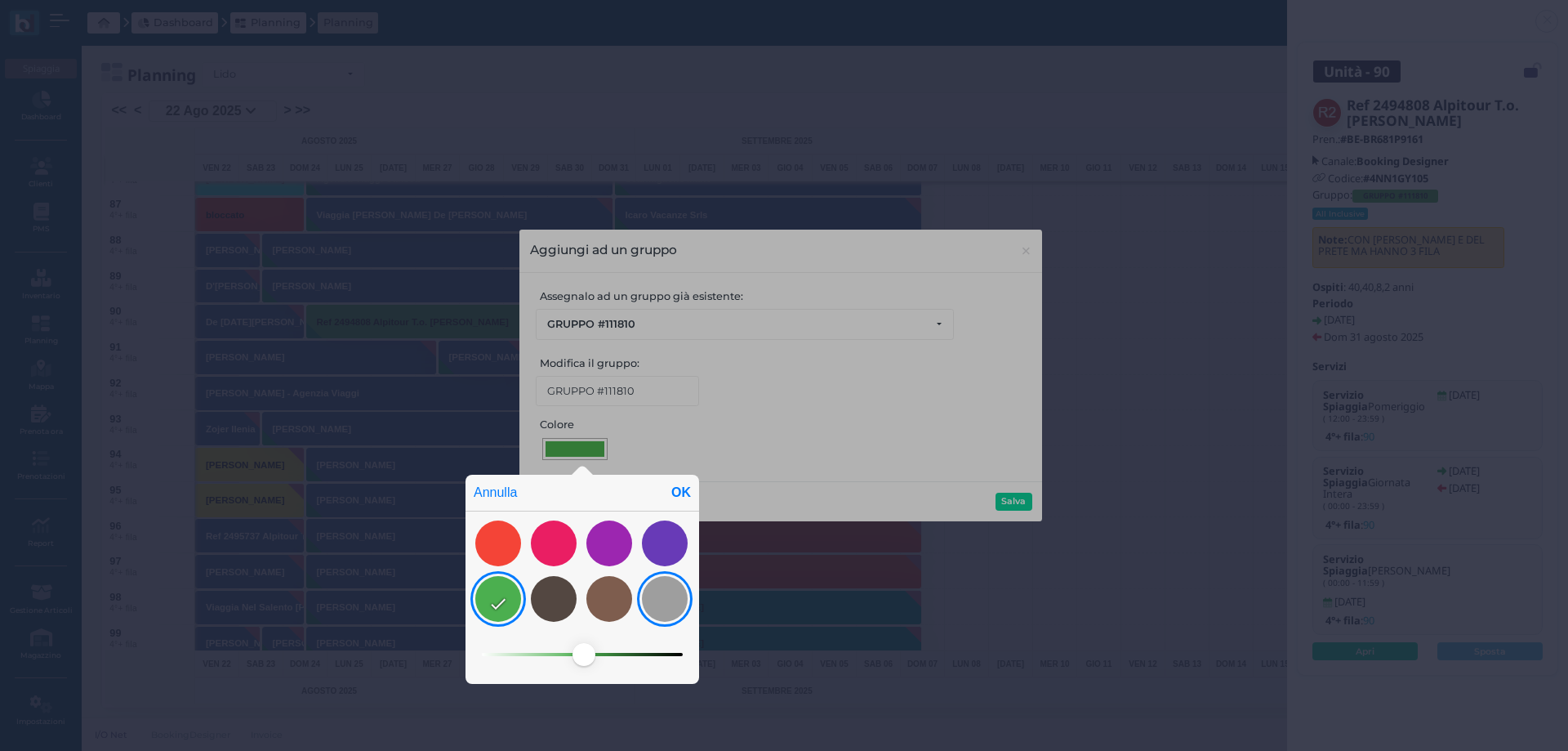
drag, startPoint x: 651, startPoint y: 601, endPoint x: 653, endPoint y: 581, distance: 20.1
click at [653, 598] on div at bounding box center [664, 598] width 46 height 46
click at [679, 492] on div "OK" at bounding box center [681, 492] width 36 height 36
type input "#9e9e9e"
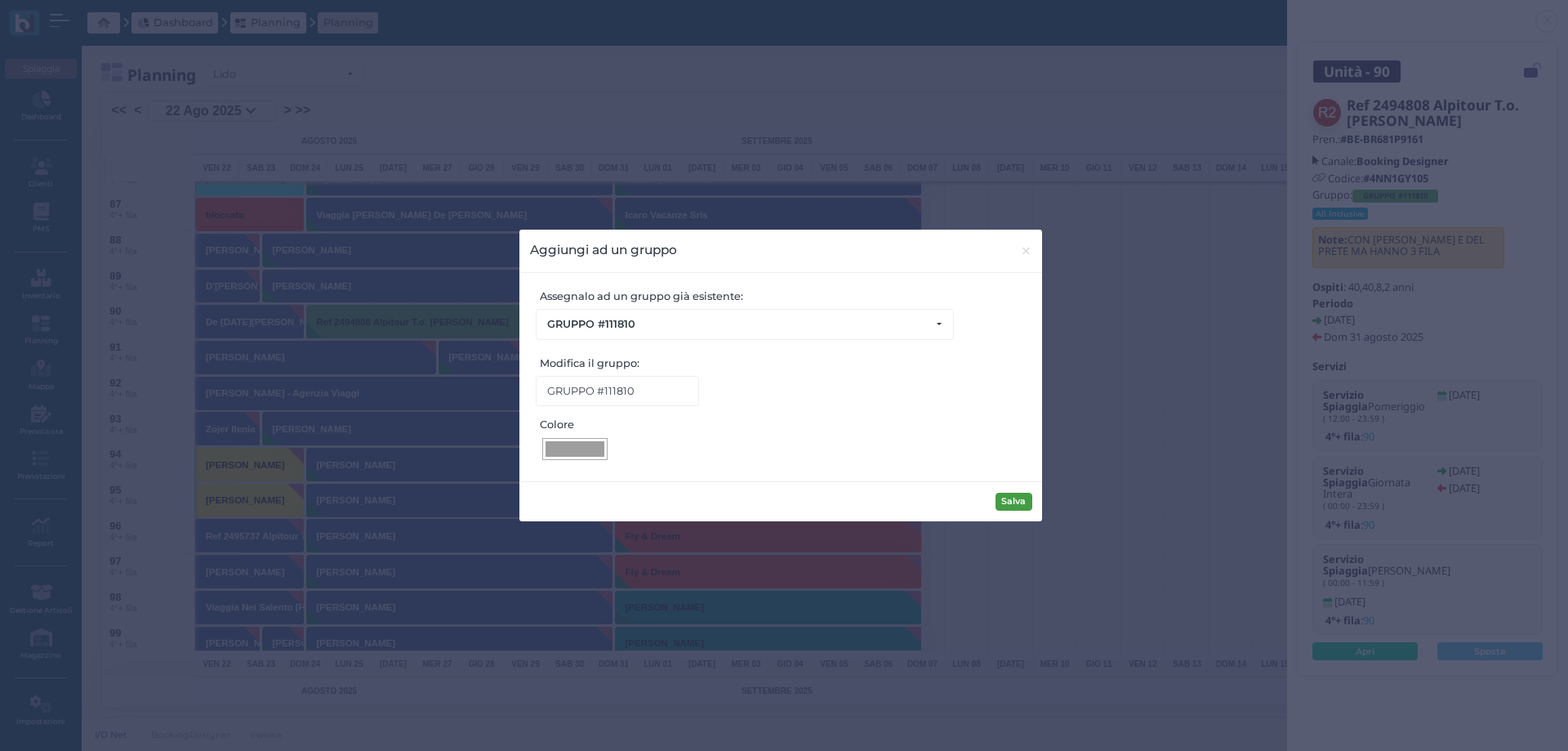
click at [1007, 499] on button "Salva" at bounding box center [1013, 502] width 37 height 18
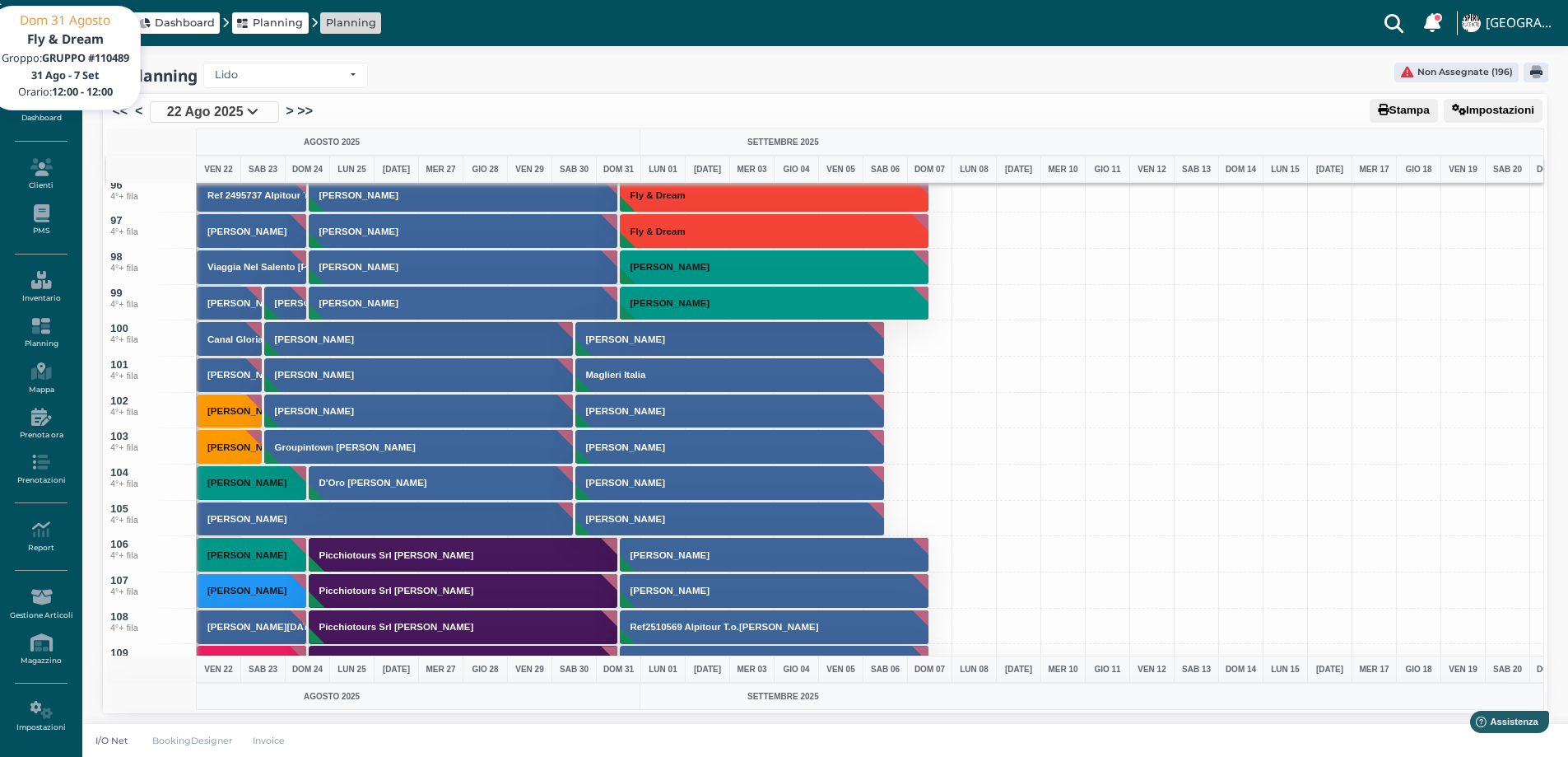
scroll to position [3326, 0]
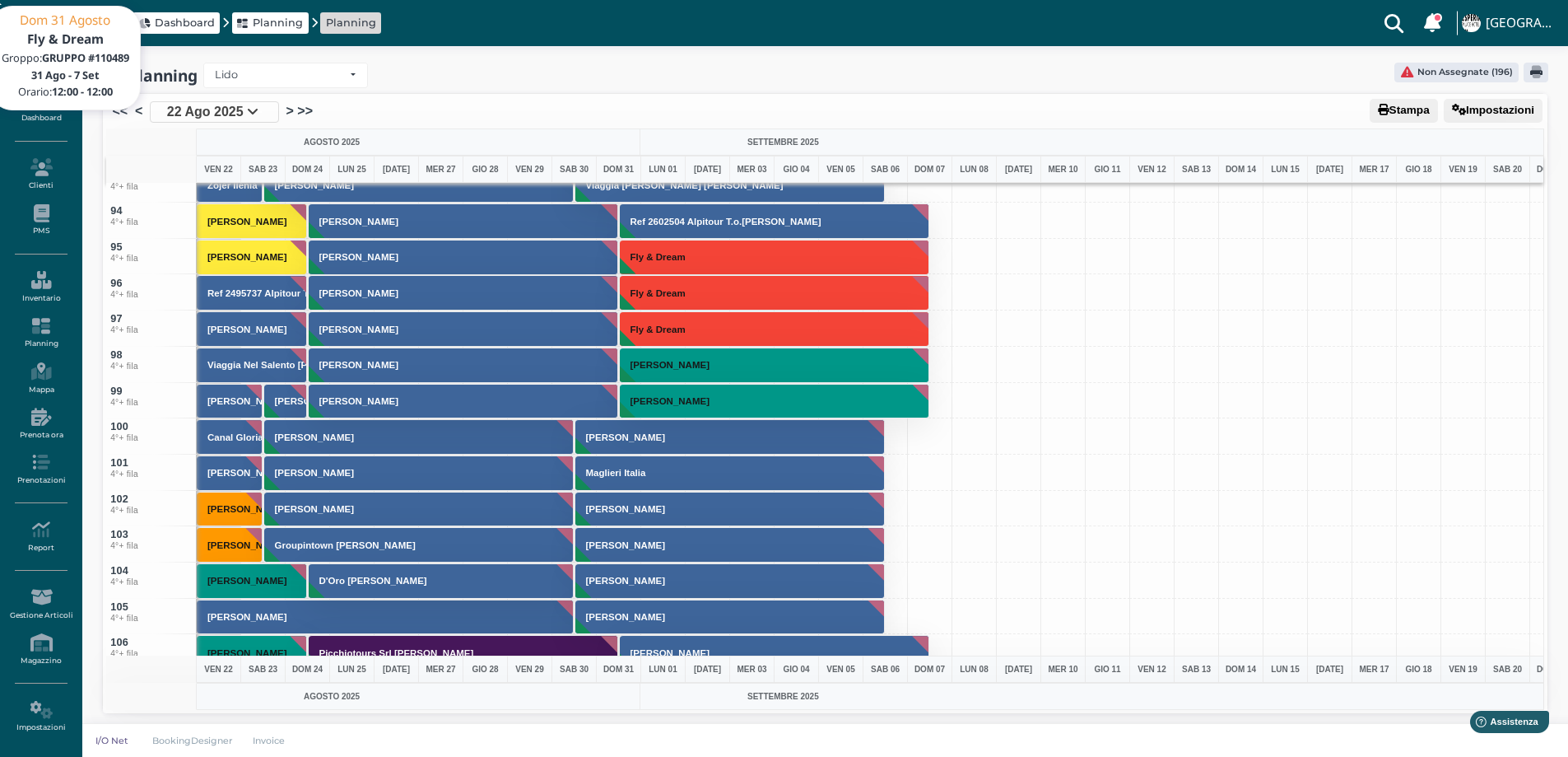
click at [427, 304] on button "Cafagno Loredana" at bounding box center [463, 293] width 310 height 35
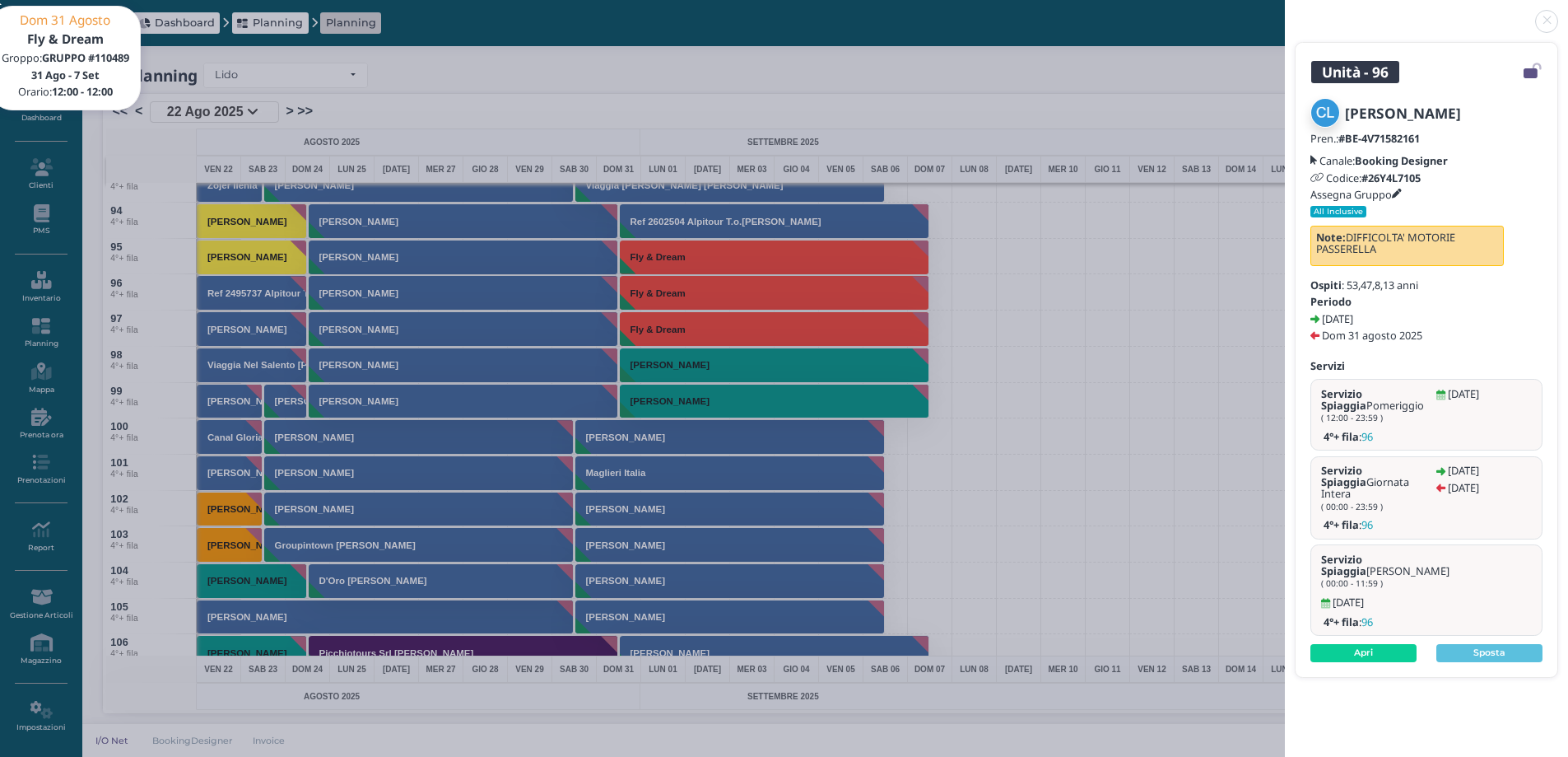
click at [1285, 12] on link at bounding box center [1285, 12] width 0 height 0
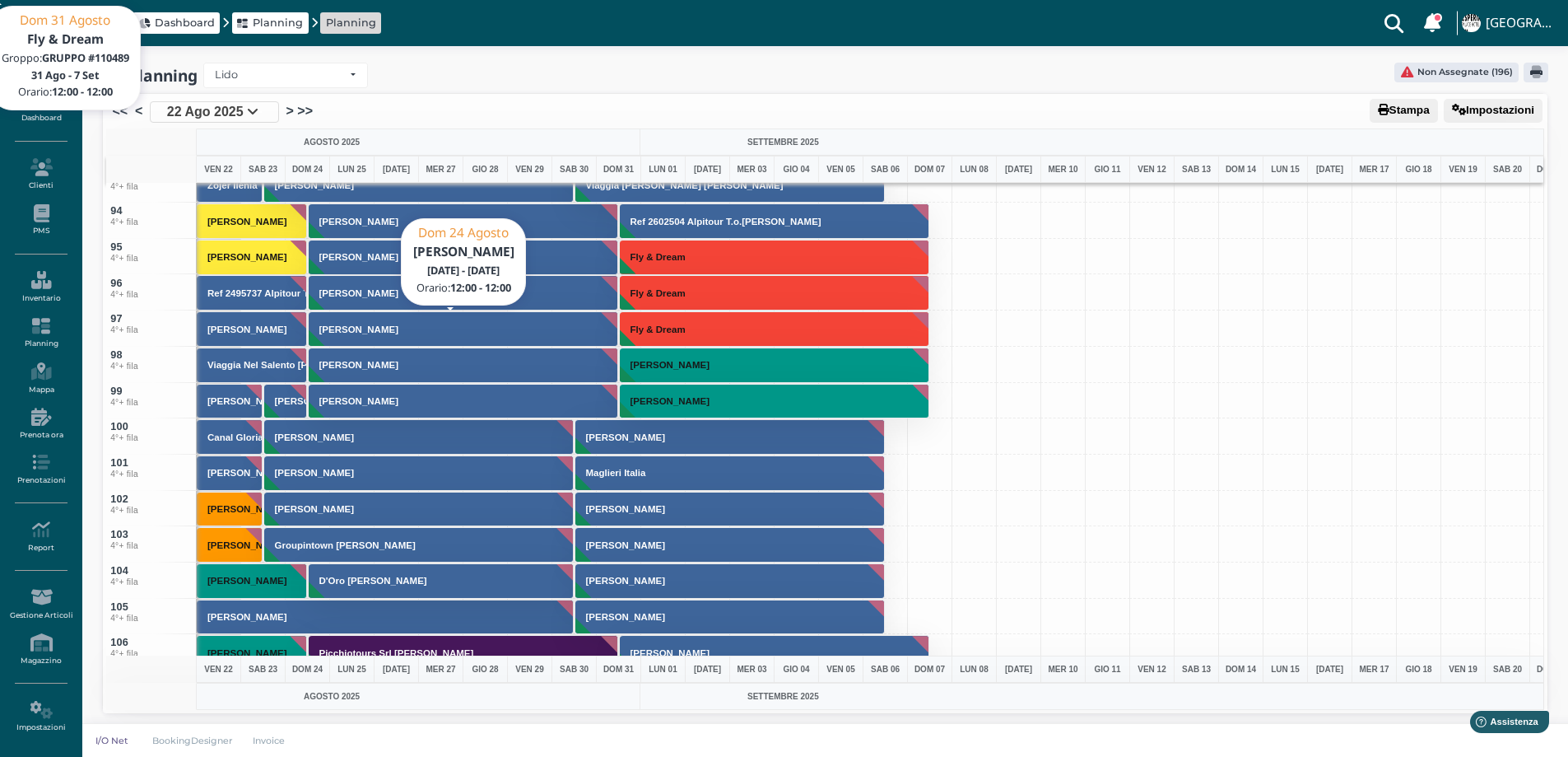
click at [392, 326] on h3 "Calicchio Nicola" at bounding box center [359, 330] width 92 height 10
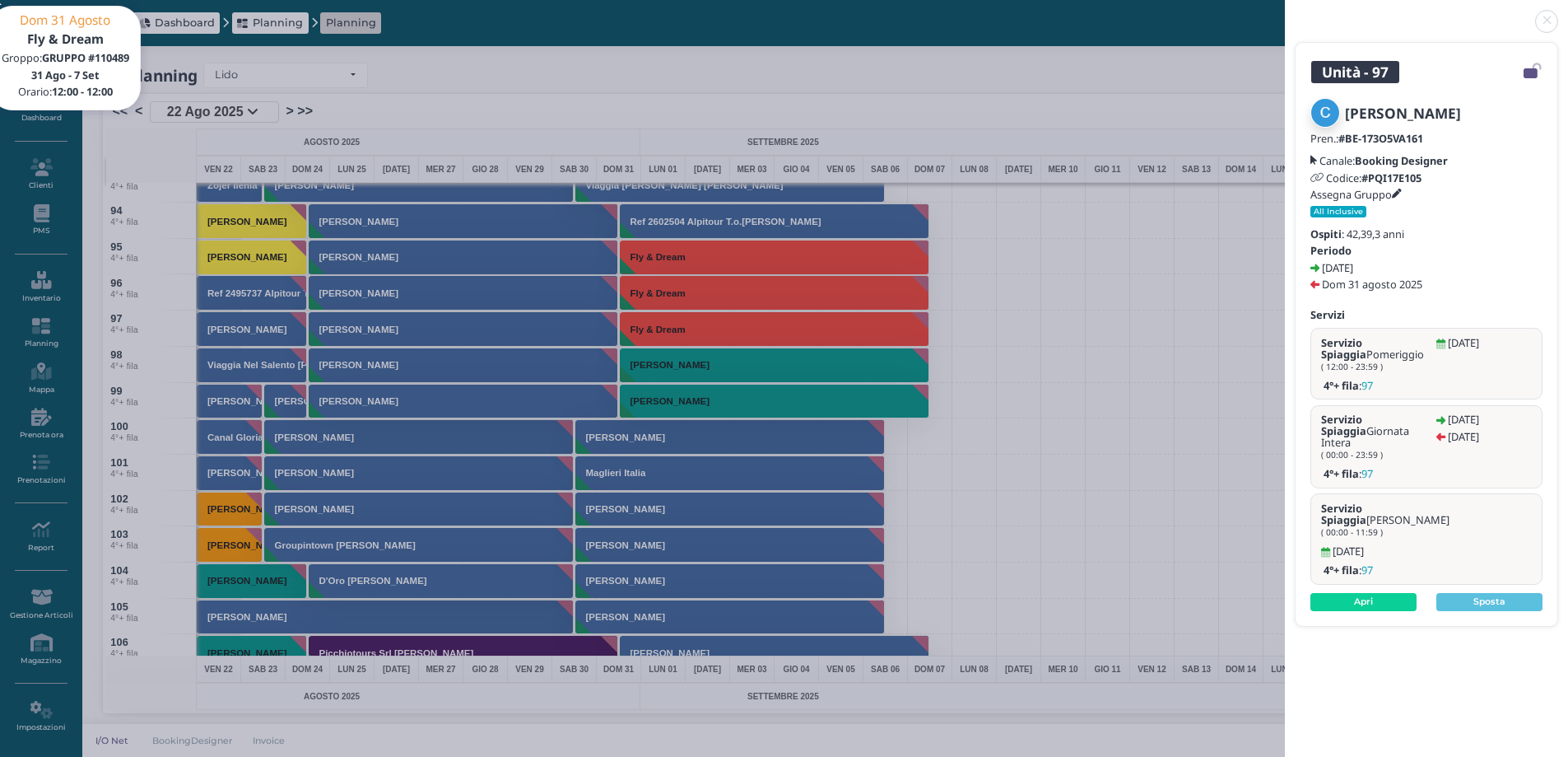
click at [1285, 12] on link at bounding box center [1285, 12] width 0 height 0
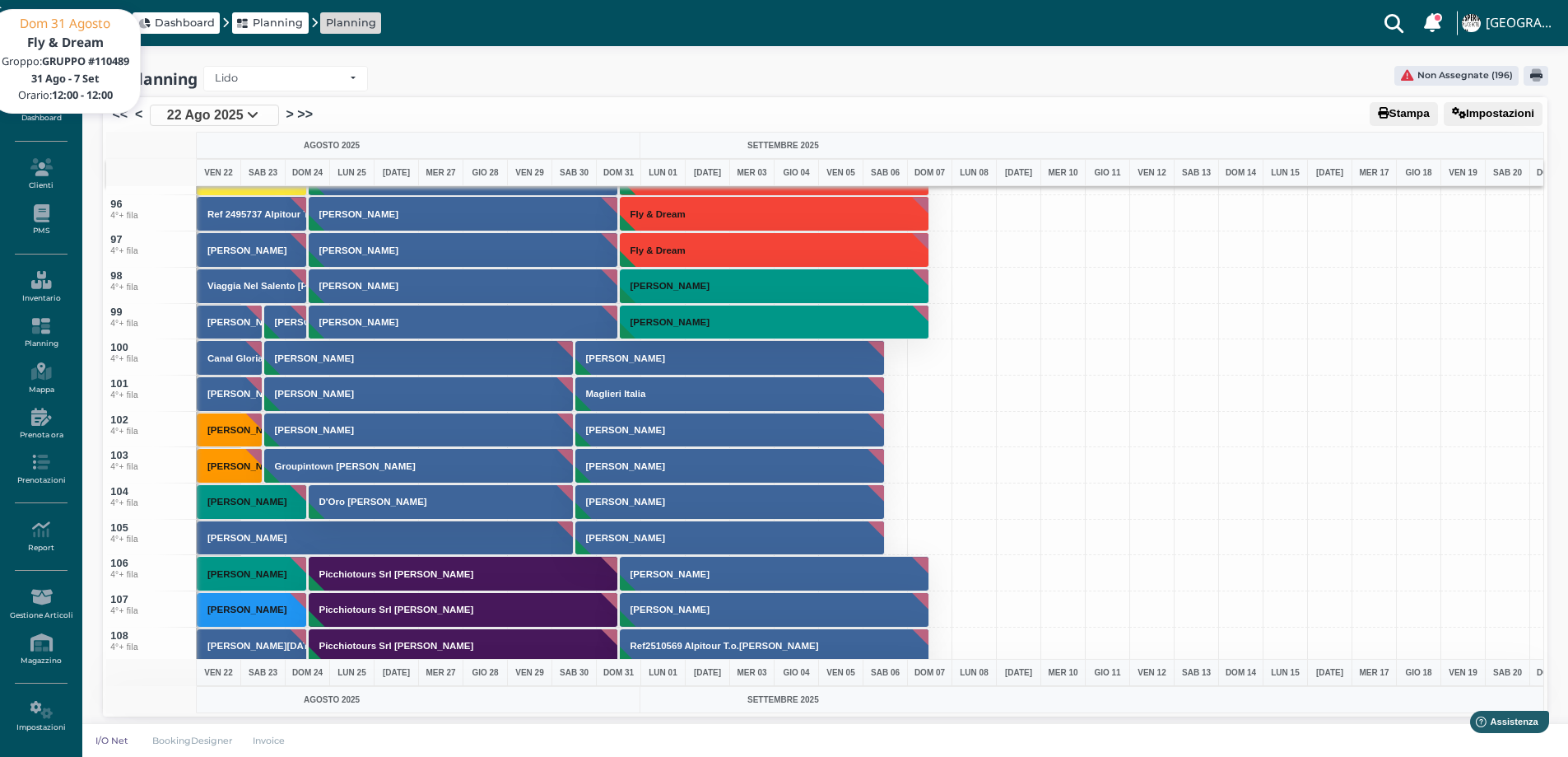
scroll to position [3078, 0]
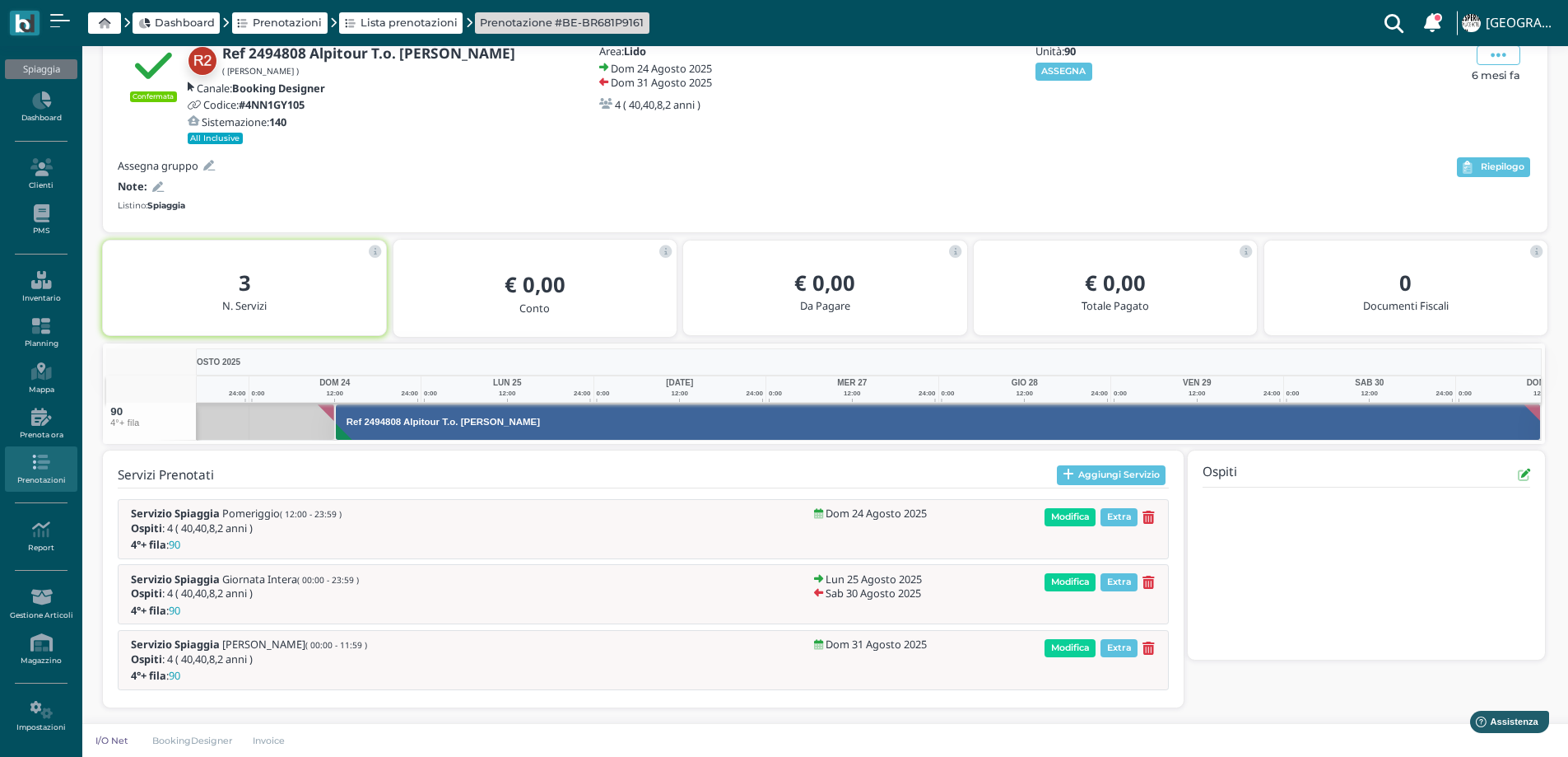
click at [159, 189] on icon at bounding box center [158, 187] width 12 height 11
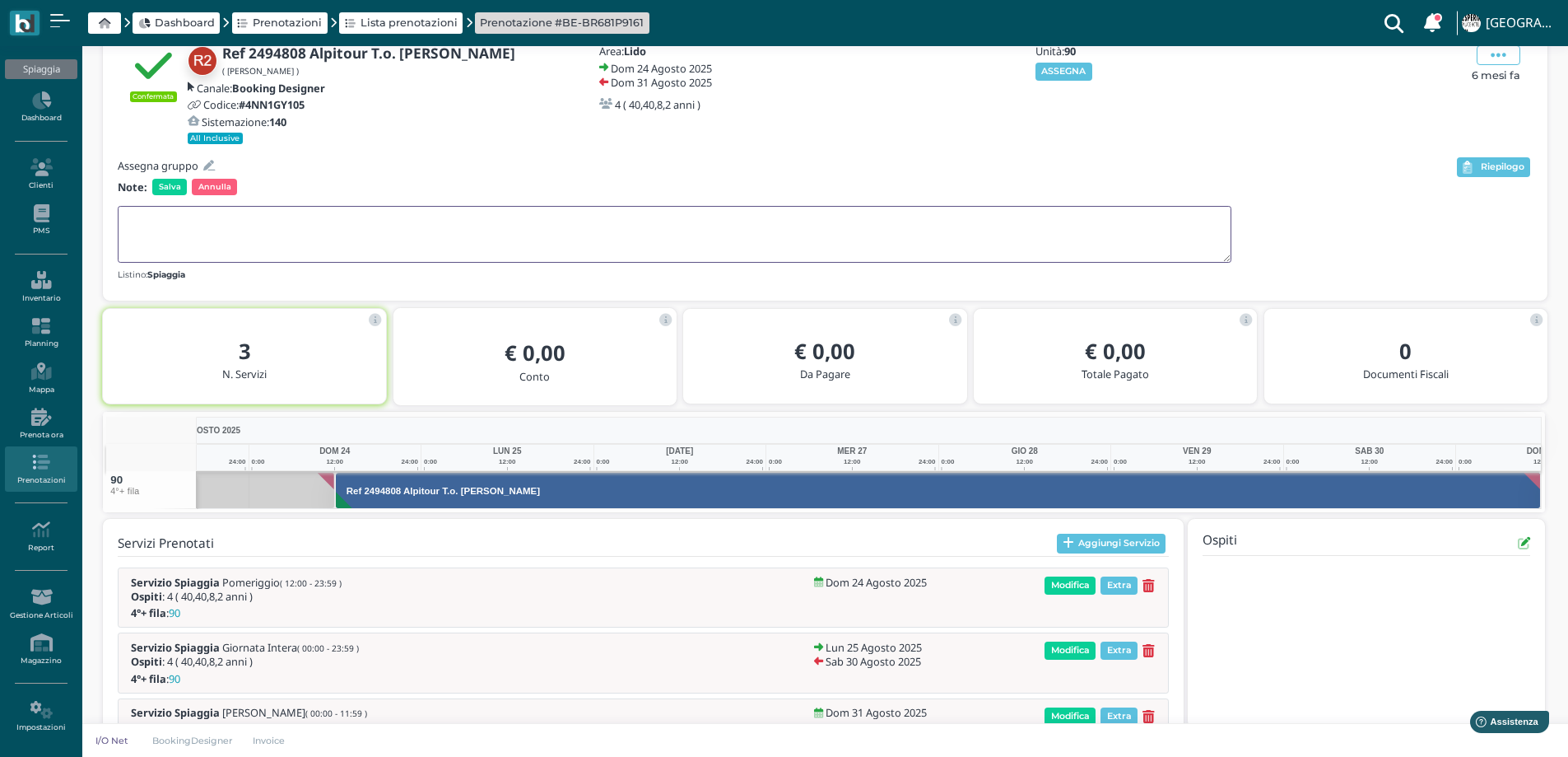
click at [150, 222] on textarea at bounding box center [674, 235] width 1114 height 57
type textarea "CON [PERSON_NAME] E DEL PRETE MA HANNO 3 FILA"
click at [169, 197] on div "Assegna gruppo Note: [PERSON_NAME] CON [PERSON_NAME] E DEL PRETE MA HANNO 3 FIL…" at bounding box center [786, 219] width 1337 height 129
click at [169, 193] on span "Salva" at bounding box center [169, 187] width 34 height 17
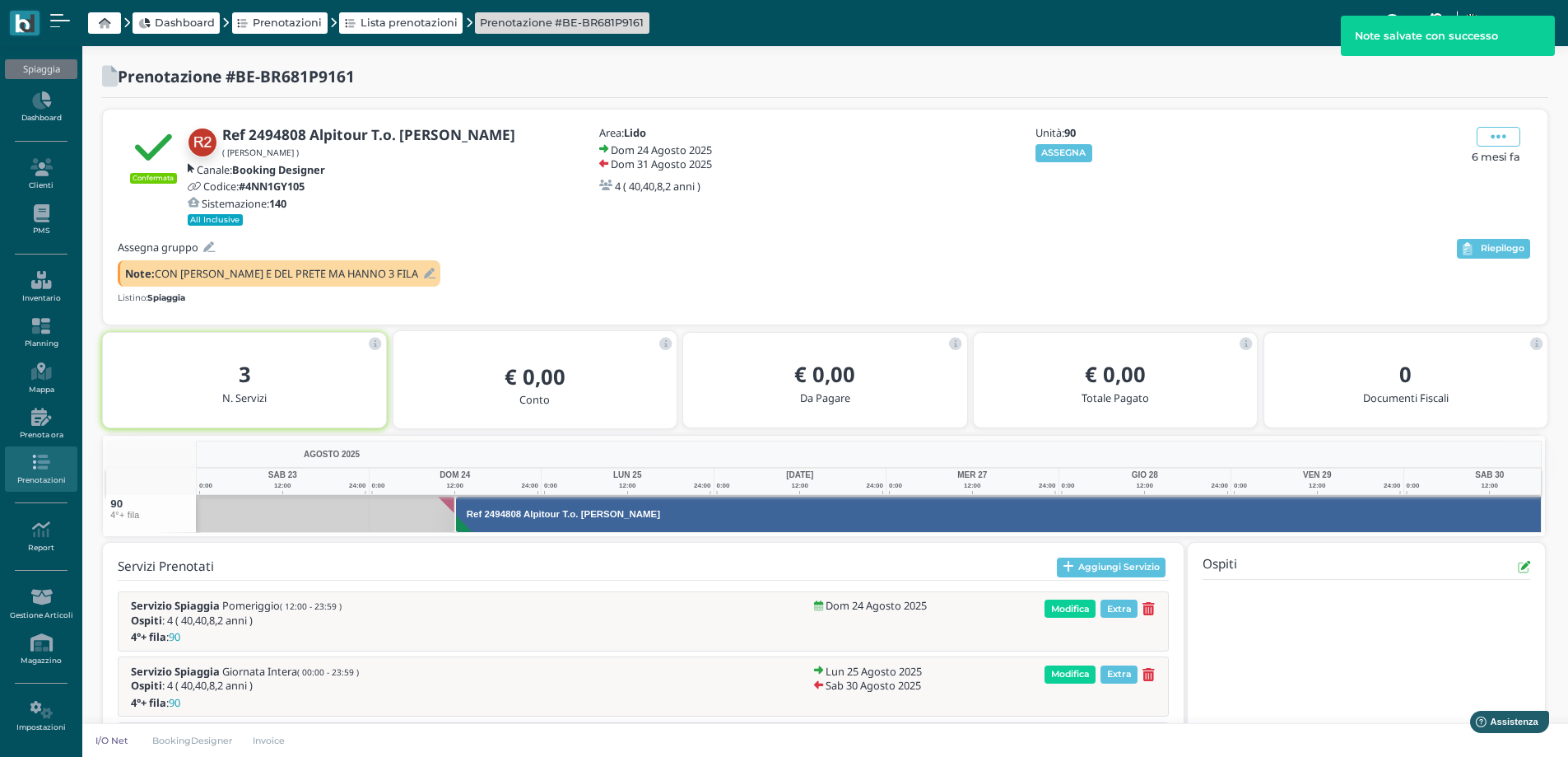
scroll to position [0, 120]
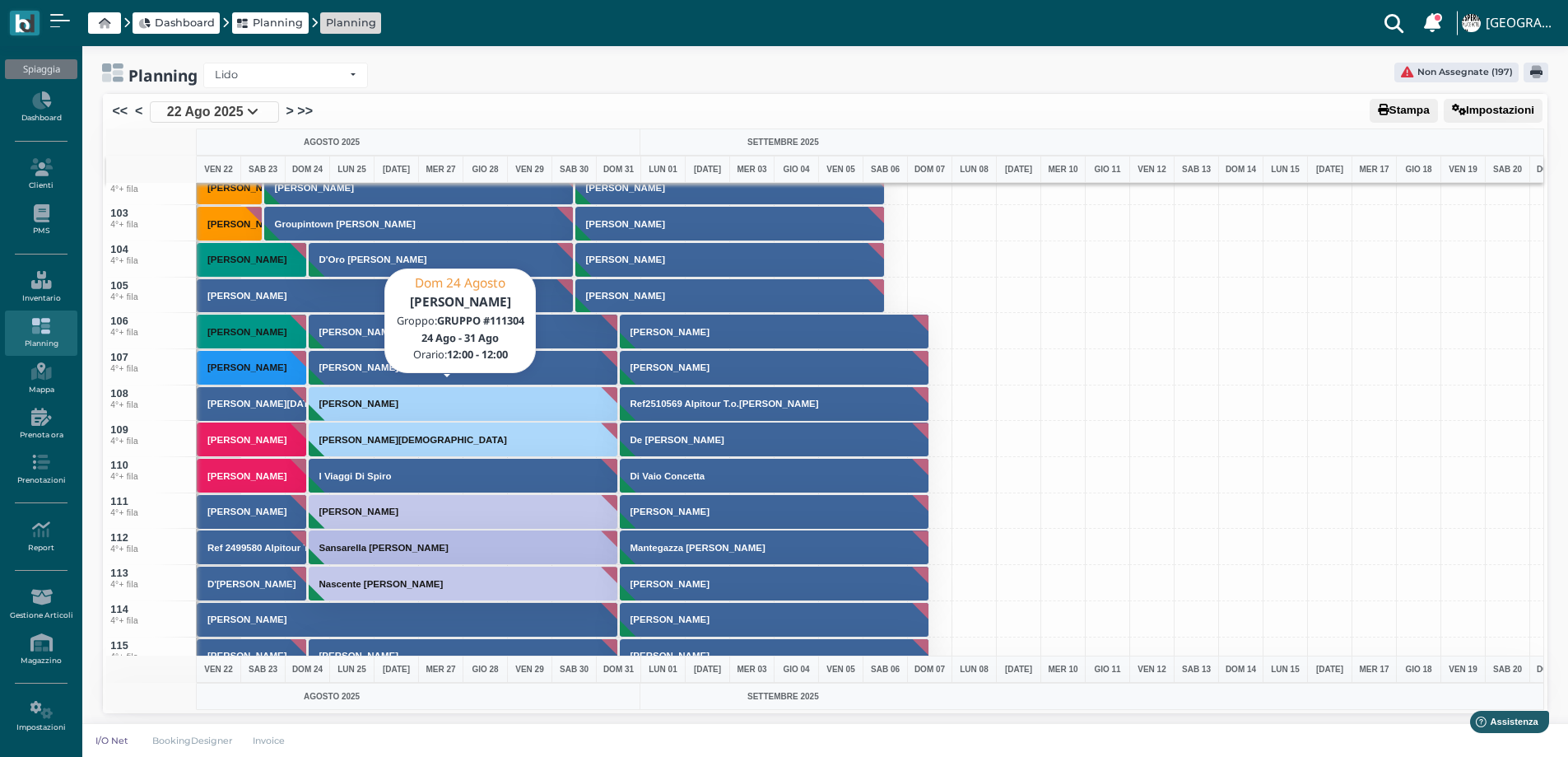
scroll to position [3655, 0]
